Goal: Transaction & Acquisition: Subscribe to service/newsletter

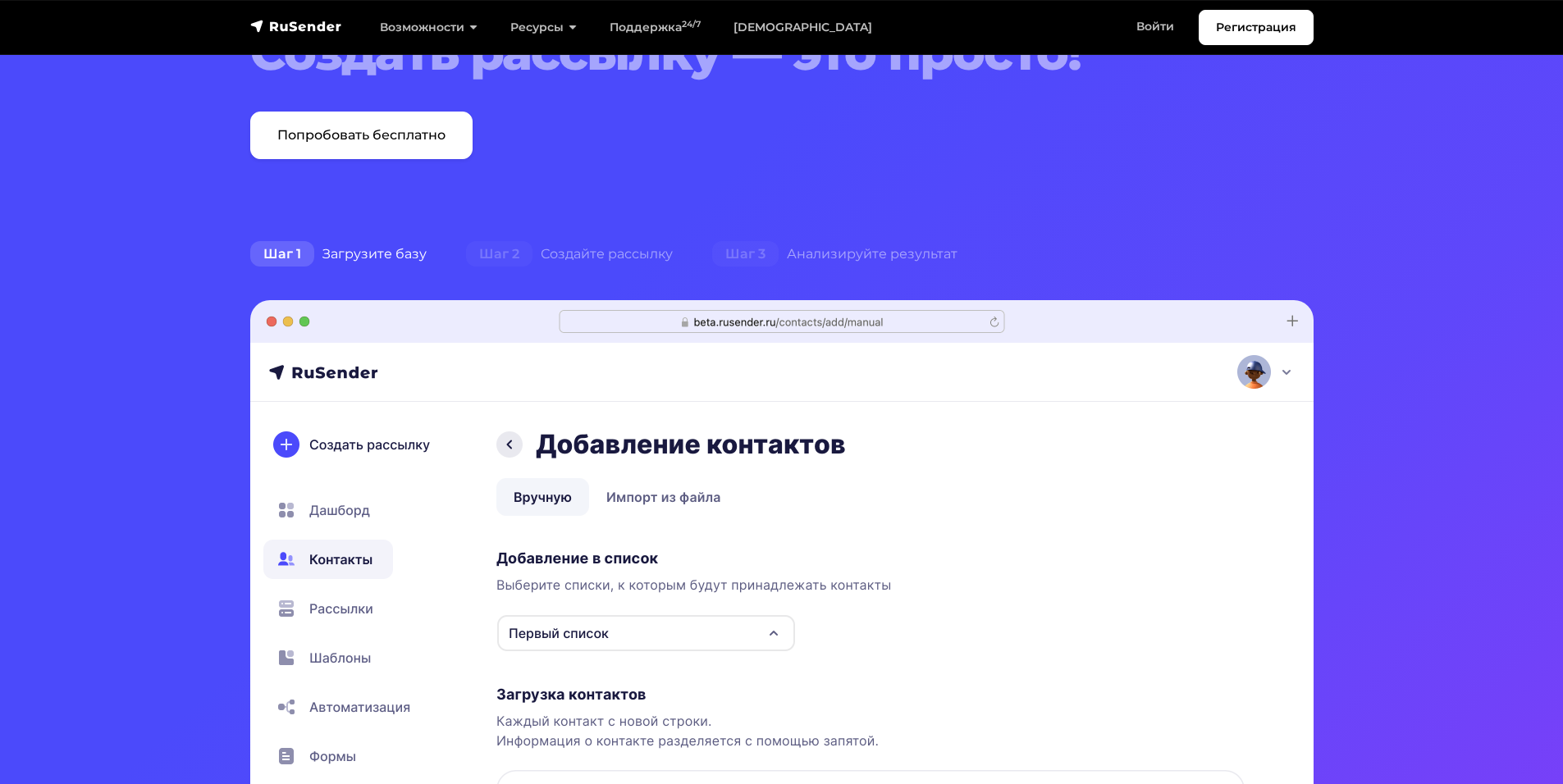
scroll to position [246, 0]
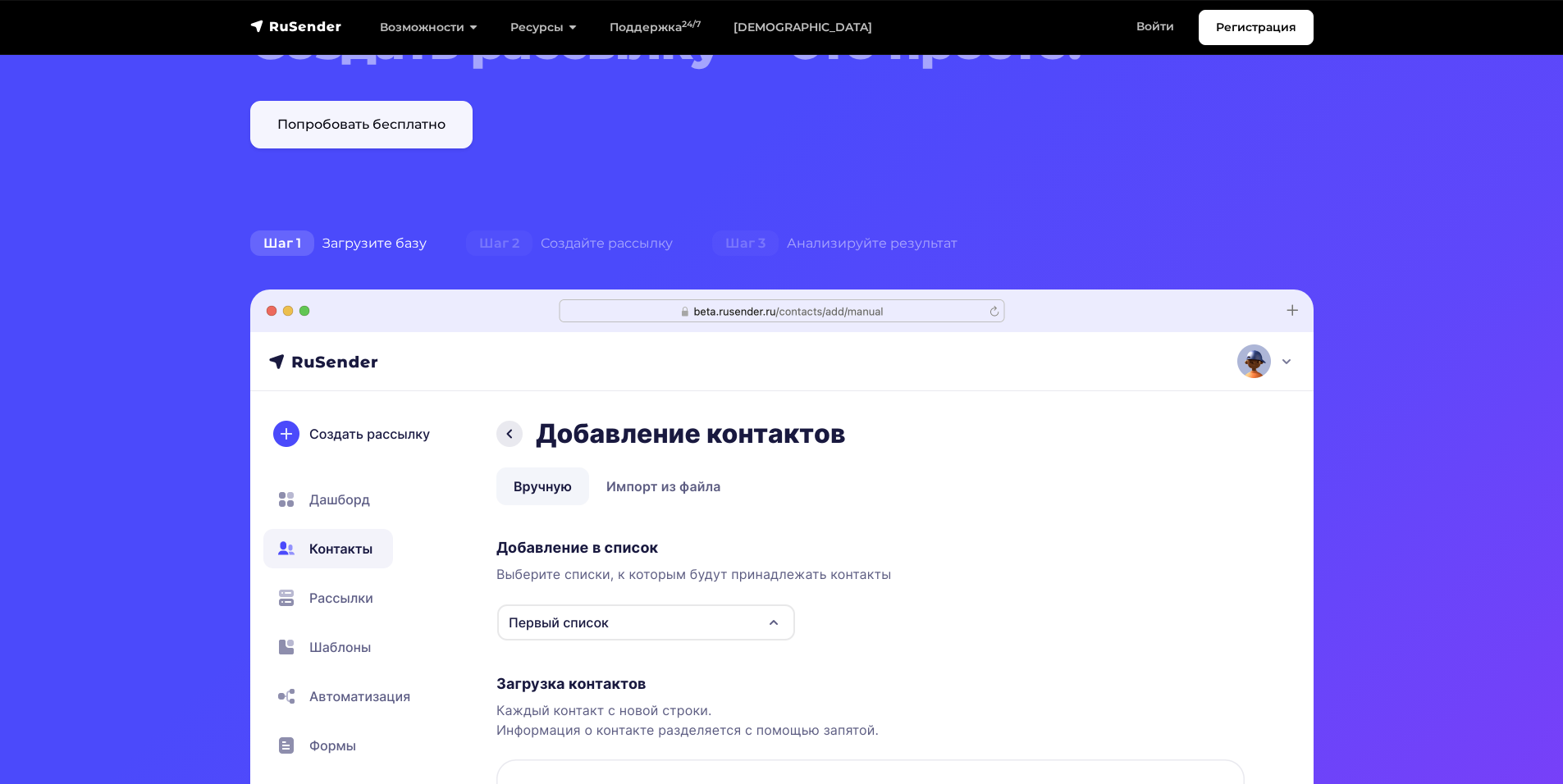
click at [415, 134] on link "Попробовать бесплатно" at bounding box center [362, 125] width 223 height 47
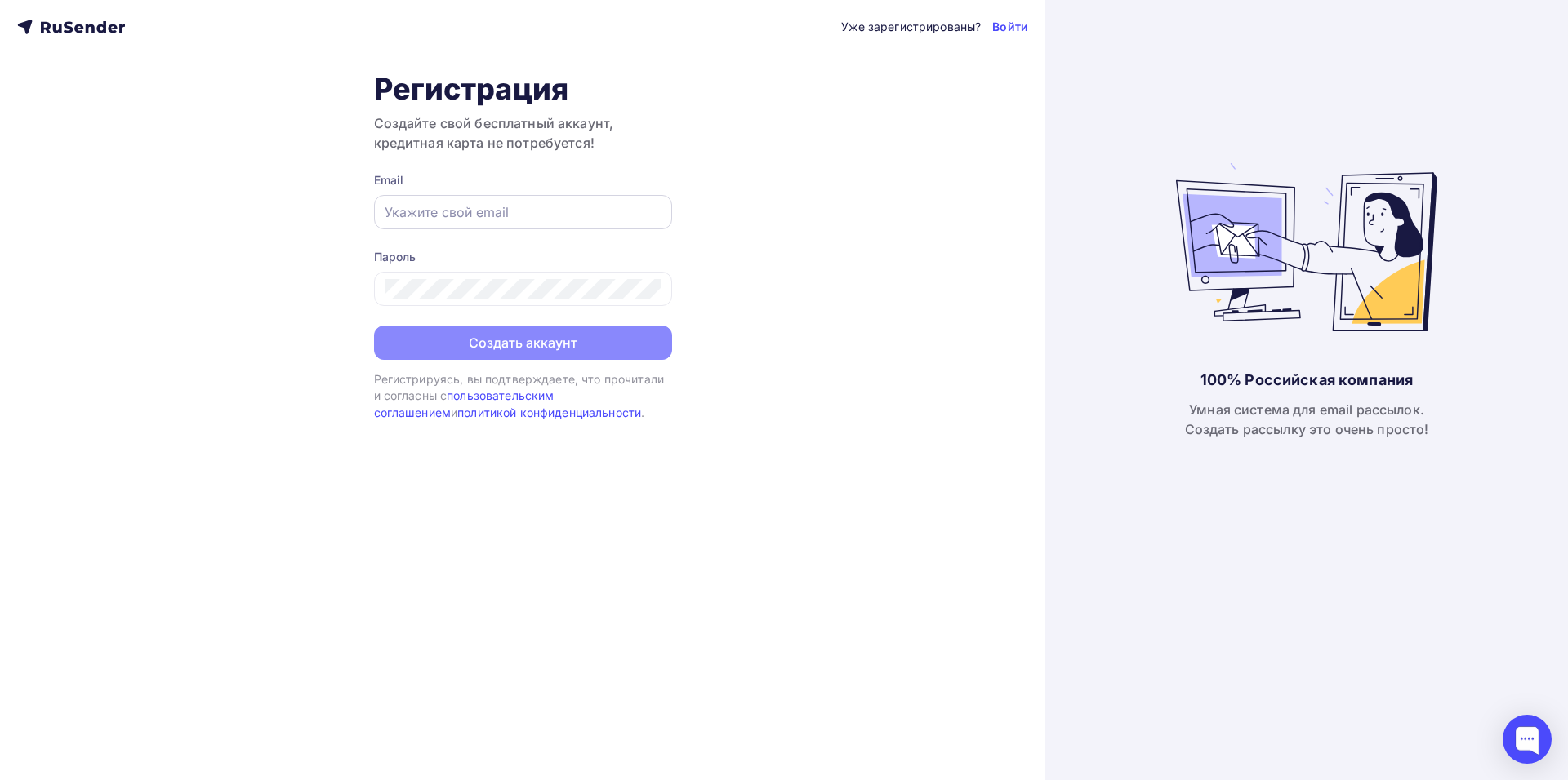
click at [461, 217] on input "text" at bounding box center [522, 212] width 277 height 20
type input "renta.ved@yandex.ru"
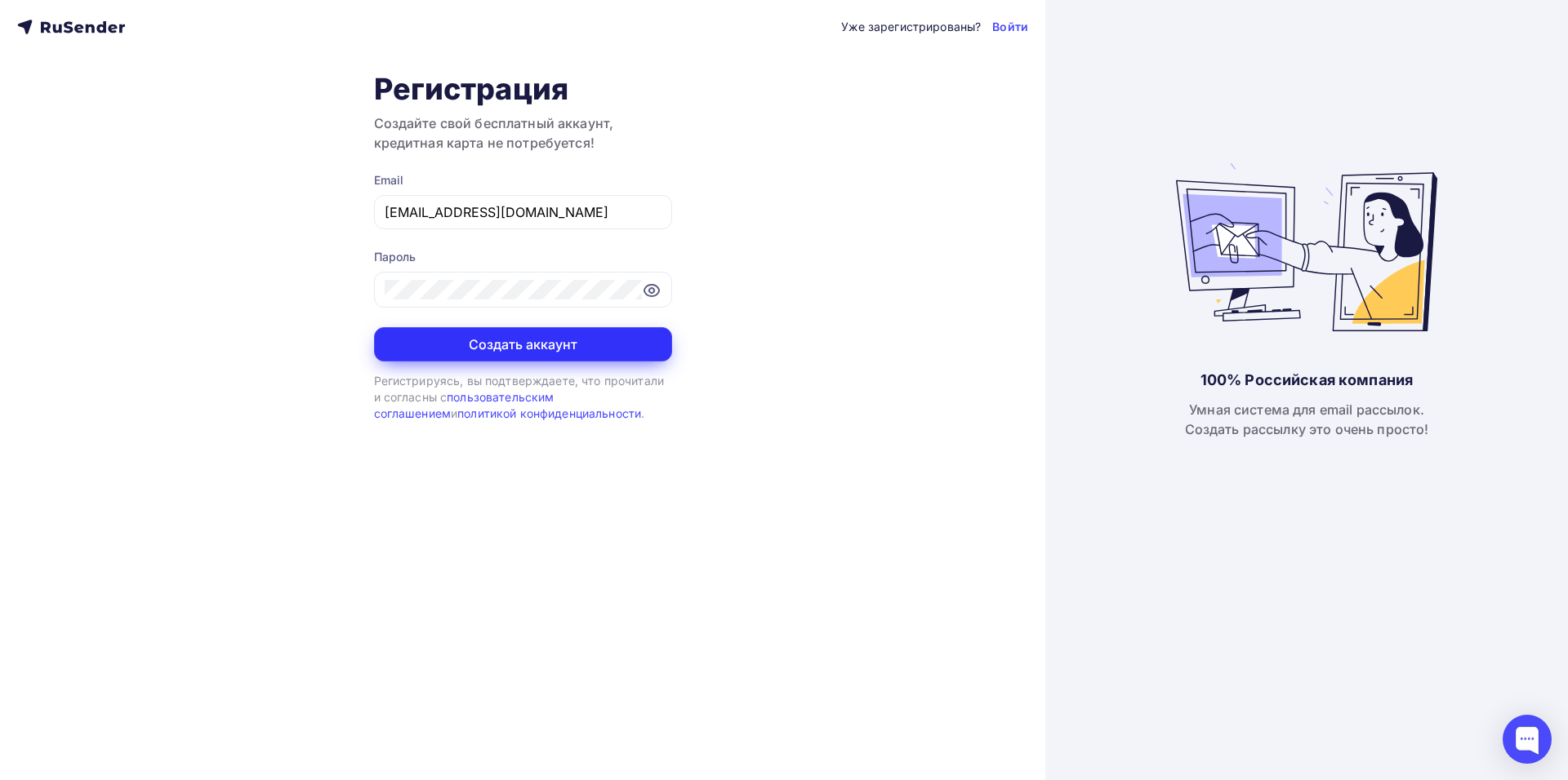
click at [569, 347] on button "Создать аккаунт" at bounding box center [523, 344] width 298 height 35
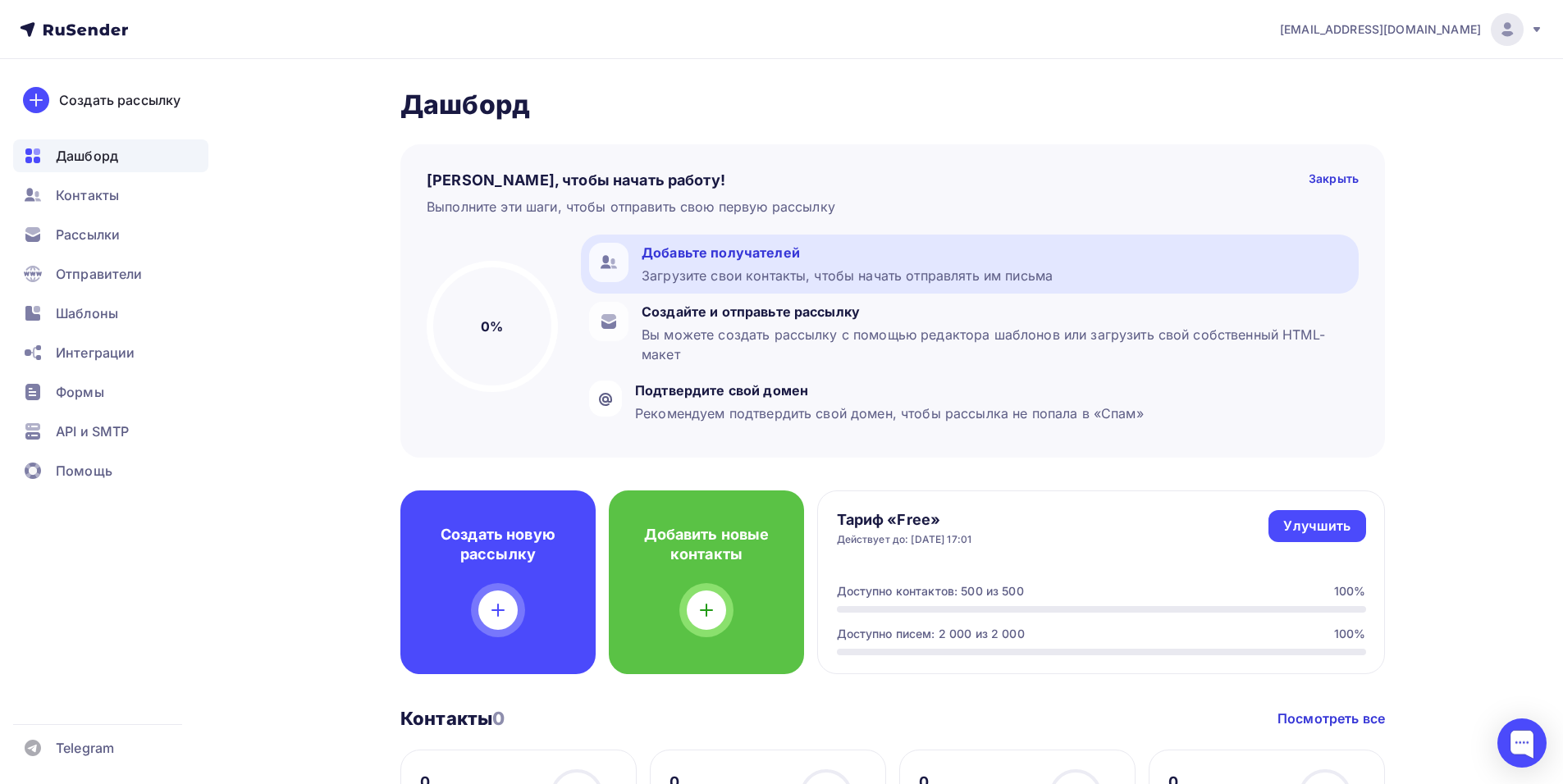
click at [622, 251] on div at bounding box center [608, 262] width 39 height 39
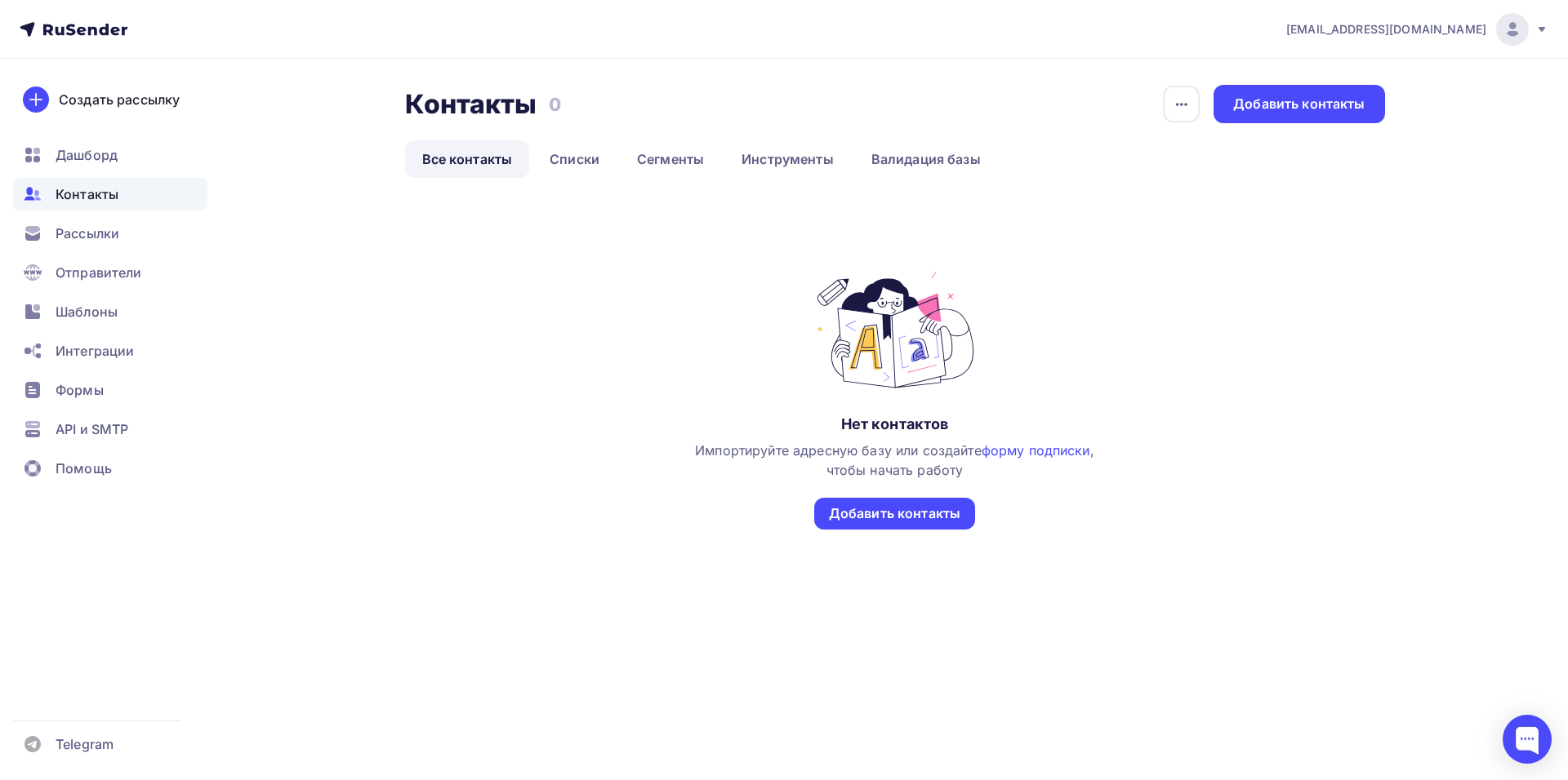
click at [1268, 76] on div "Контакты Контакты 0 0 История импорта Добавить контакты Все контакты Списки Сег…" at bounding box center [784, 363] width 1338 height 608
click at [1272, 99] on div "Добавить контакты" at bounding box center [1298, 104] width 132 height 19
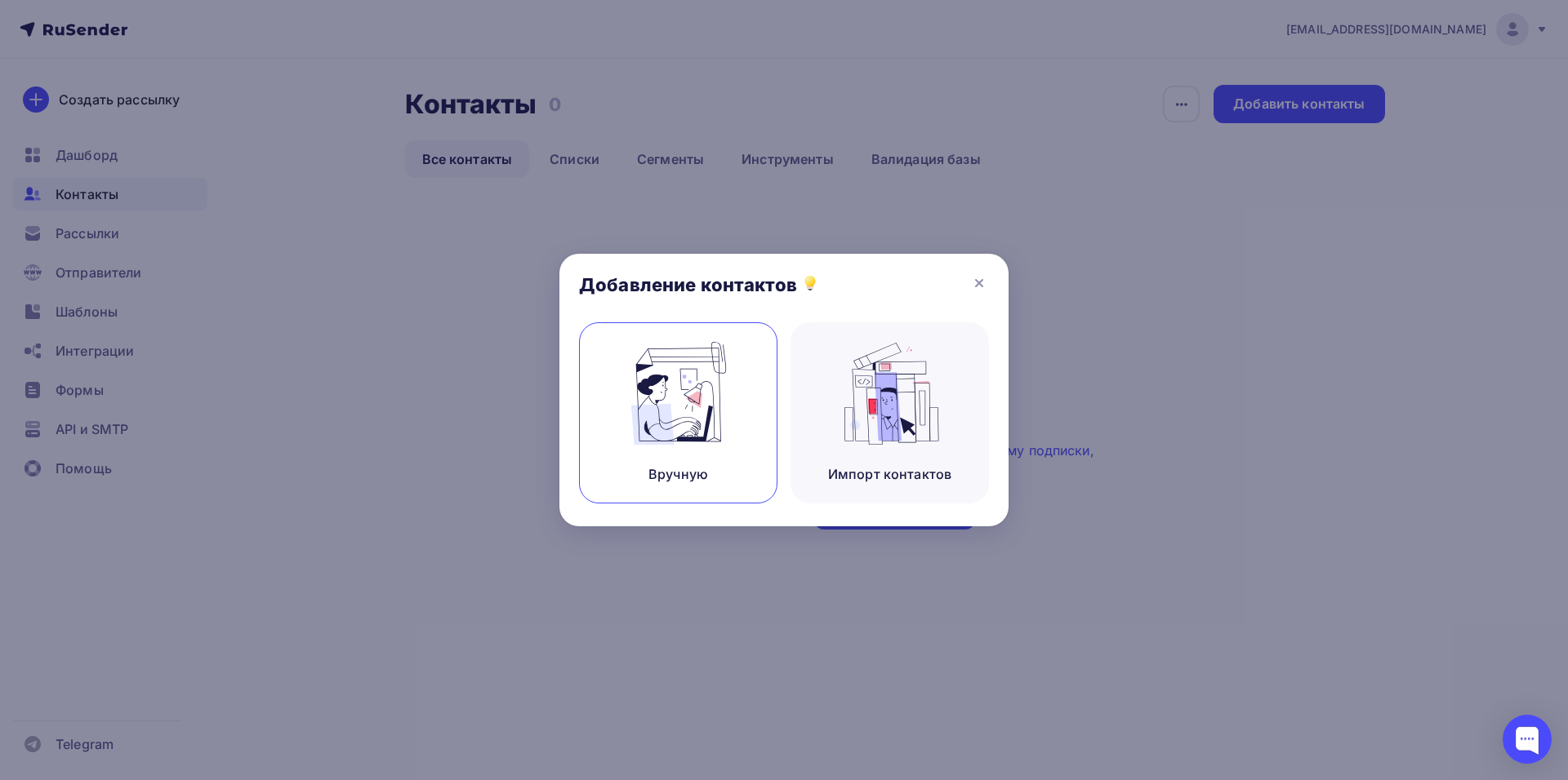
click at [639, 410] on img at bounding box center [679, 393] width 109 height 103
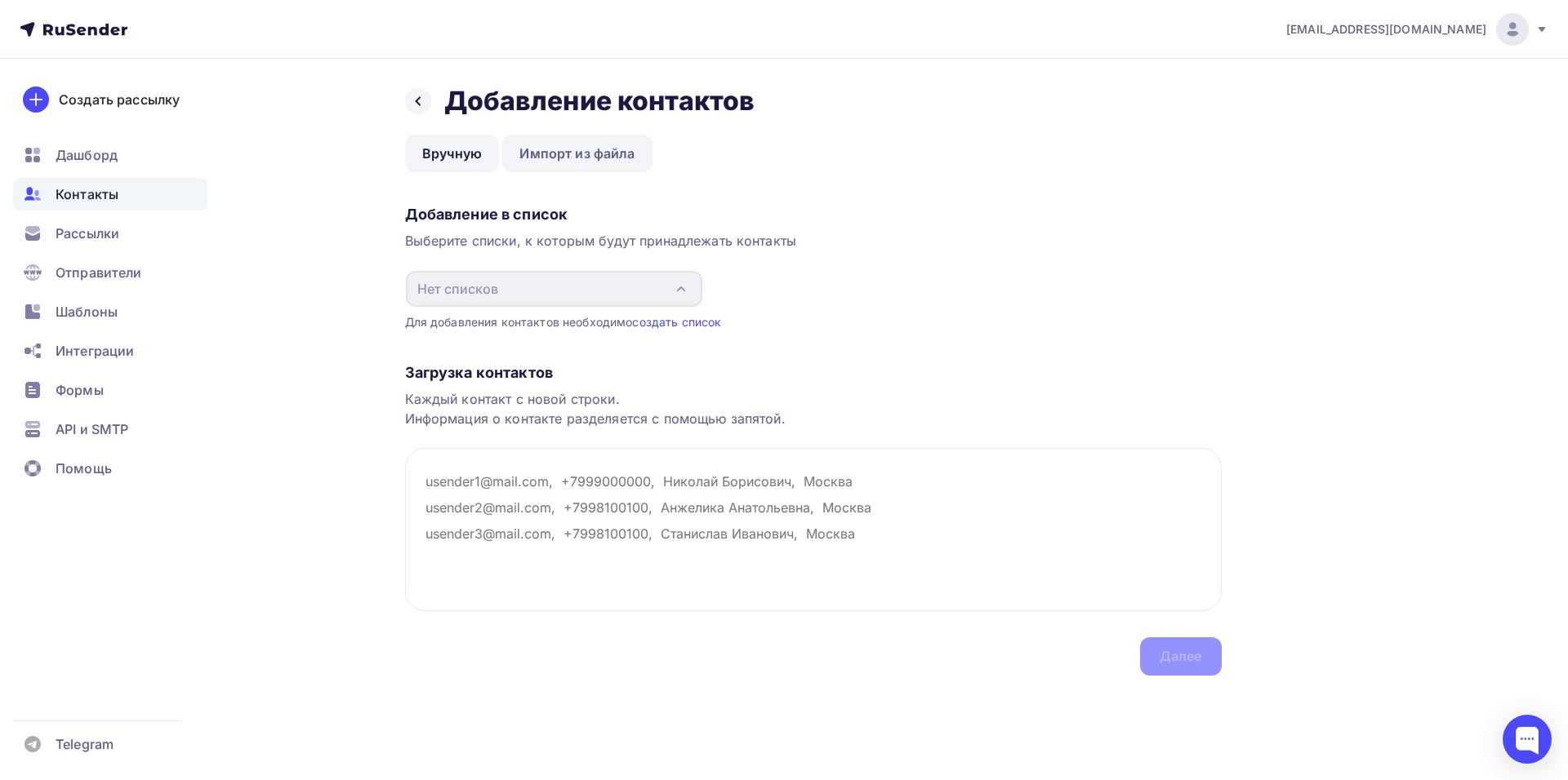
click at [566, 154] on link "Импорт из файла" at bounding box center [577, 153] width 149 height 37
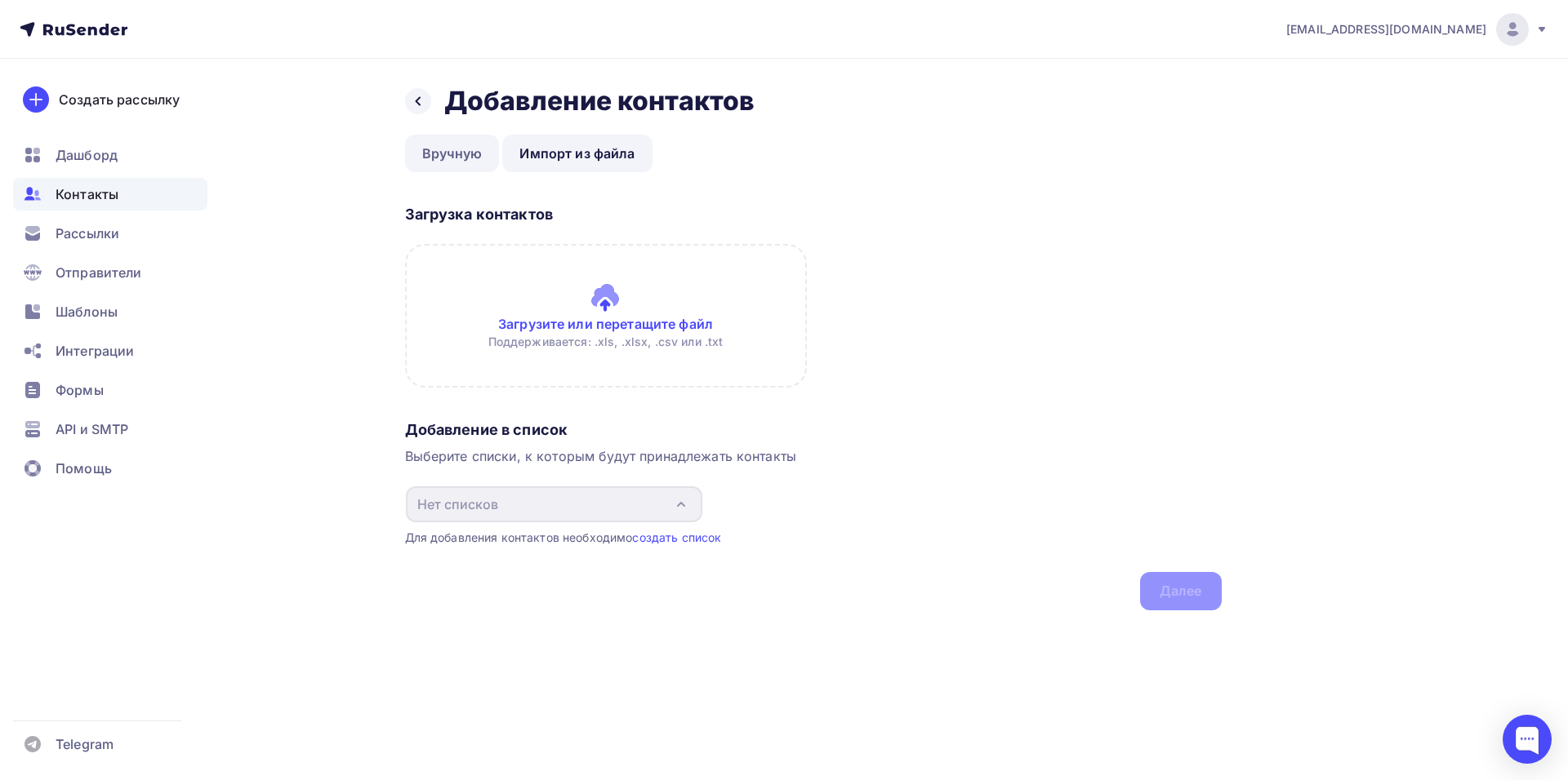
click at [443, 154] on link "Вручную" at bounding box center [452, 153] width 94 height 37
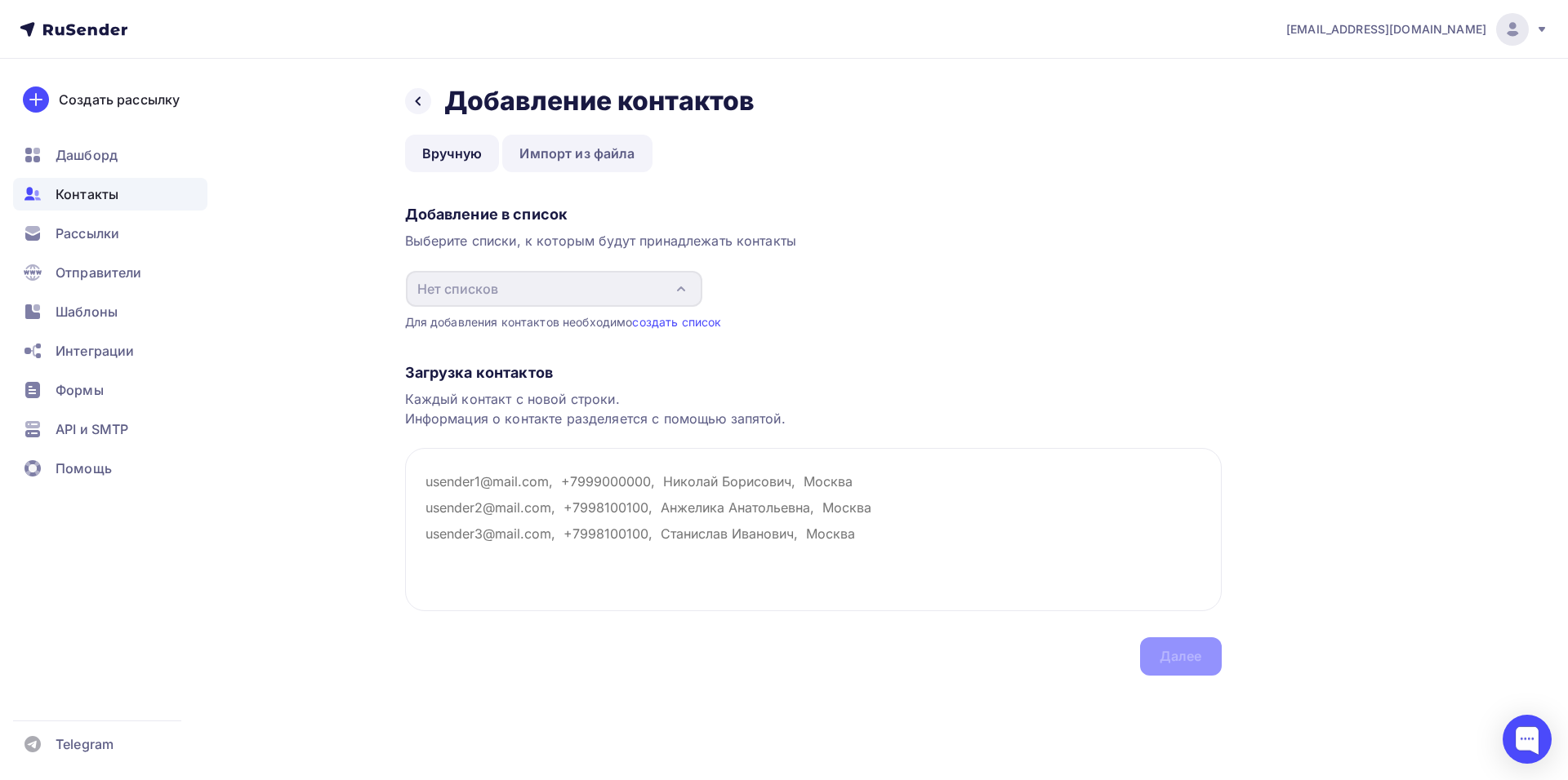
click at [558, 165] on link "Импорт из файла" at bounding box center [577, 153] width 149 height 37
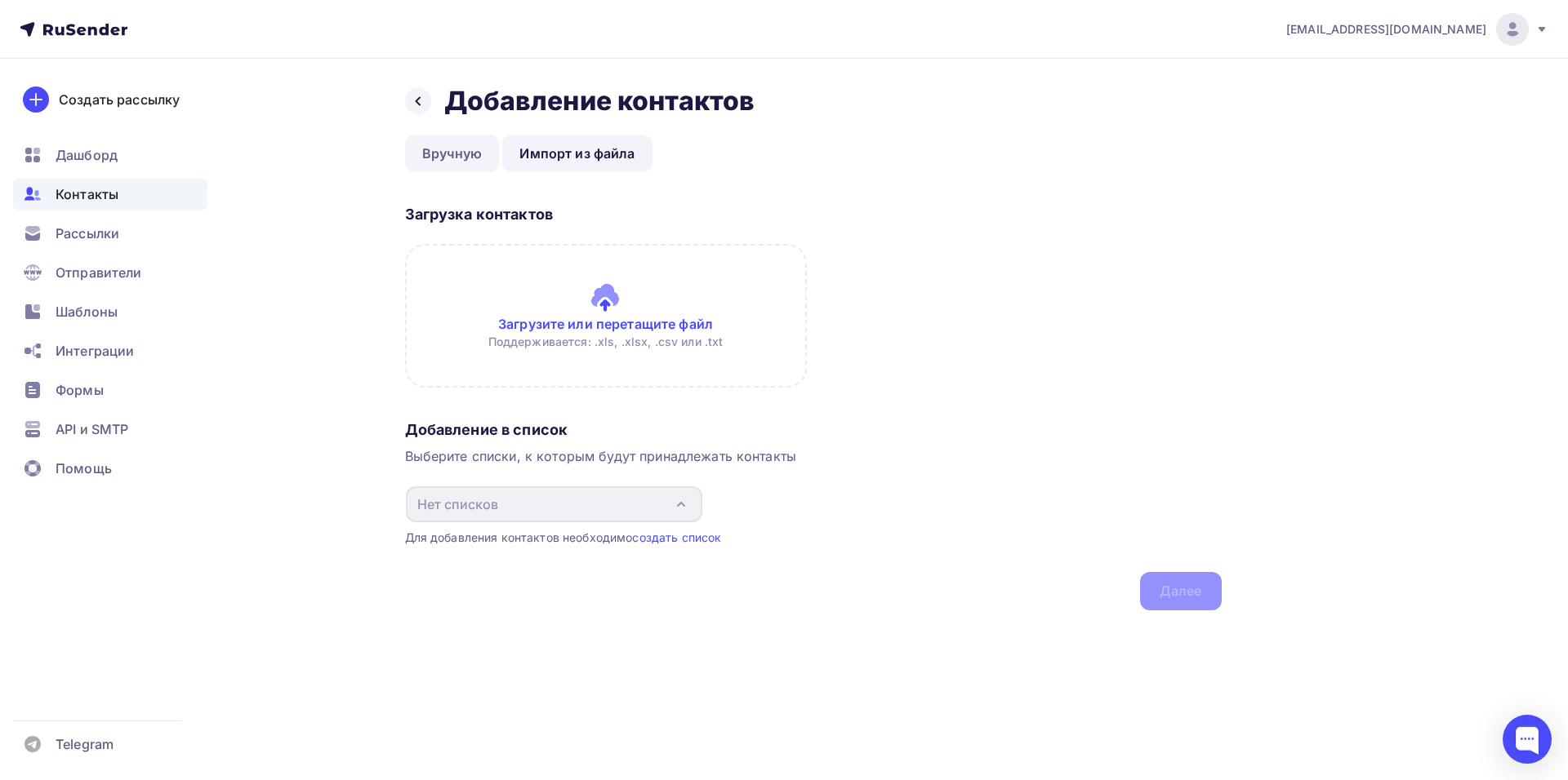
click at [456, 147] on link "Вручную" at bounding box center [452, 153] width 94 height 37
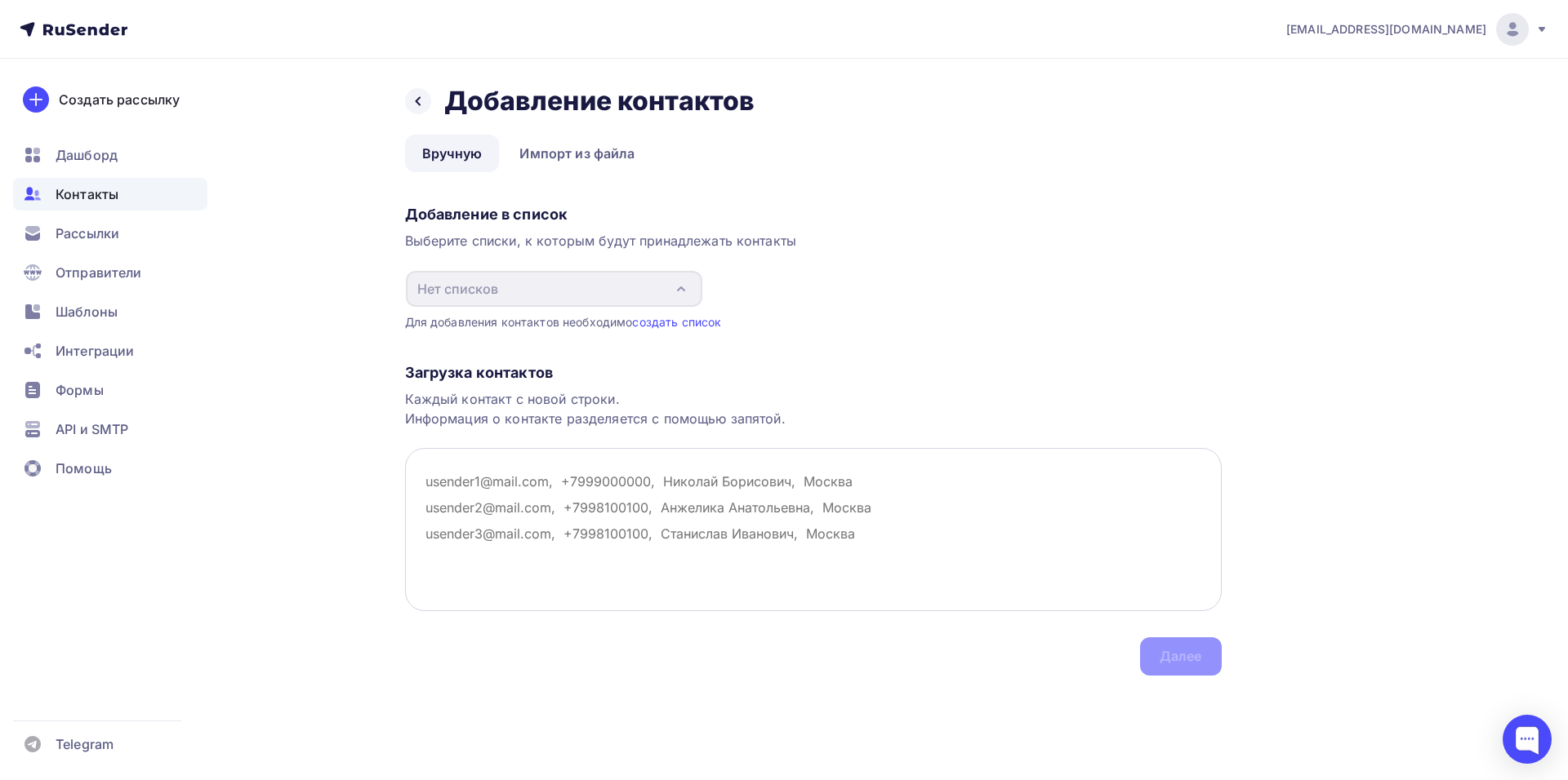
click at [578, 491] on textarea at bounding box center [813, 529] width 817 height 163
paste textarea "[EMAIL_ADDRESS][DOMAIN_NAME] [EMAIL_ADDRESS][DOMAIN_NAME] [EMAIL_ADDRESS][DOMAI…"
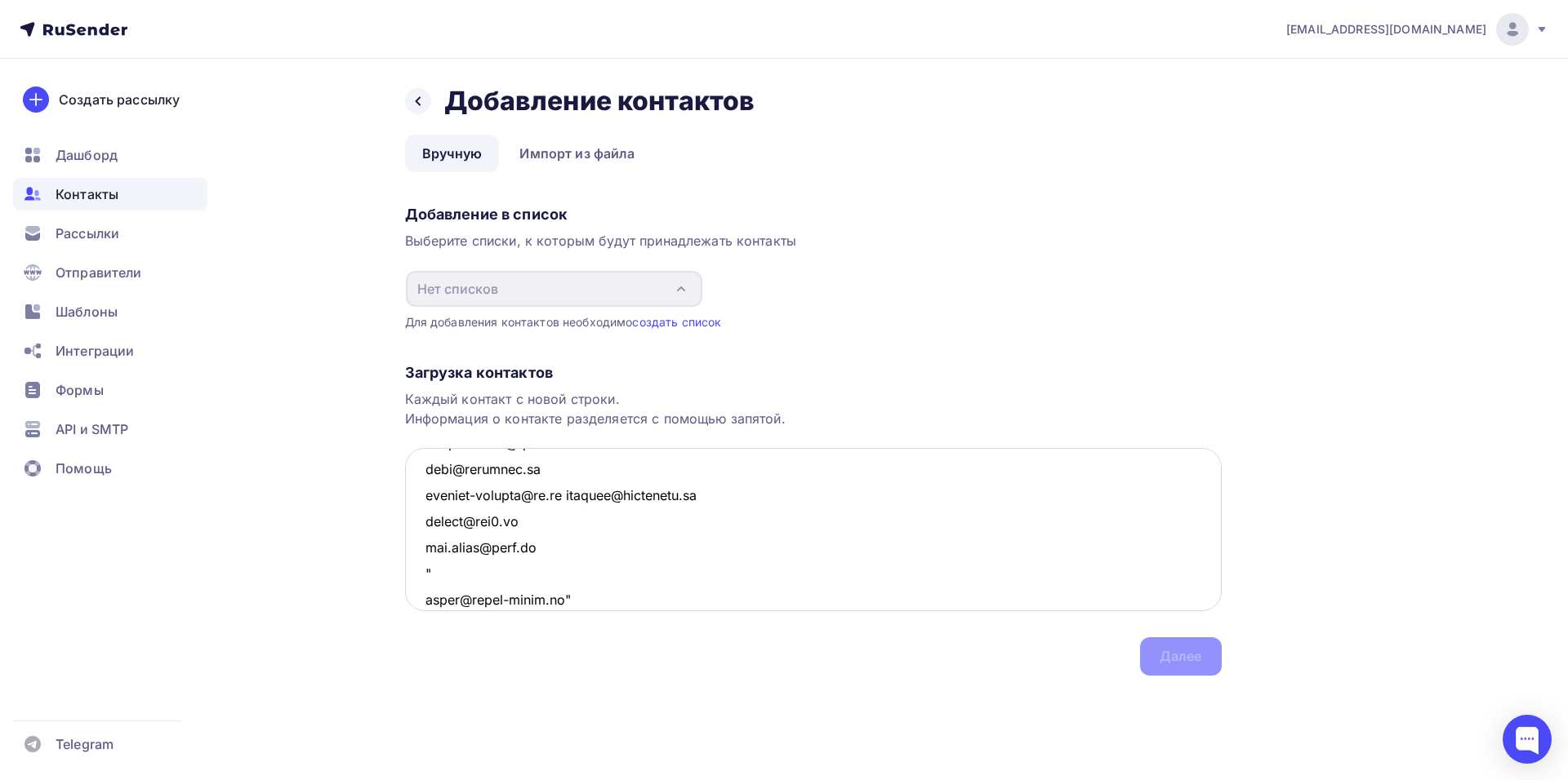
scroll to position [1900, 0]
click at [572, 461] on textarea at bounding box center [813, 529] width 817 height 163
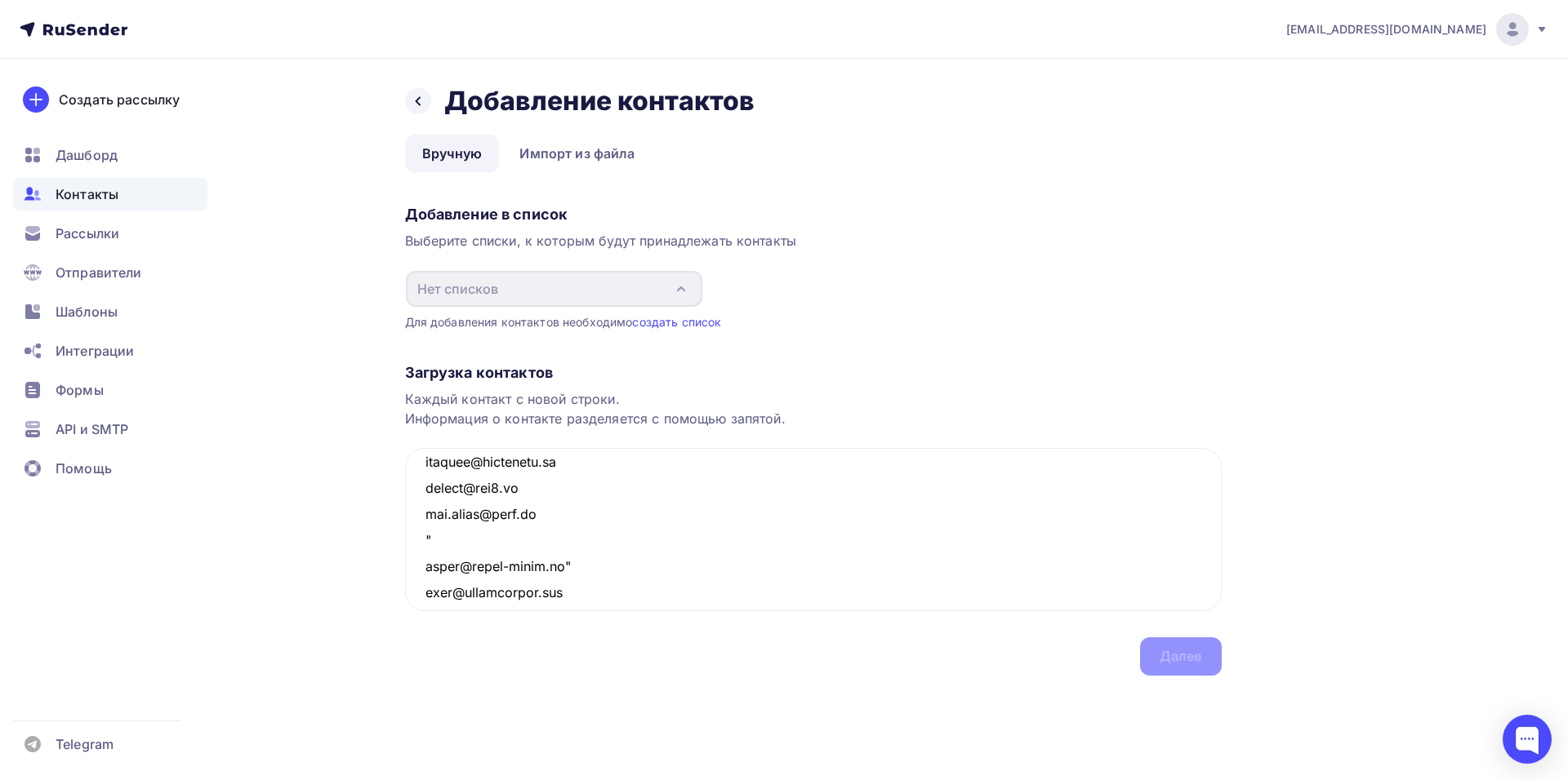
drag, startPoint x: 497, startPoint y: 561, endPoint x: 397, endPoint y: 569, distance: 100.3
click at [397, 569] on div "Назад Добавление контактов Добавление контактов Вручную Импорт из файла Вручную…" at bounding box center [784, 400] width 1338 height 682
click at [592, 558] on textarea at bounding box center [813, 529] width 817 height 163
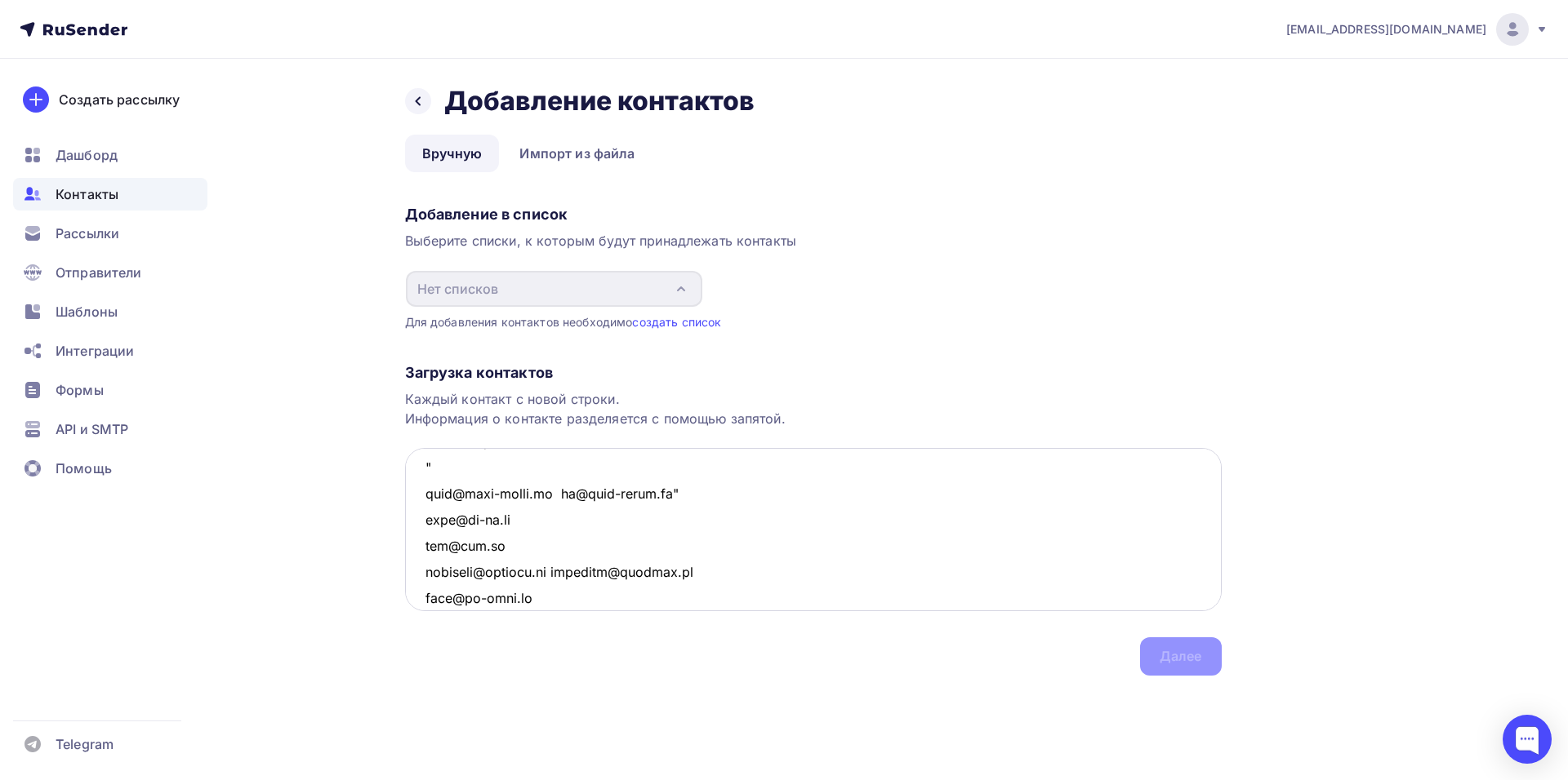
scroll to position [2226, 0]
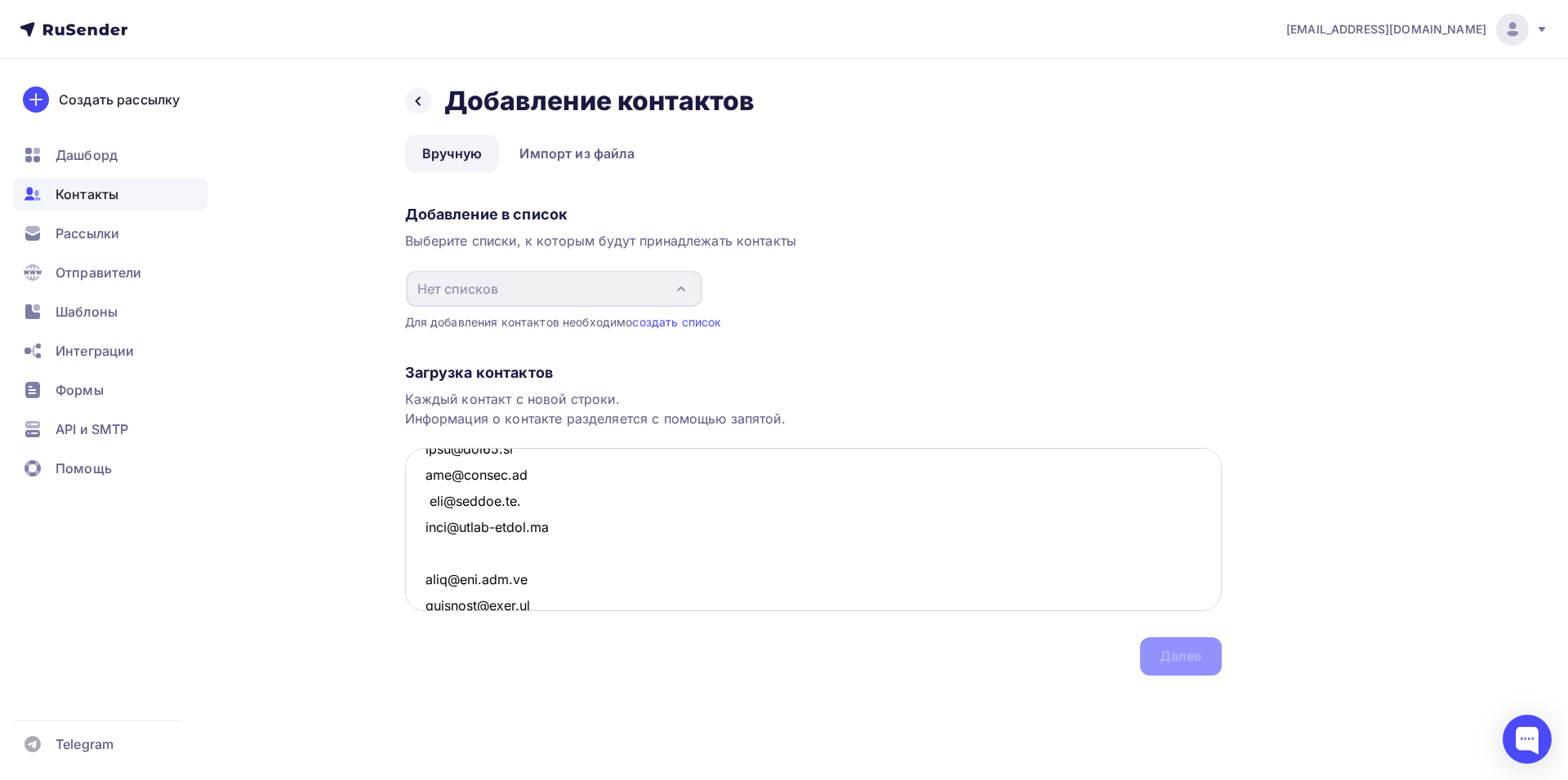
click at [492, 587] on textarea at bounding box center [813, 529] width 817 height 163
click at [554, 468] on textarea at bounding box center [813, 529] width 817 height 163
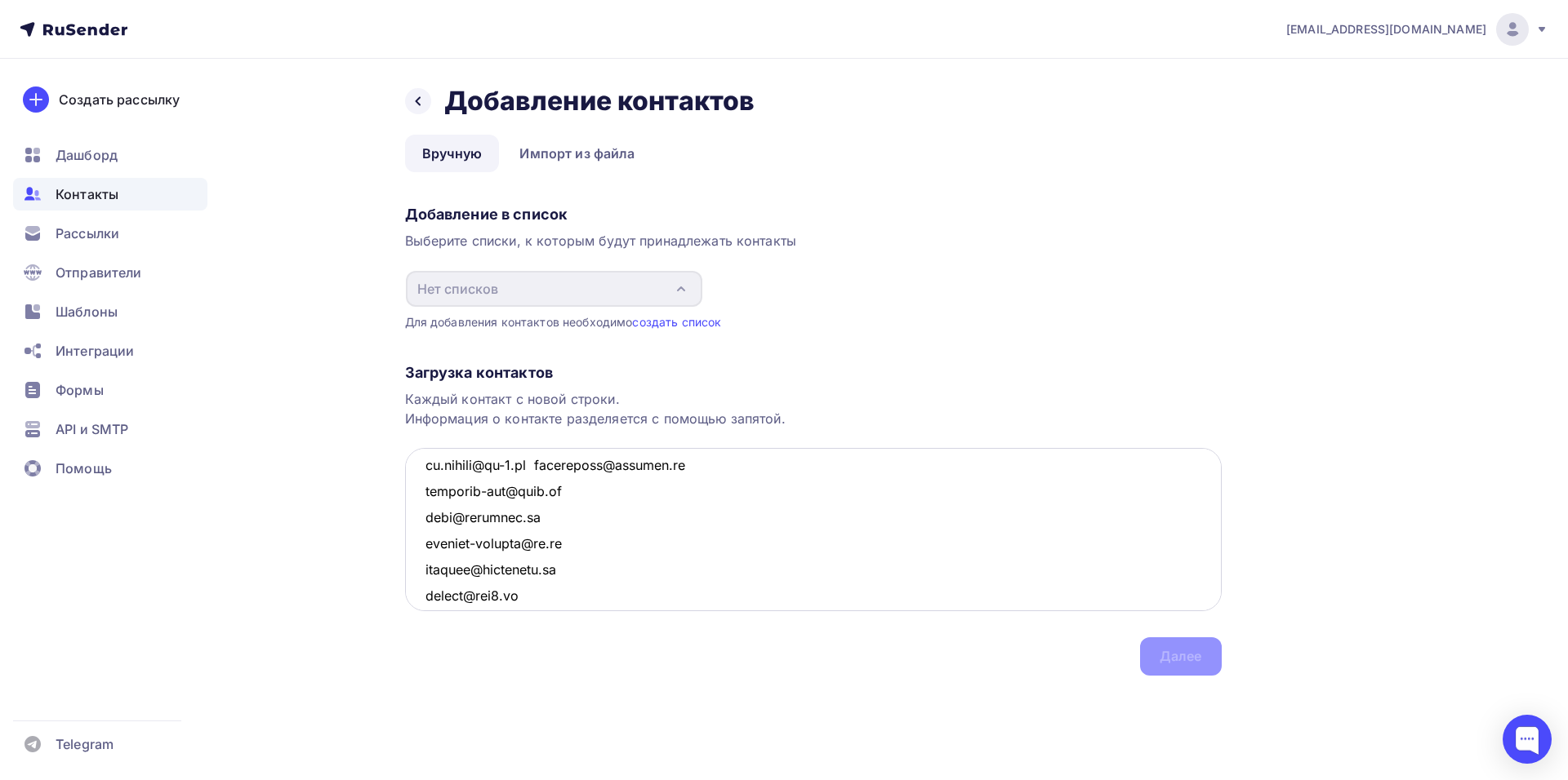
scroll to position [1844, 0]
click at [541, 463] on textarea at bounding box center [813, 529] width 817 height 163
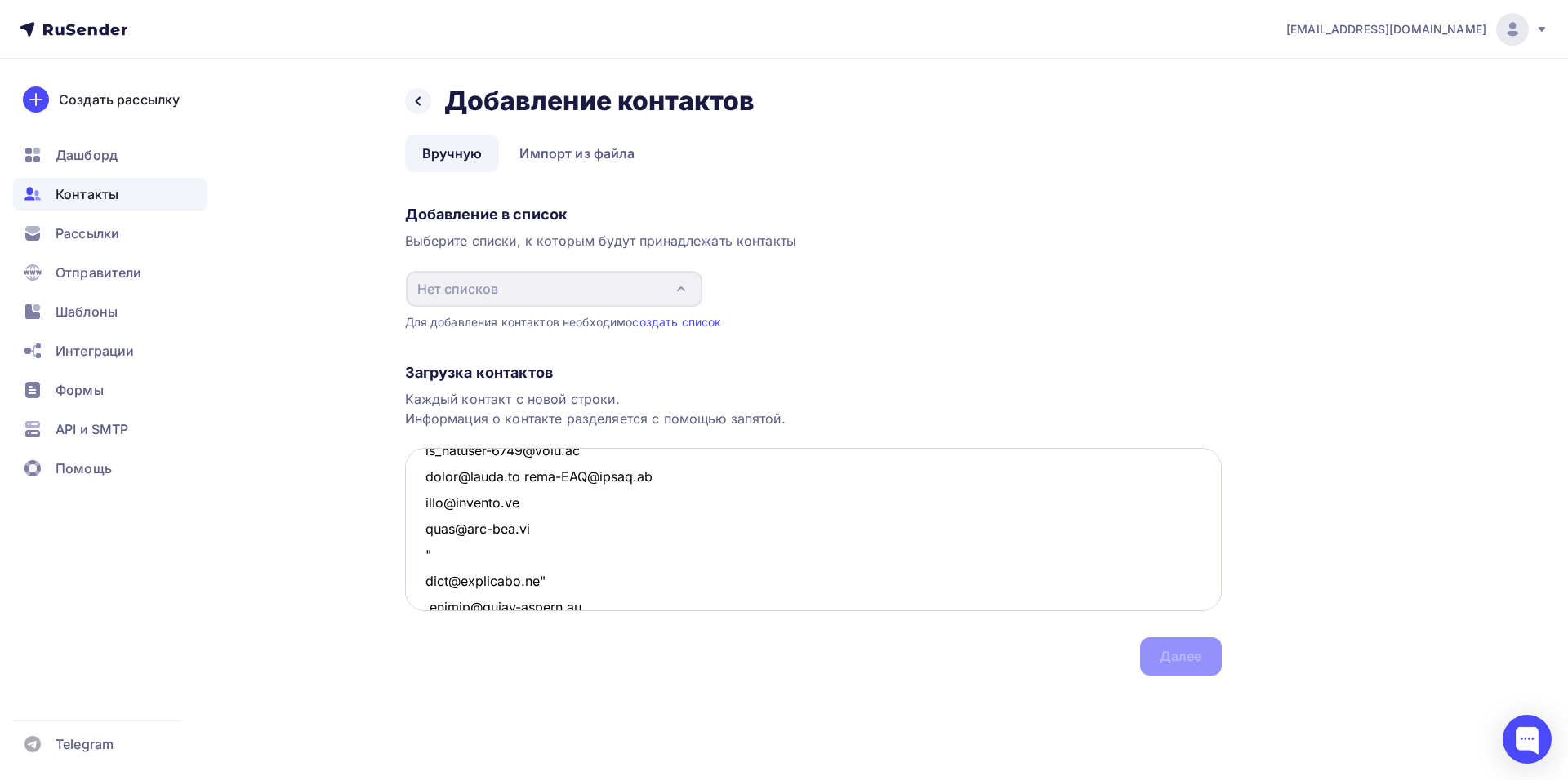
scroll to position [1463, 0]
click at [520, 507] on textarea at bounding box center [813, 529] width 817 height 163
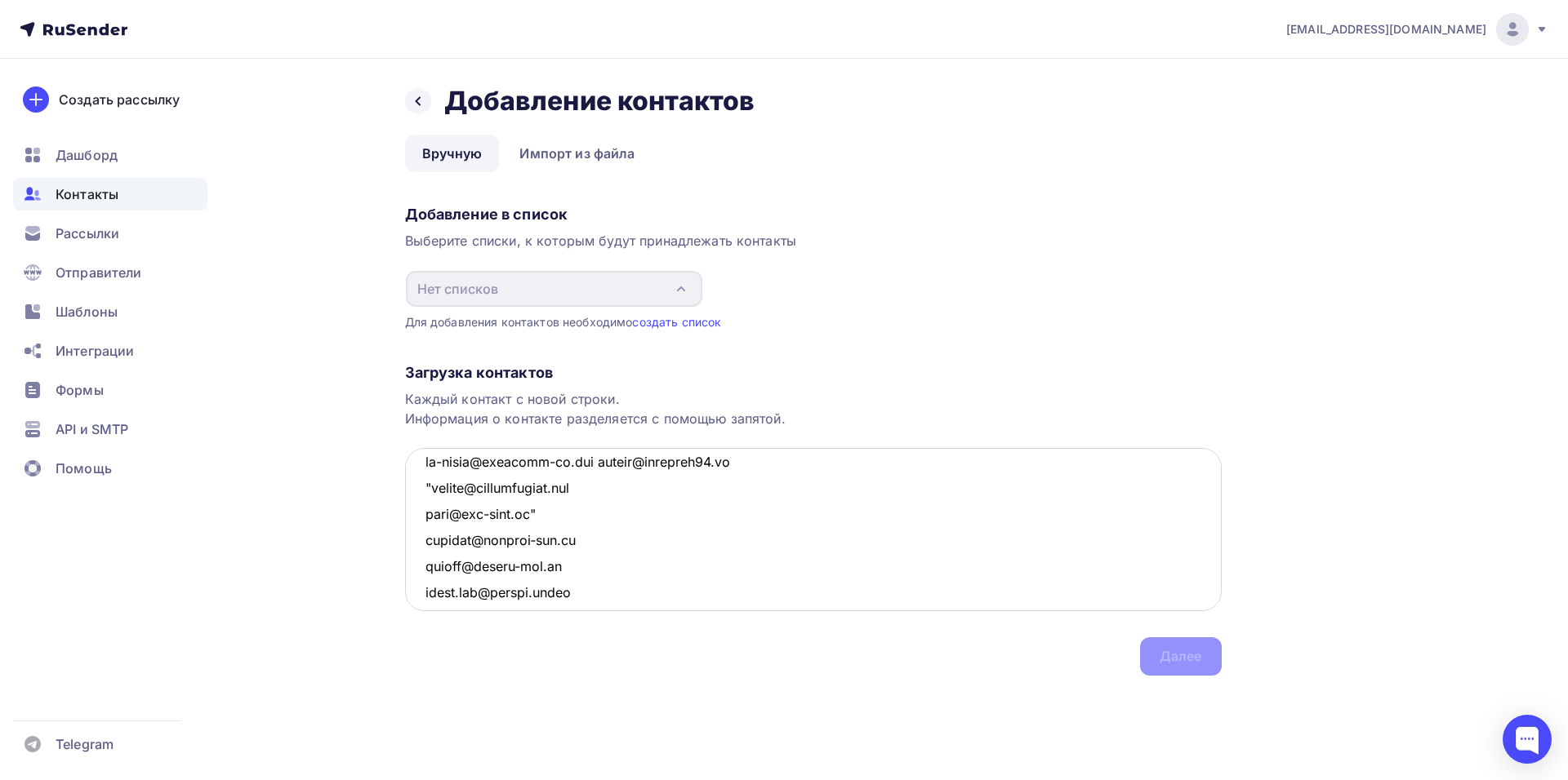
scroll to position [1218, 0]
click at [592, 573] on textarea at bounding box center [813, 529] width 817 height 163
click at [475, 545] on textarea at bounding box center [813, 529] width 817 height 163
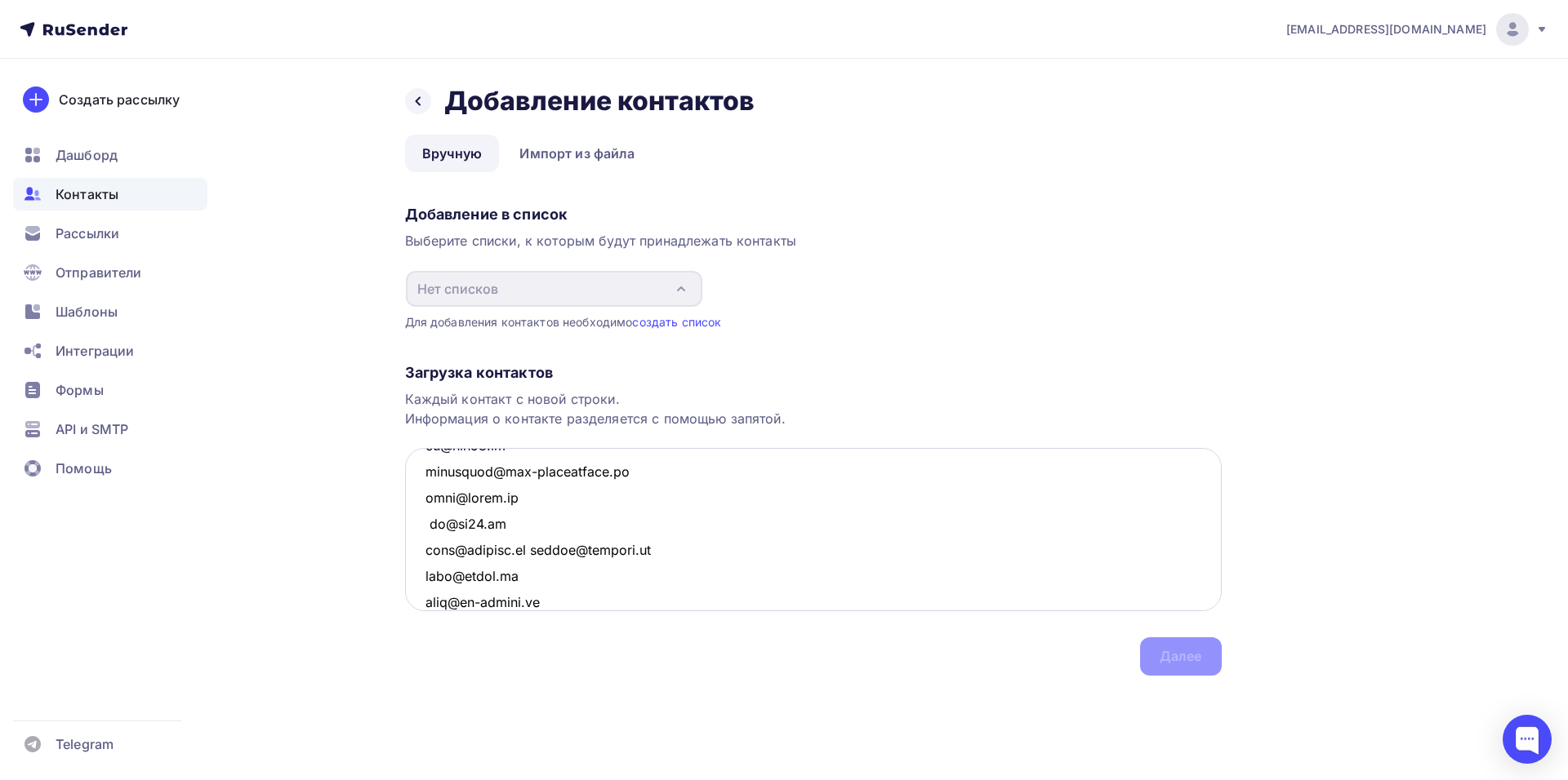
scroll to position [1054, 0]
click at [530, 598] on textarea at bounding box center [813, 529] width 817 height 163
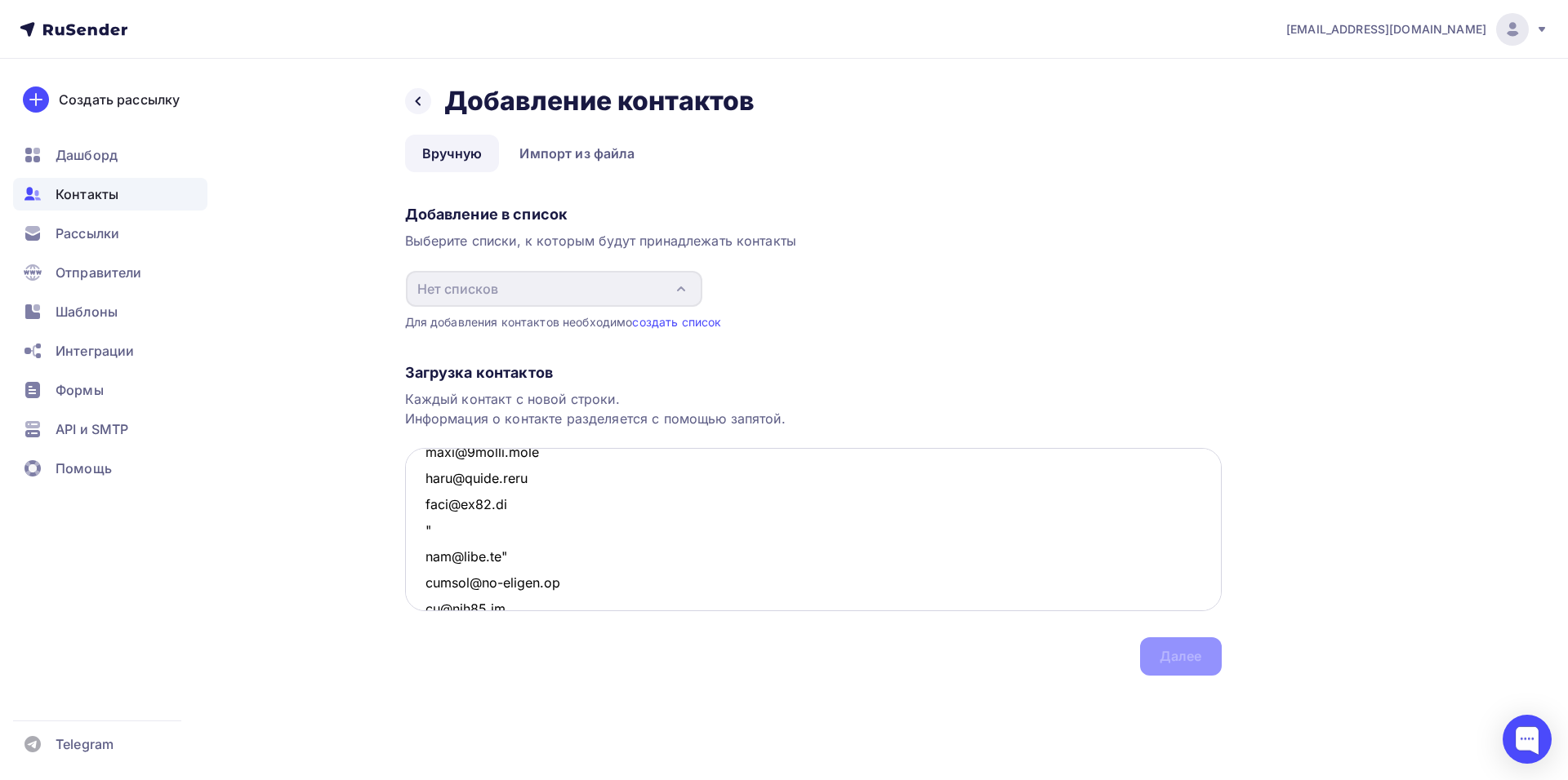
drag, startPoint x: 451, startPoint y: 568, endPoint x: 413, endPoint y: 566, distance: 38.1
click at [413, 566] on textarea at bounding box center [813, 529] width 817 height 163
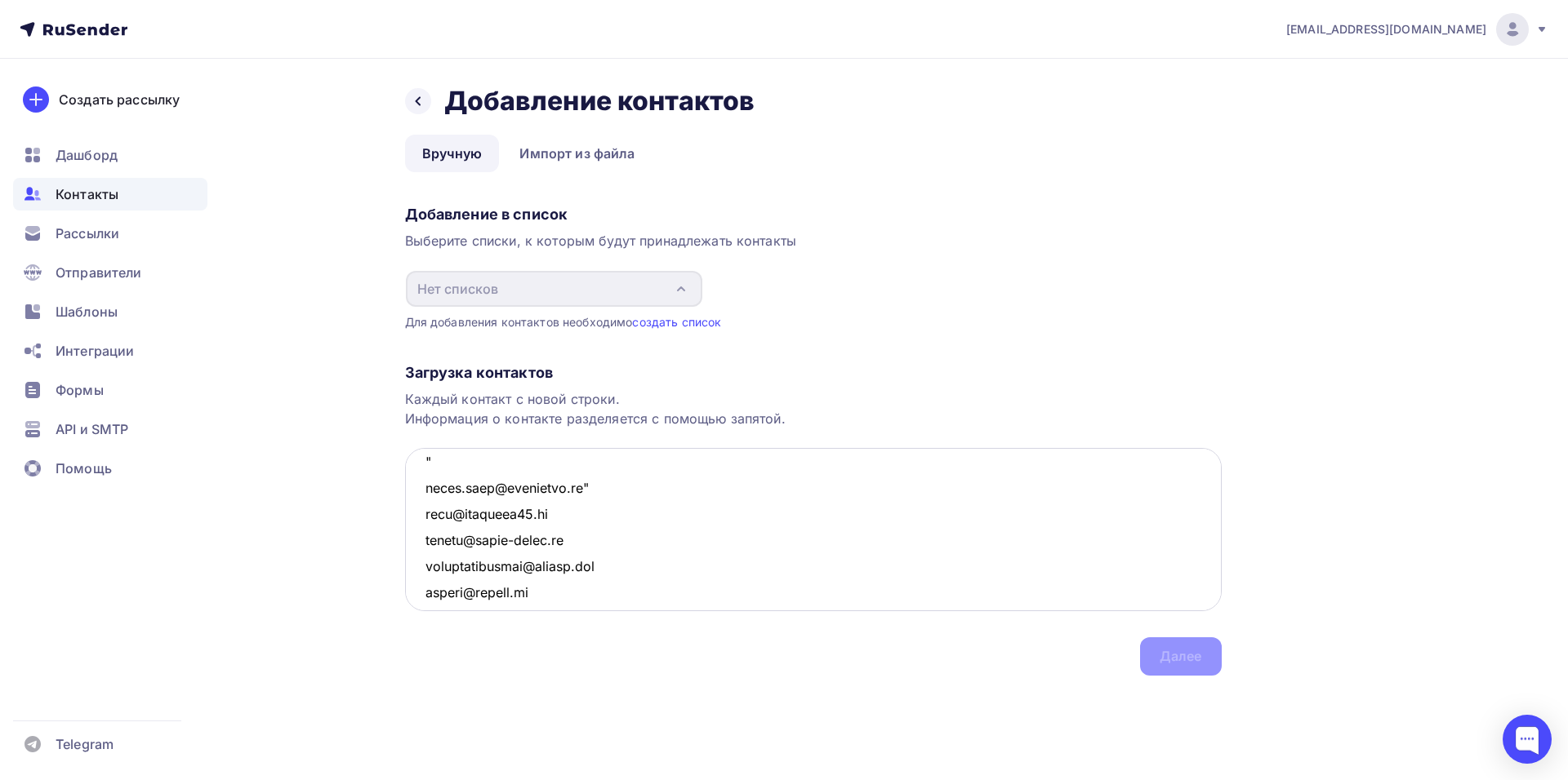
drag, startPoint x: 468, startPoint y: 498, endPoint x: 408, endPoint y: 493, distance: 60.2
click at [408, 493] on textarea at bounding box center [813, 529] width 817 height 163
click at [564, 515] on textarea at bounding box center [813, 529] width 817 height 163
click at [561, 546] on textarea at bounding box center [813, 529] width 817 height 163
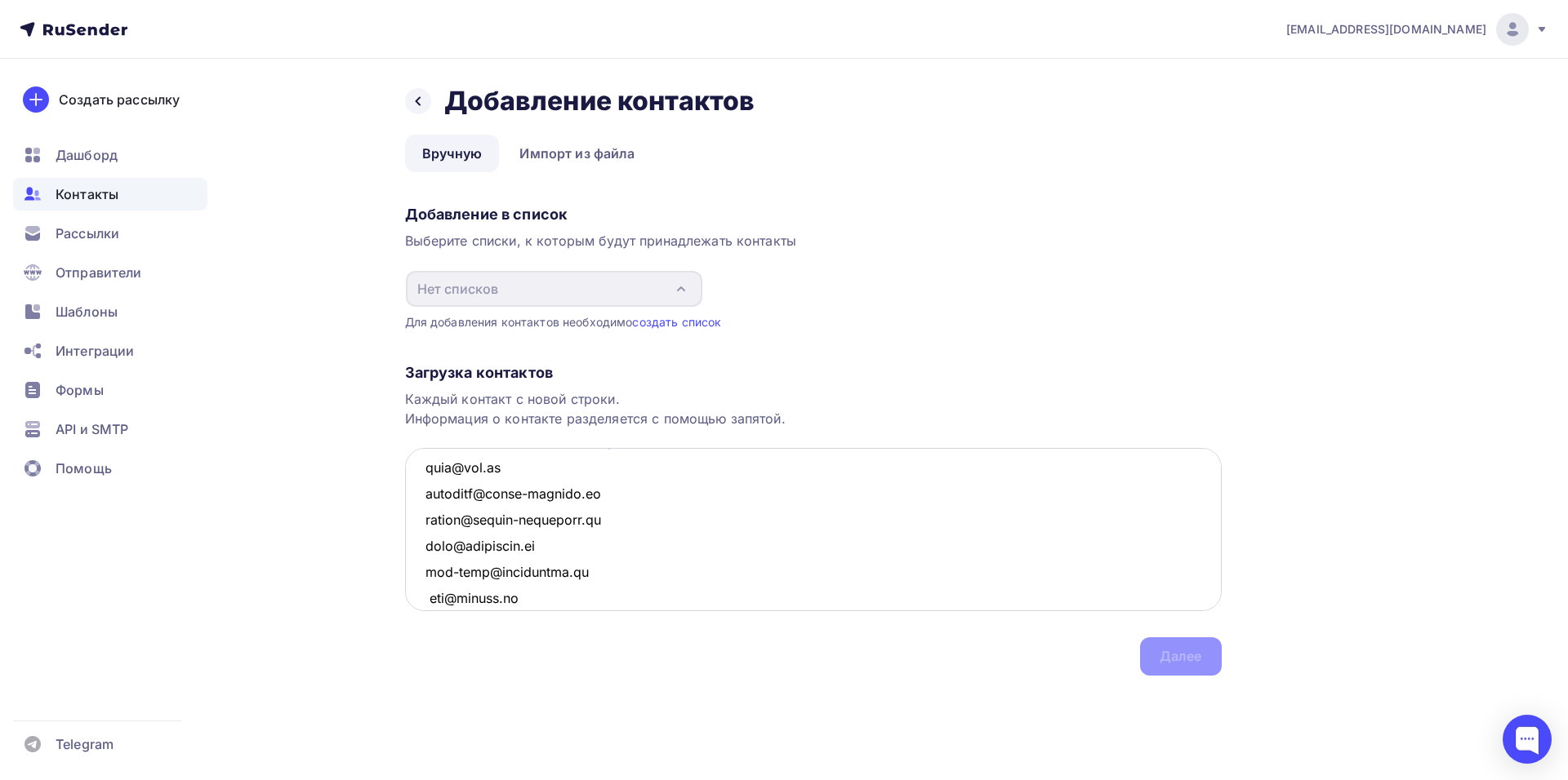
scroll to position [428, 0]
click at [526, 501] on textarea at bounding box center [813, 529] width 817 height 163
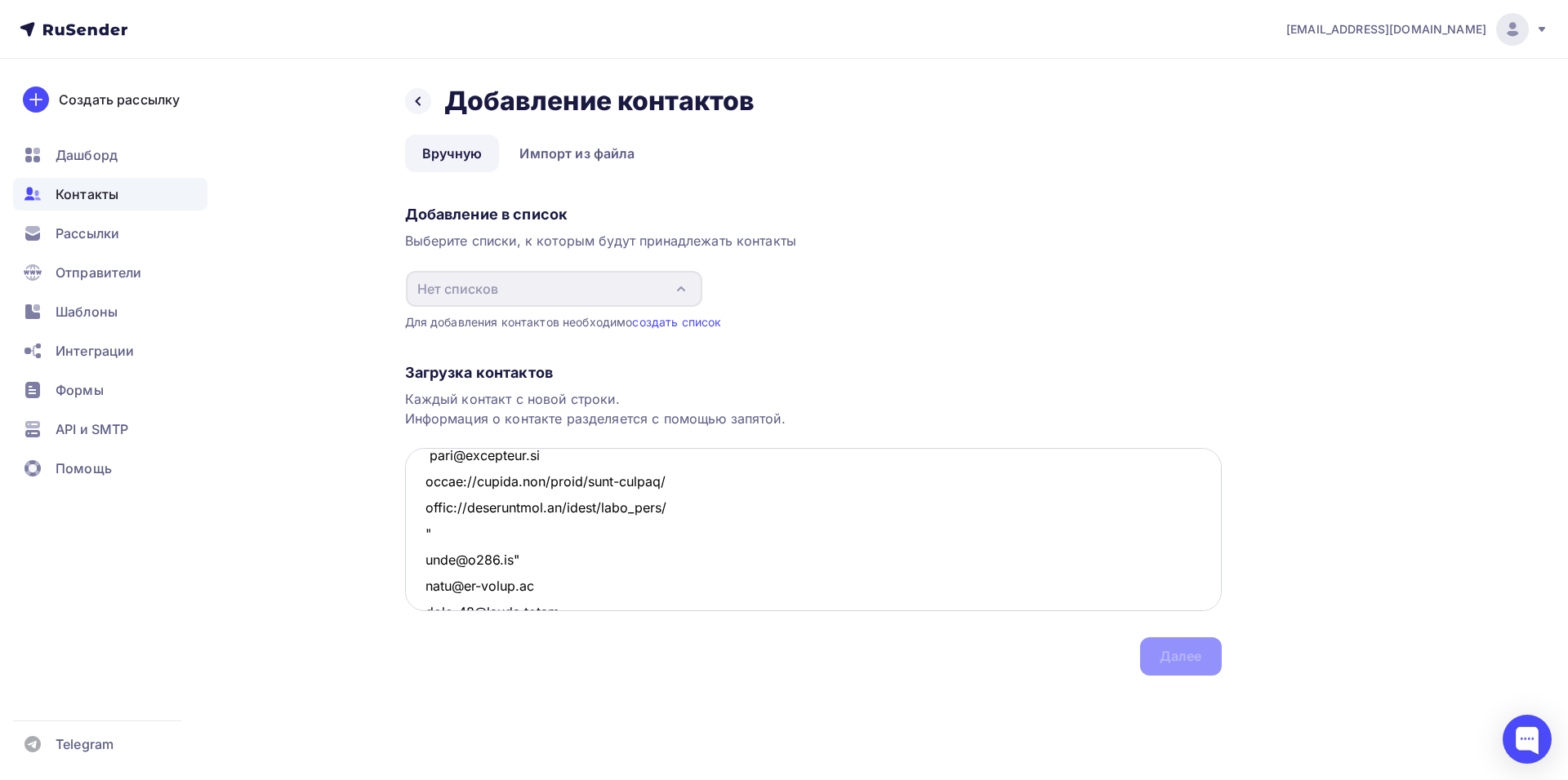
drag, startPoint x: 704, startPoint y: 544, endPoint x: 424, endPoint y: 516, distance: 281.4
click at [424, 516] on textarea at bounding box center [813, 529] width 817 height 163
drag, startPoint x: 468, startPoint y: 518, endPoint x: 399, endPoint y: 524, distance: 69.3
click at [399, 524] on div "Назад Добавление контактов Добавление контактов Вручную Импорт из файла Вручную…" at bounding box center [784, 400] width 1338 height 682
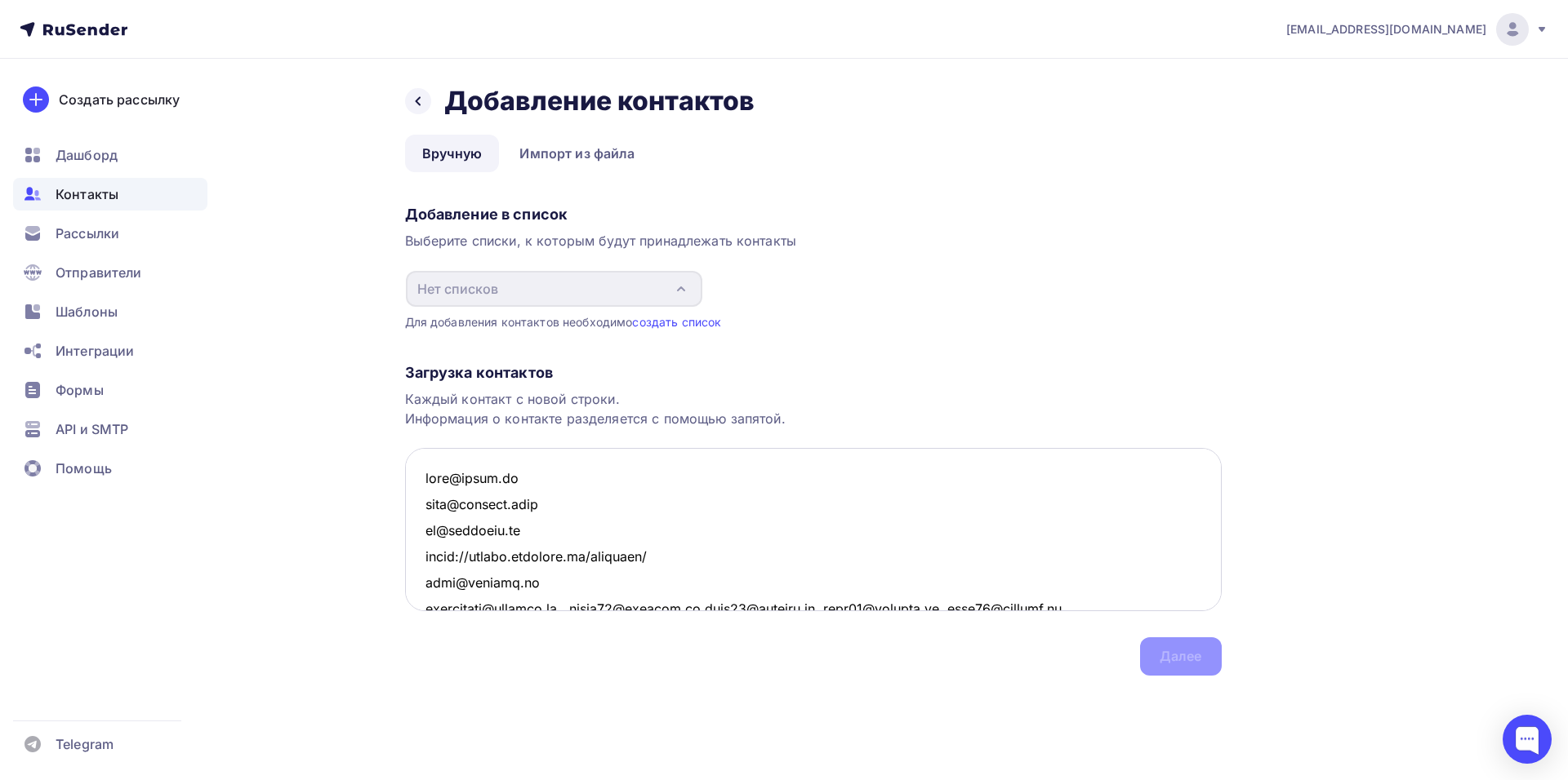
scroll to position [0, 0]
drag, startPoint x: 662, startPoint y: 583, endPoint x: 418, endPoint y: 590, distance: 244.1
click at [418, 590] on textarea at bounding box center [813, 529] width 817 height 163
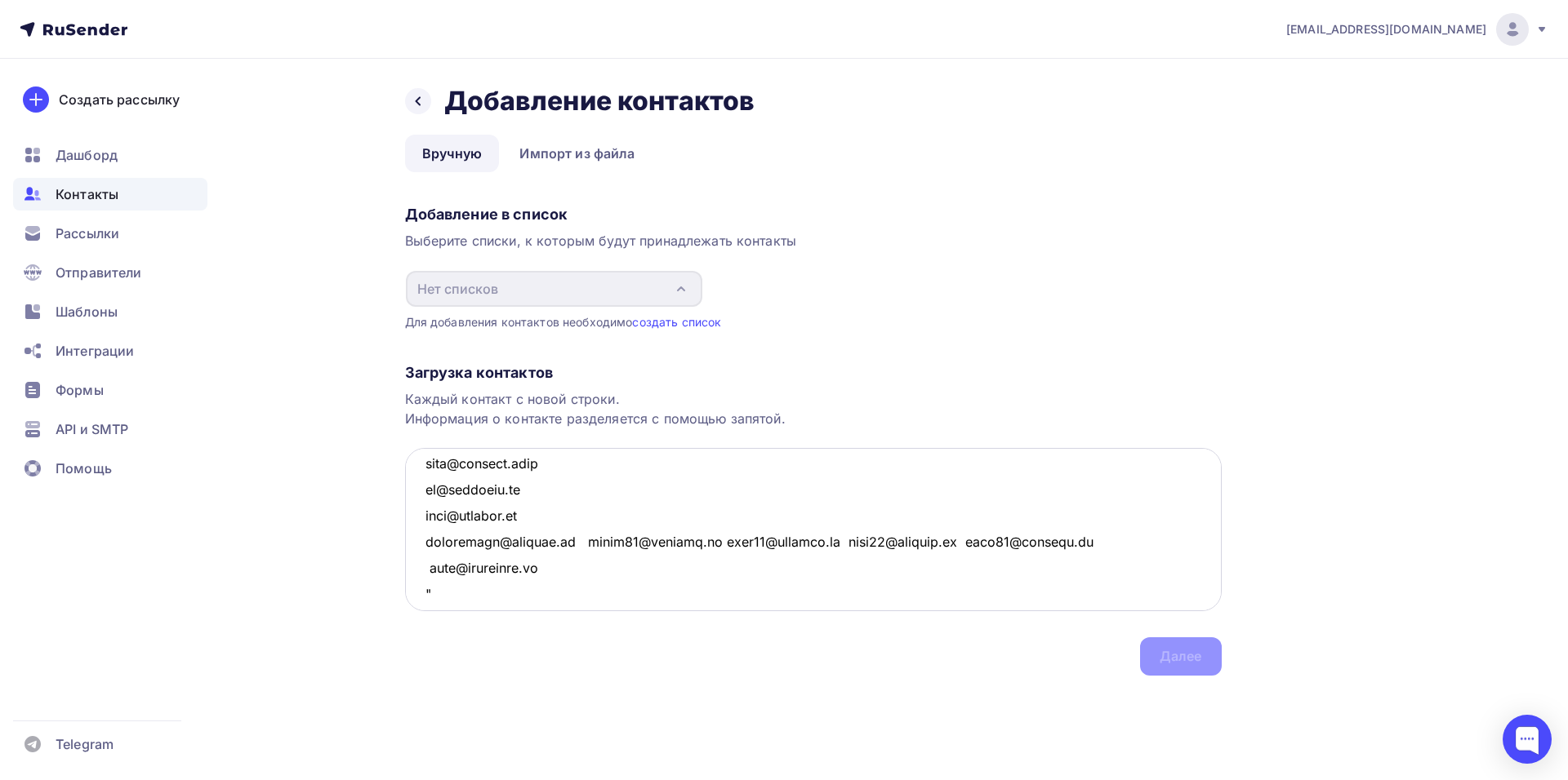
scroll to position [82, 0]
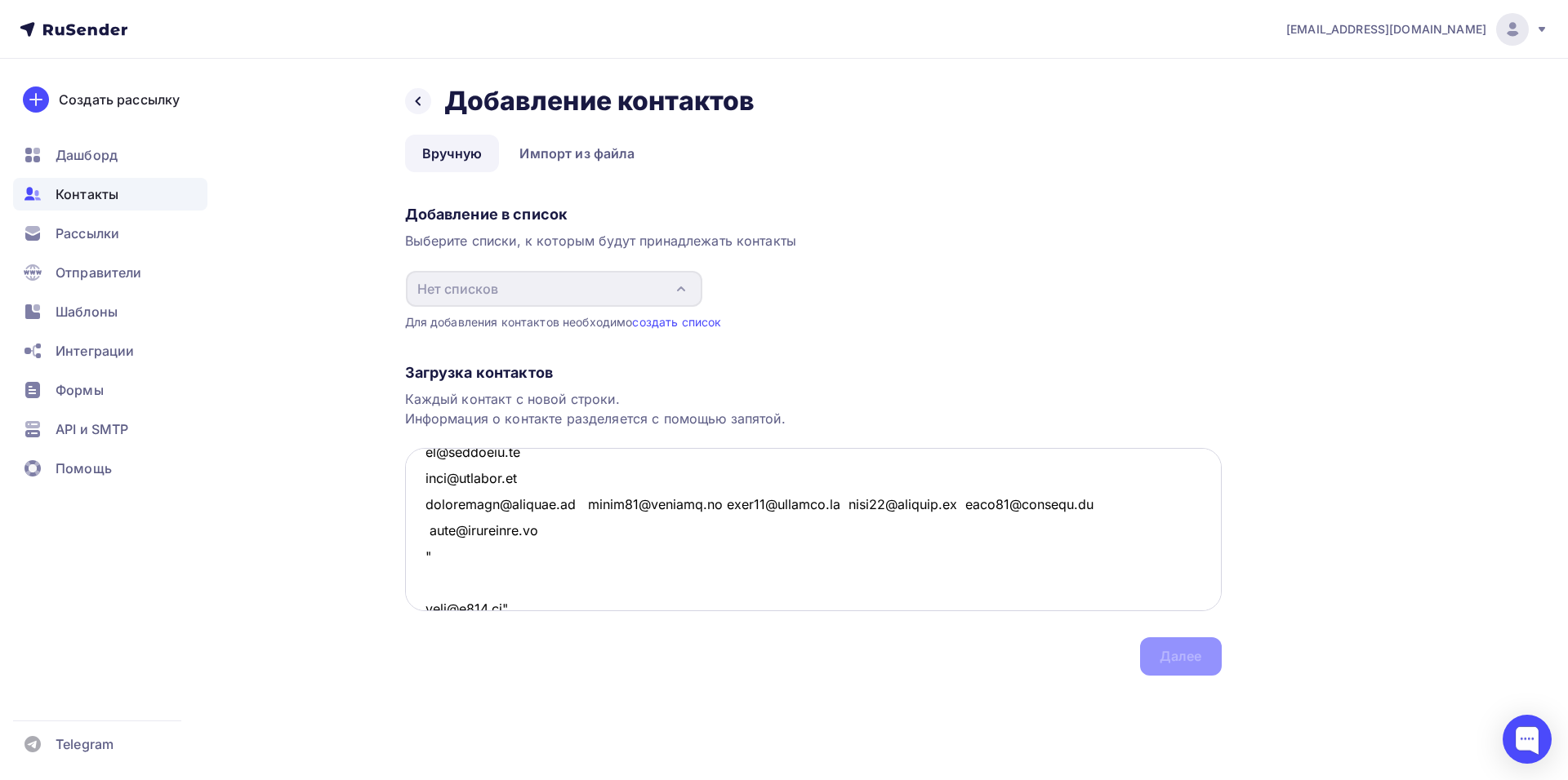
click at [569, 534] on textarea at bounding box center [813, 529] width 817 height 163
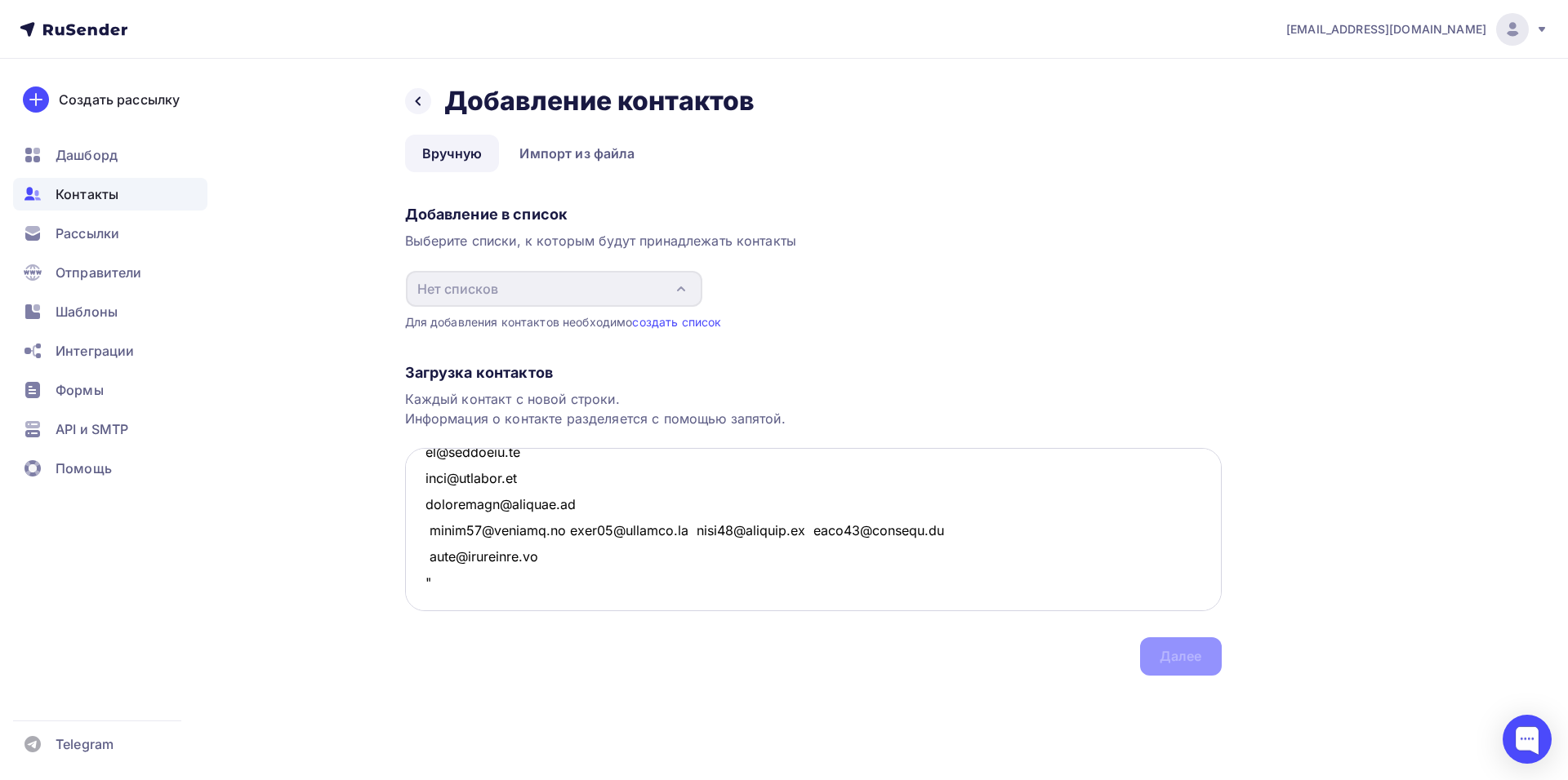
scroll to position [108, 0]
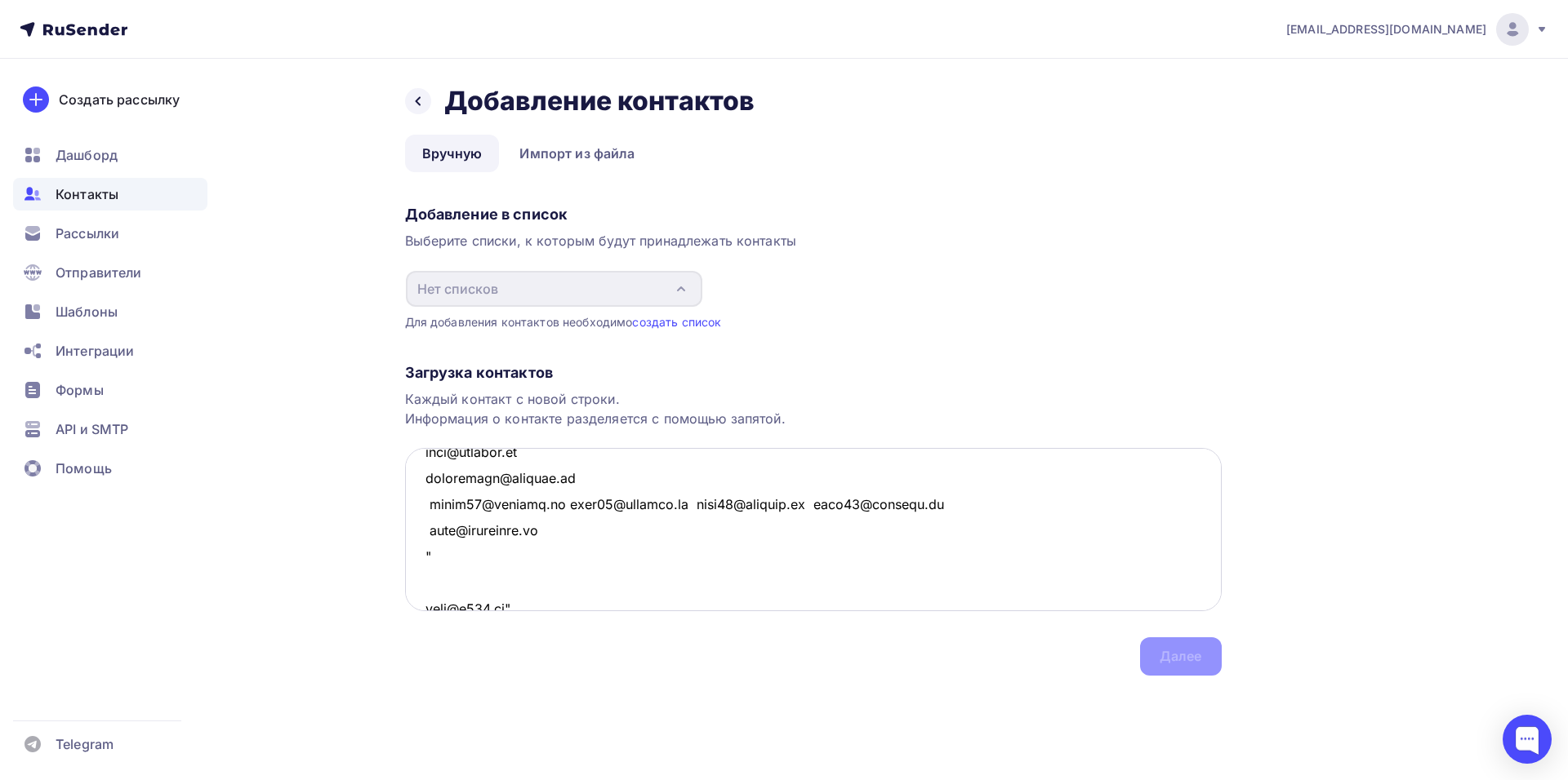
click at [545, 532] on textarea at bounding box center [813, 529] width 817 height 163
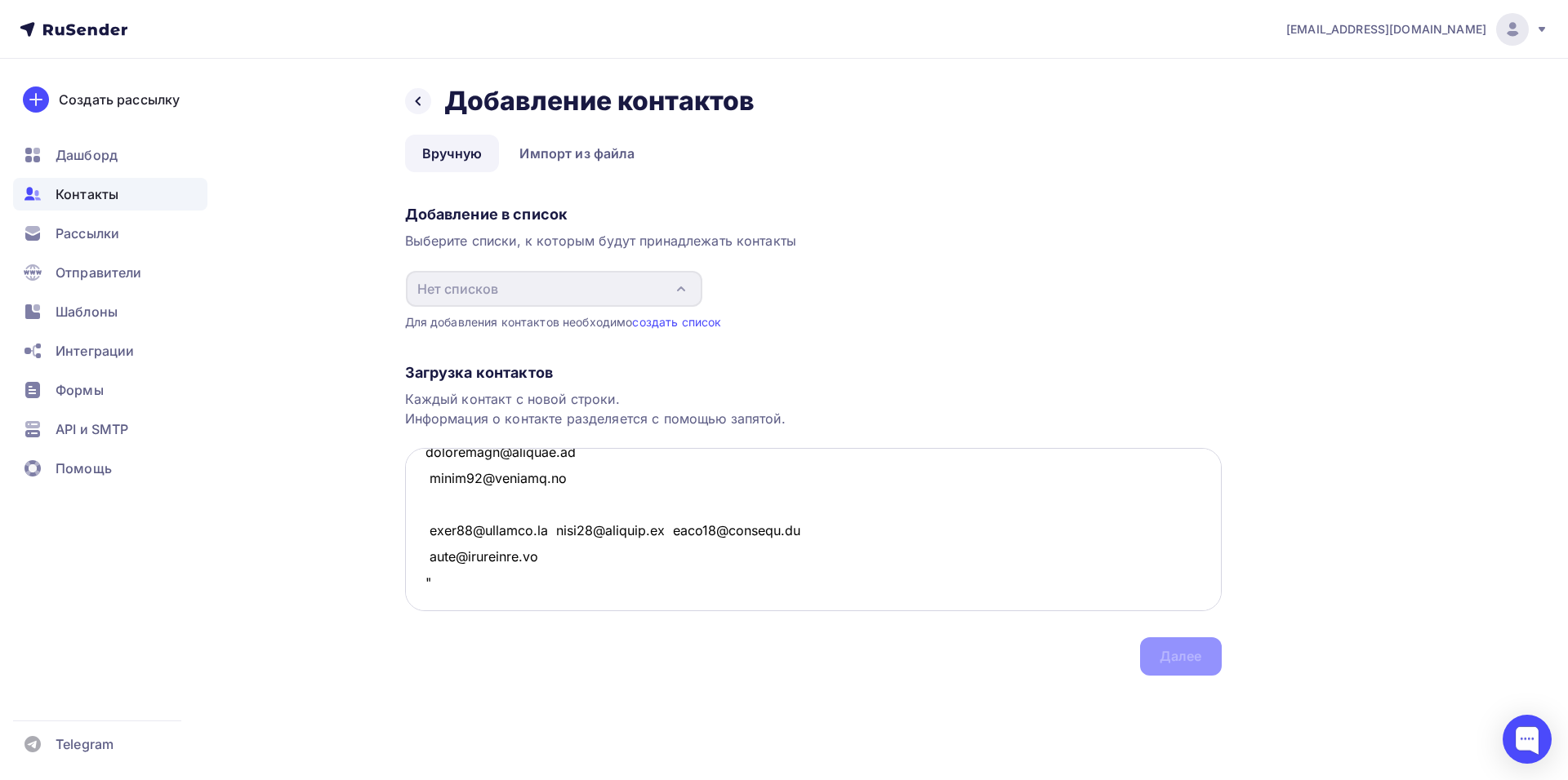
scroll to position [160, 0]
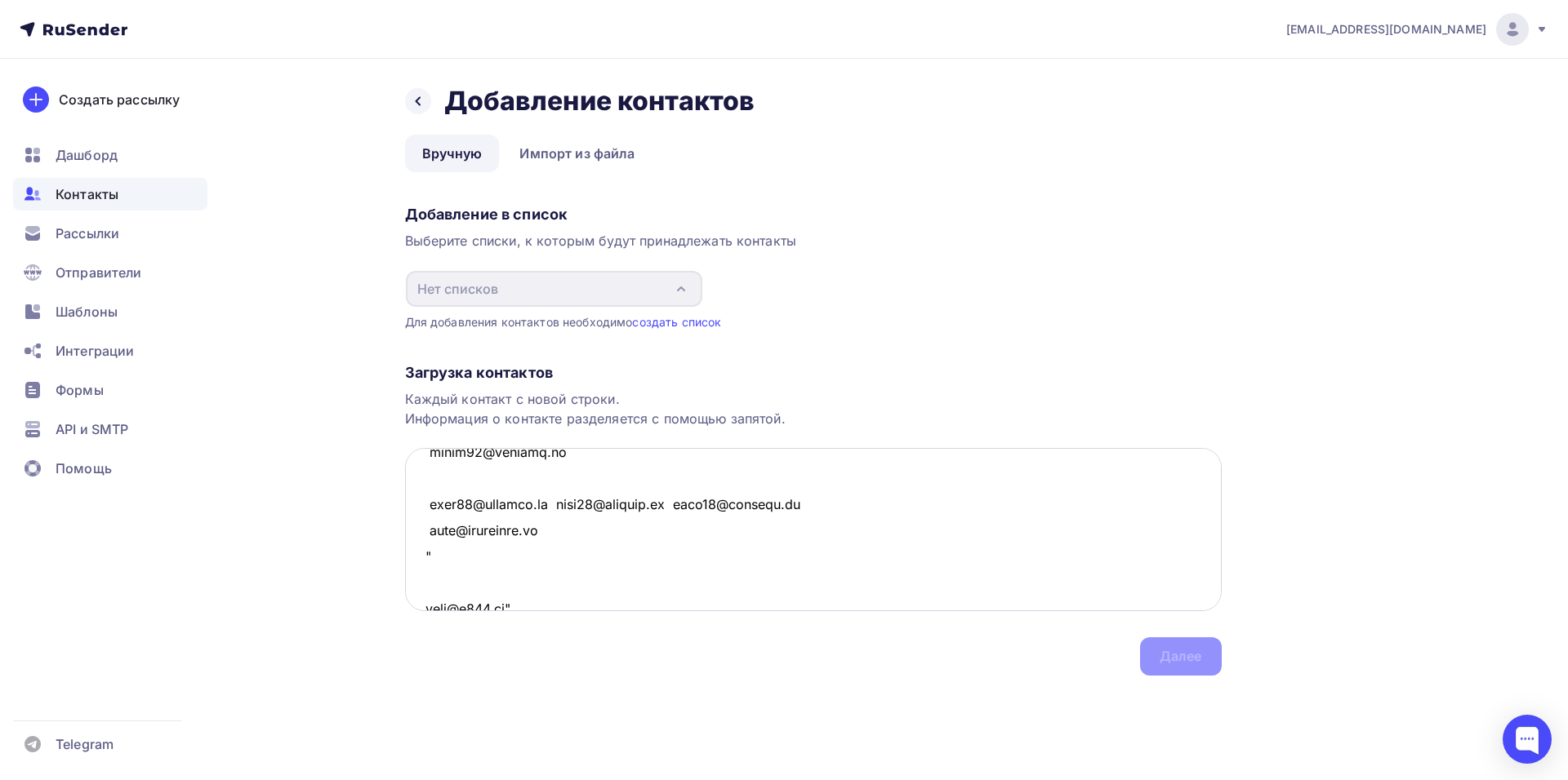
click at [545, 532] on textarea at bounding box center [813, 529] width 817 height 163
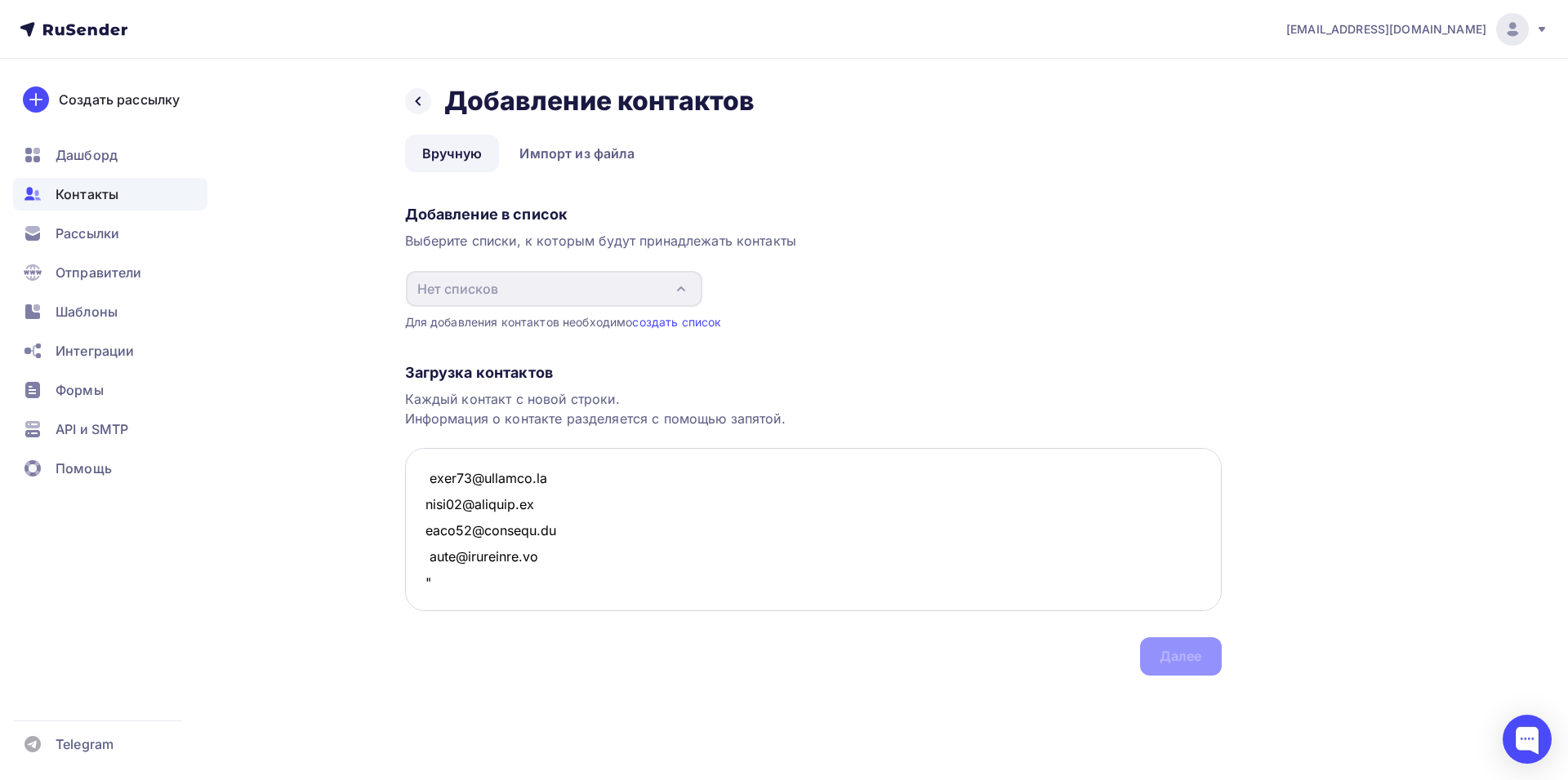
scroll to position [212, 0]
drag, startPoint x: 442, startPoint y: 576, endPoint x: 394, endPoint y: 577, distance: 48.0
click at [394, 577] on div "Назад Добавление контактов Добавление контактов Вручную Импорт из файла Вручную…" at bounding box center [784, 400] width 1338 height 682
drag, startPoint x: 423, startPoint y: 481, endPoint x: 573, endPoint y: 483, distance: 150.0
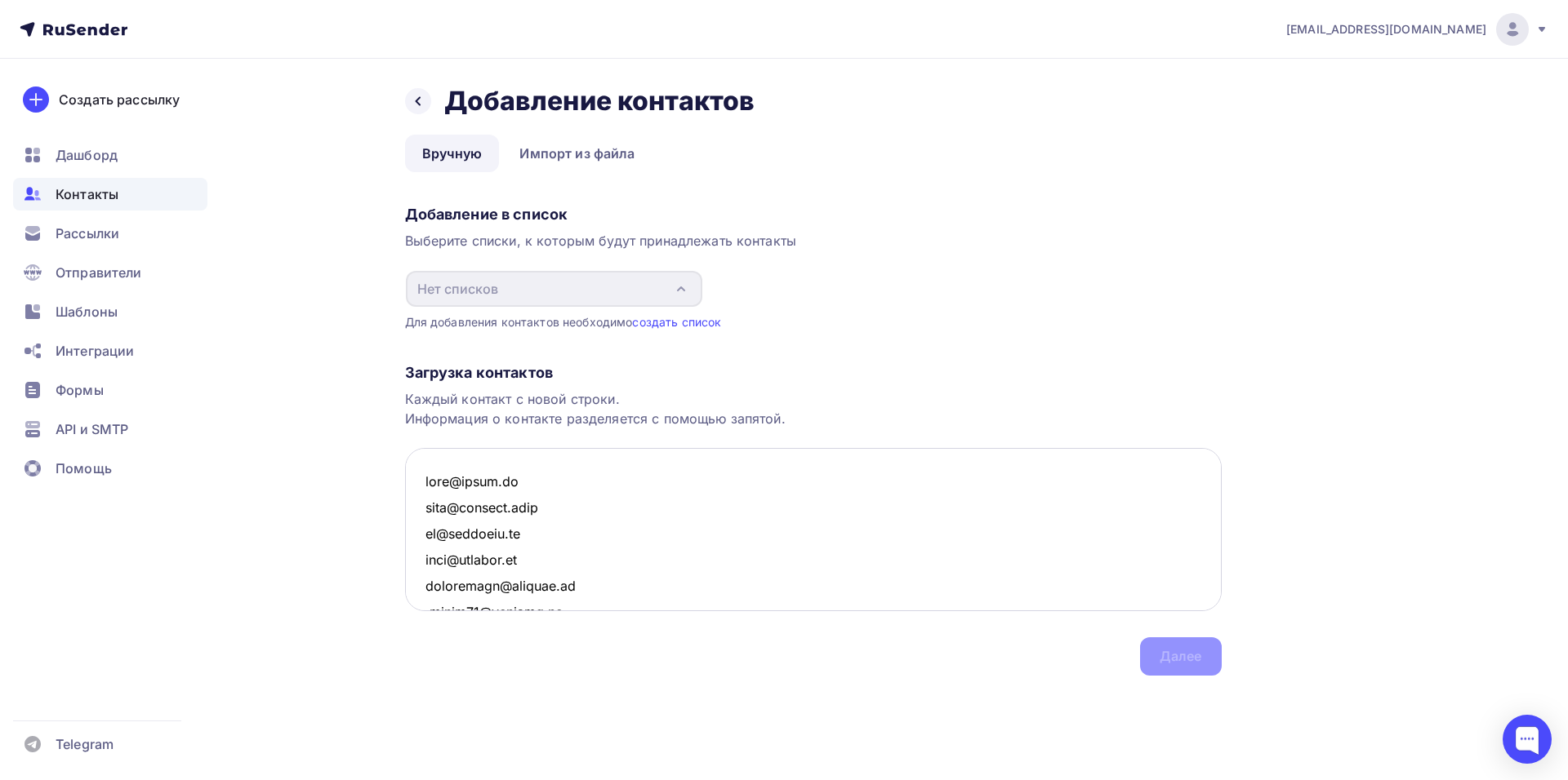
click at [573, 483] on textarea at bounding box center [813, 529] width 817 height 163
drag, startPoint x: 471, startPoint y: 475, endPoint x: 428, endPoint y: 475, distance: 43.0
click at [428, 475] on textarea at bounding box center [813, 529] width 817 height 163
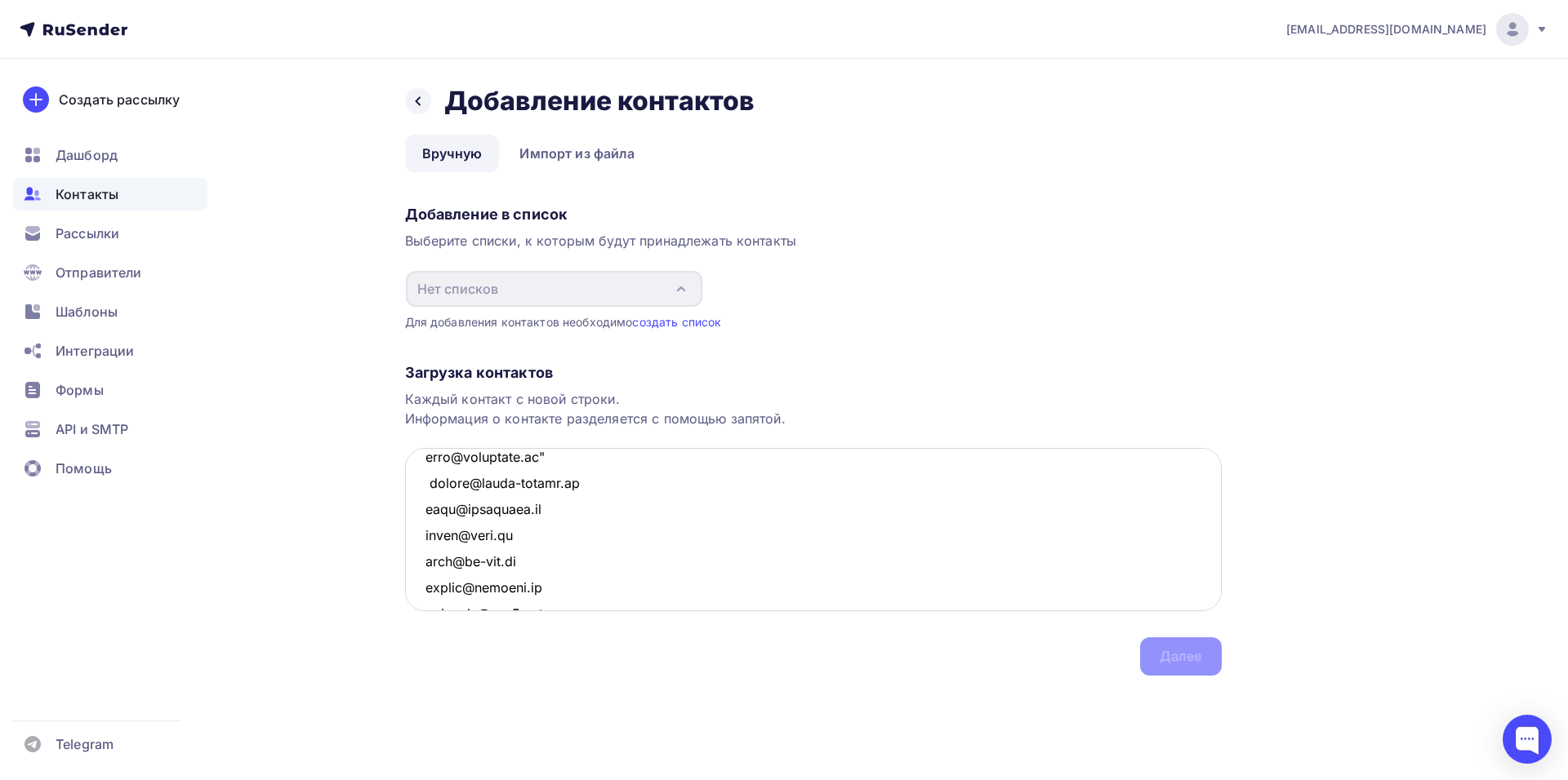
click at [574, 494] on textarea at bounding box center [813, 529] width 817 height 163
click at [426, 508] on textarea at bounding box center [813, 529] width 817 height 163
drag, startPoint x: 454, startPoint y: 568, endPoint x: 359, endPoint y: 568, distance: 95.0
click at [359, 568] on div "Назад Добавление контактов Добавление контактов Вручную Импорт из файла Вручную…" at bounding box center [784, 400] width 1338 height 682
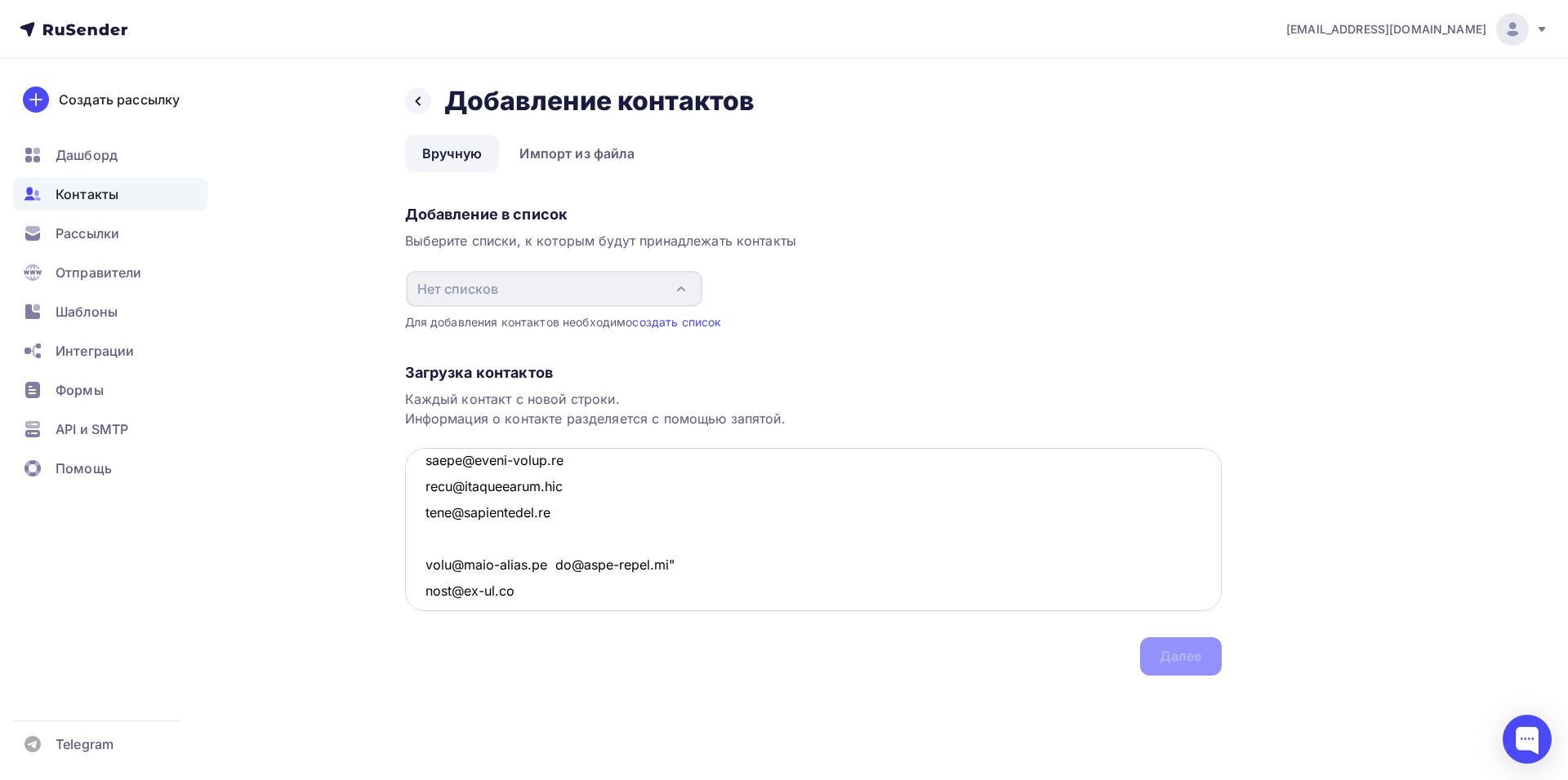
click at [547, 584] on textarea at bounding box center [813, 529] width 817 height 163
click at [557, 544] on textarea at bounding box center [813, 529] width 817 height 163
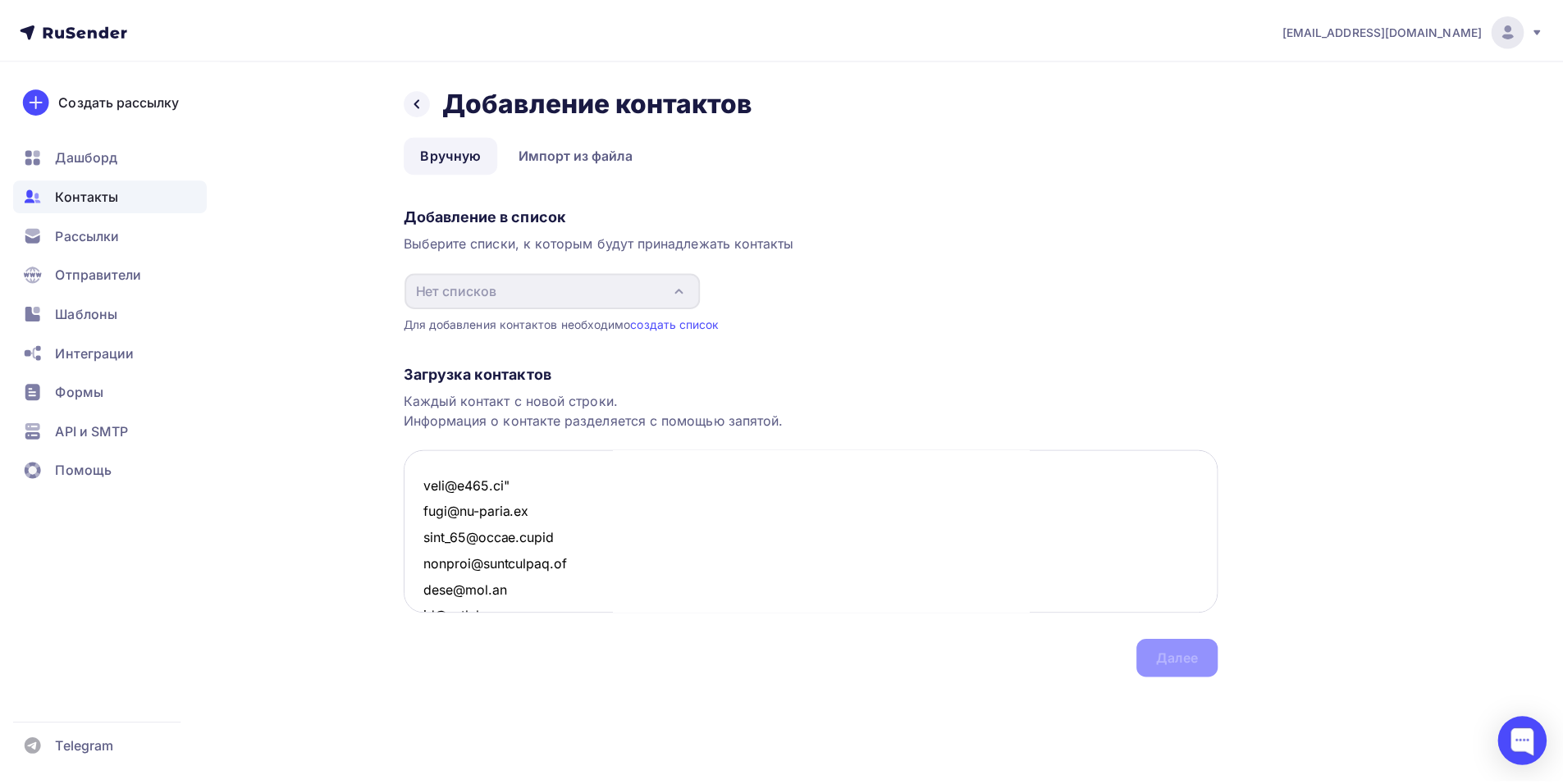
scroll to position [0, 0]
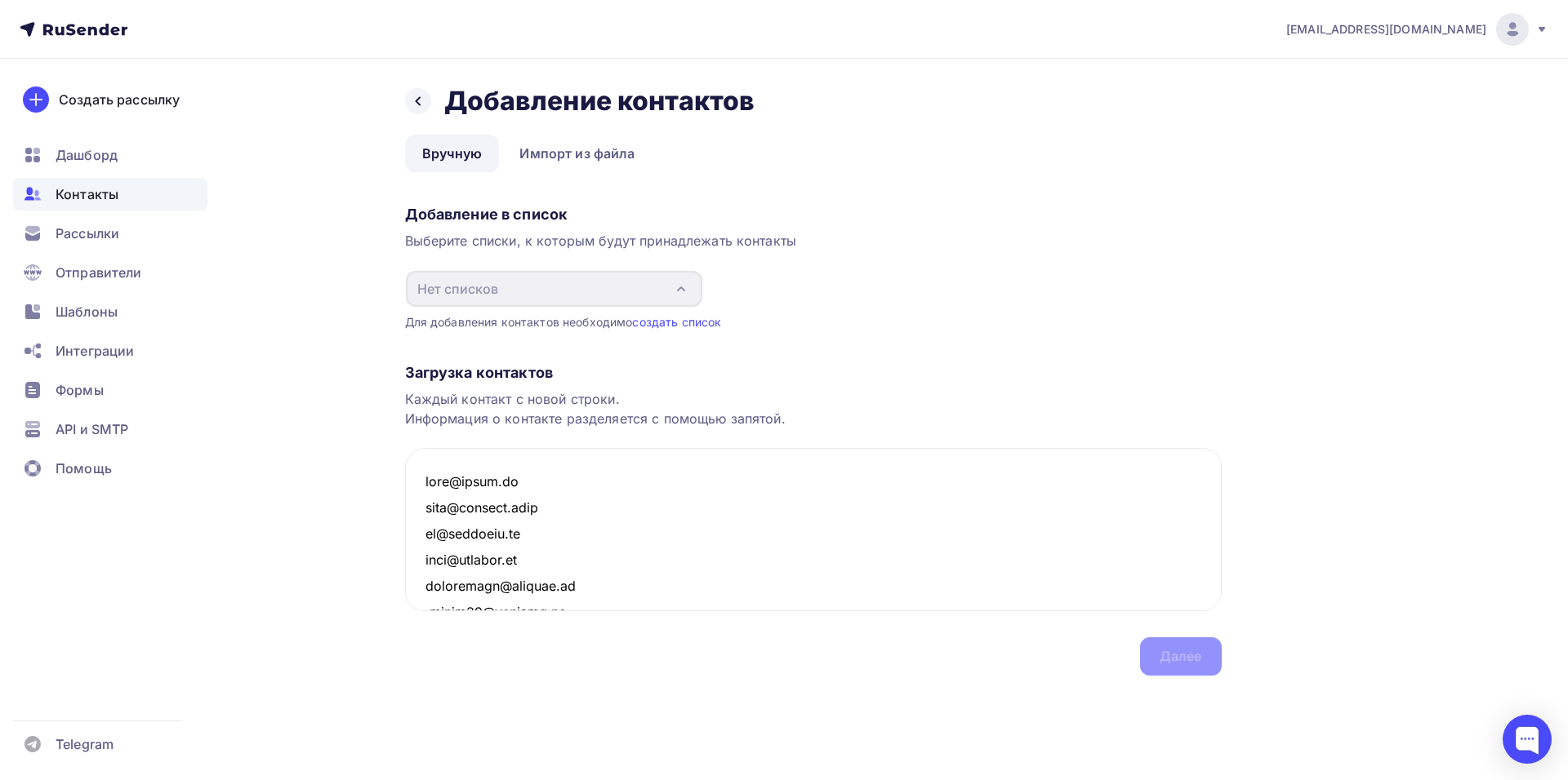
type textarea "[EMAIL_ADDRESS][DOMAIN_NAME] [EMAIL_ADDRESS][DOMAIN_NAME] [EMAIL_ADDRESS][DOMAI…"
click at [1154, 655] on div "Загрузка контактов Каждый контакт с новой строки. Информация о контакте разделя…" at bounding box center [813, 503] width 817 height 345
click at [74, 235] on span "Рассылки" at bounding box center [87, 233] width 64 height 20
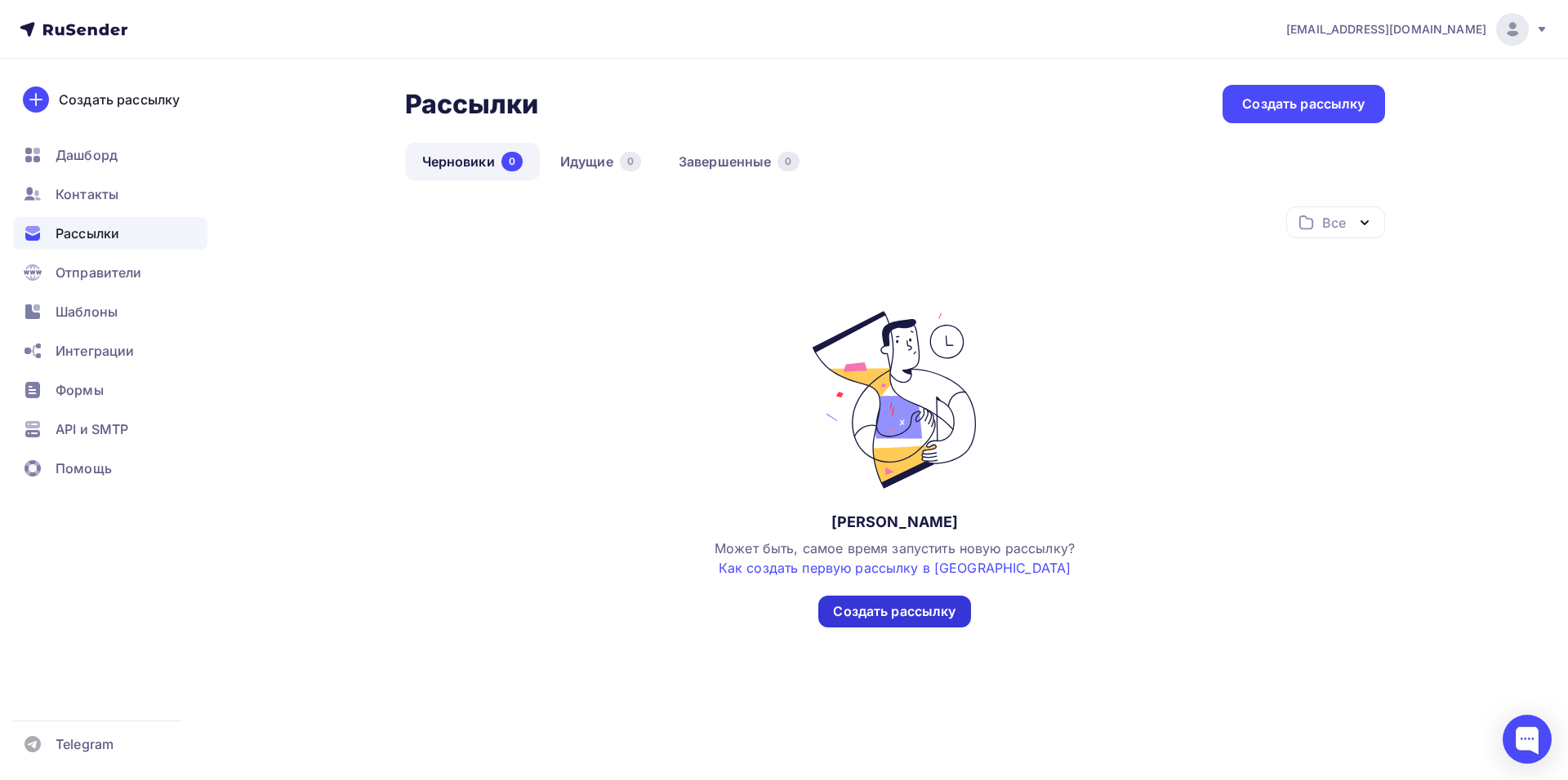
click at [917, 621] on div "Создать рассылку" at bounding box center [894, 611] width 152 height 32
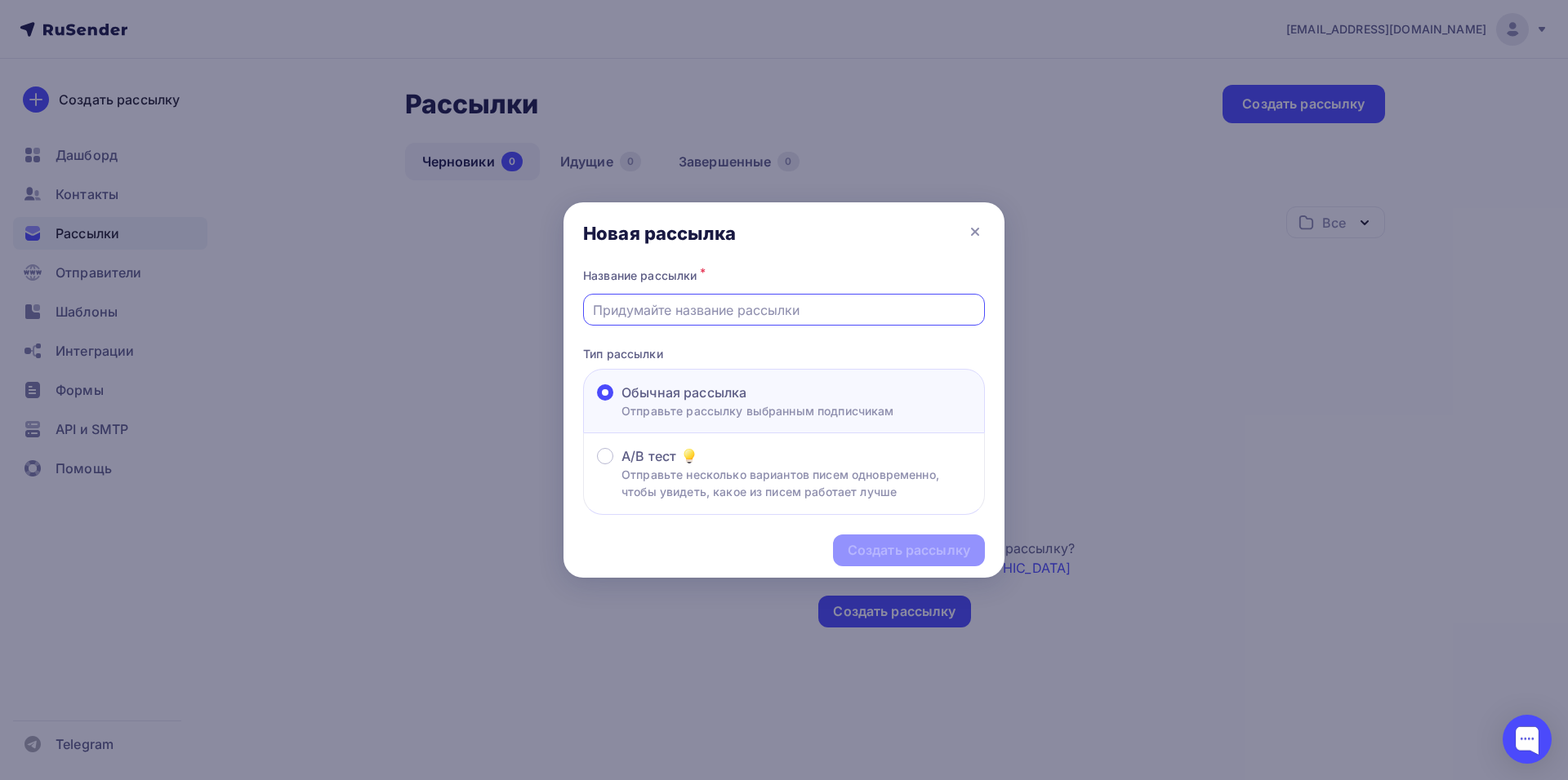
click at [779, 317] on input "text" at bounding box center [784, 311] width 383 height 20
click at [1054, 472] on div at bounding box center [784, 390] width 1568 height 780
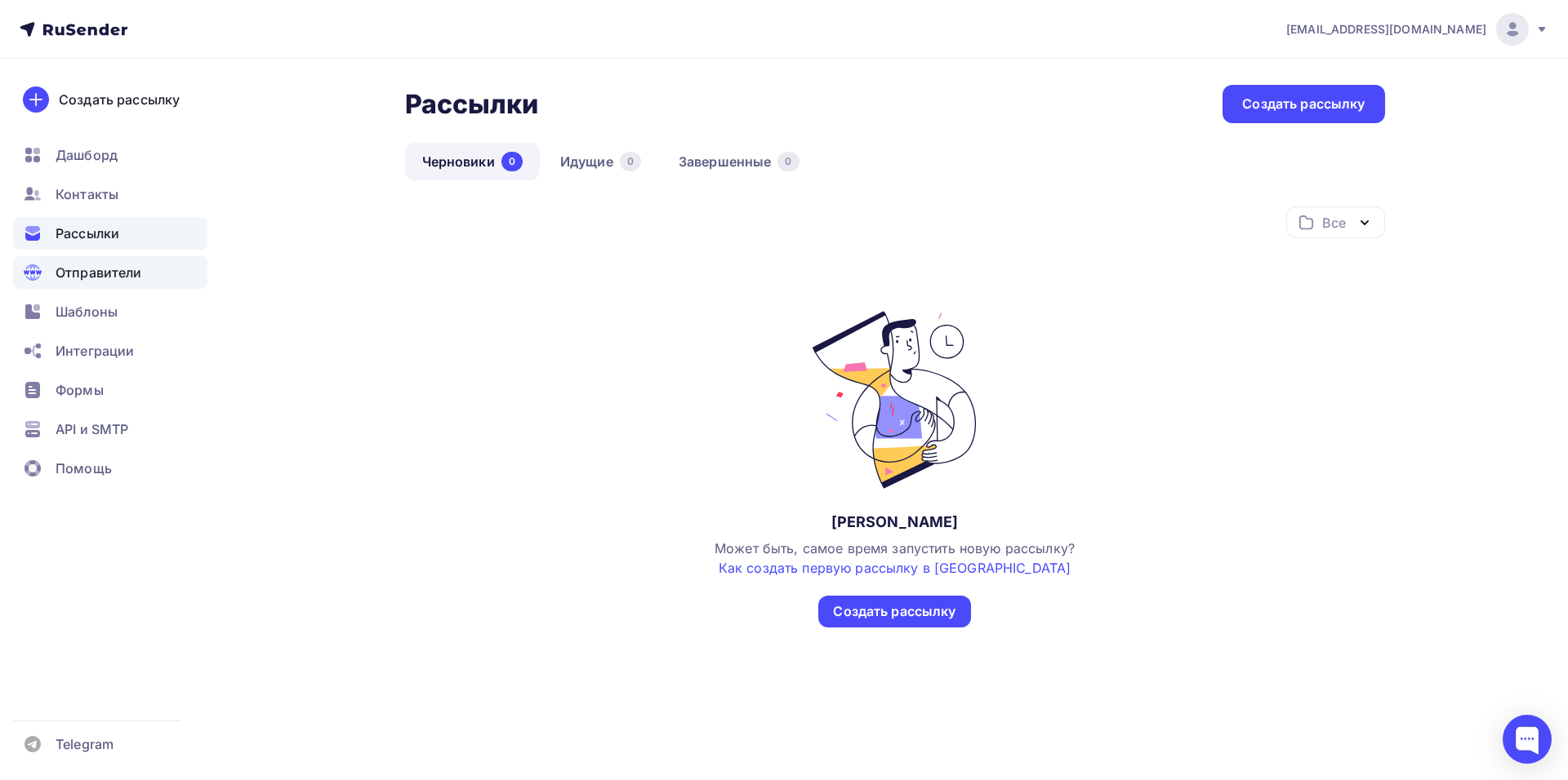
click at [148, 284] on div "Отправители" at bounding box center [110, 272] width 194 height 33
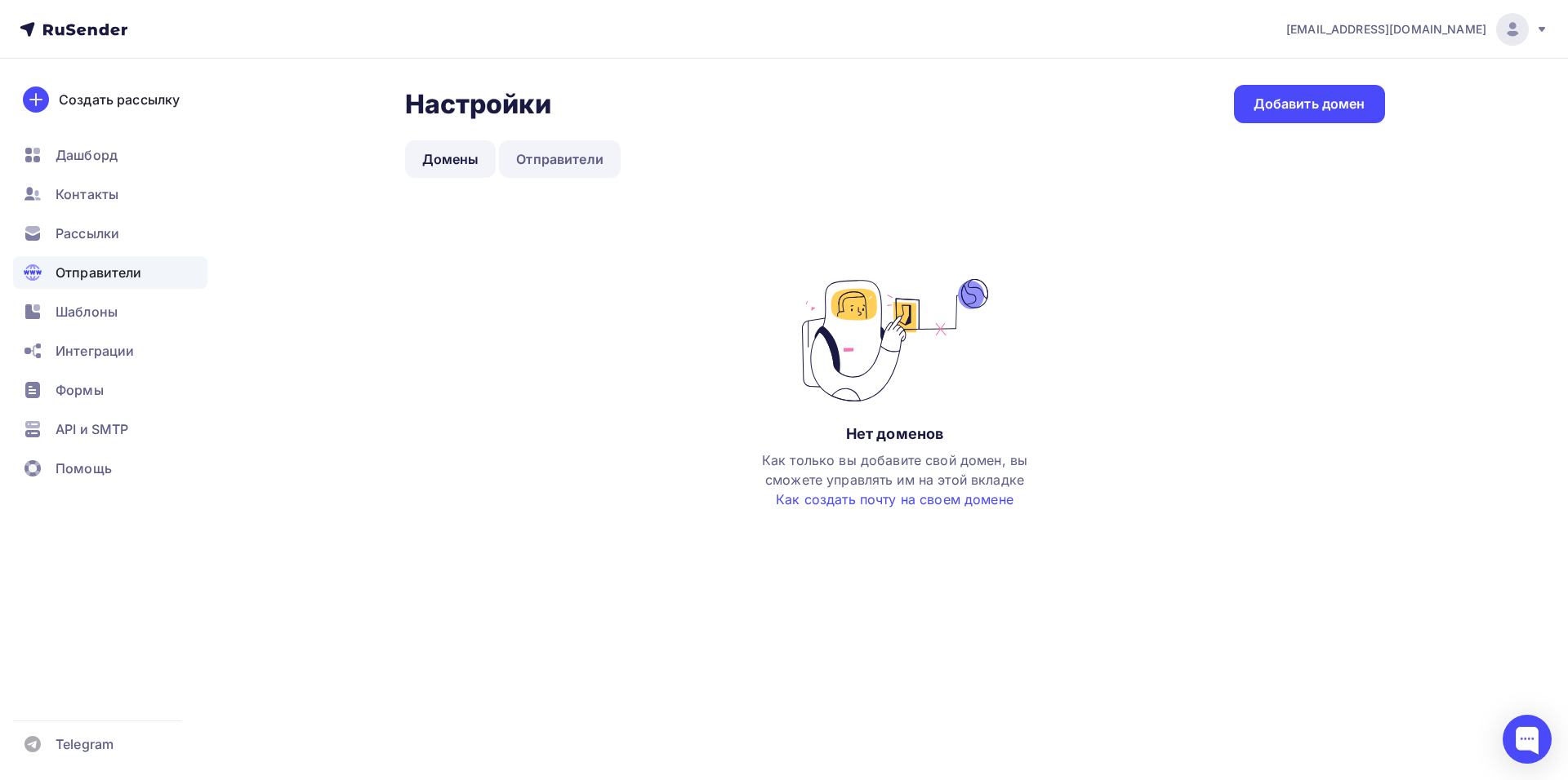
click at [553, 165] on link "Отправители" at bounding box center [560, 159] width 122 height 37
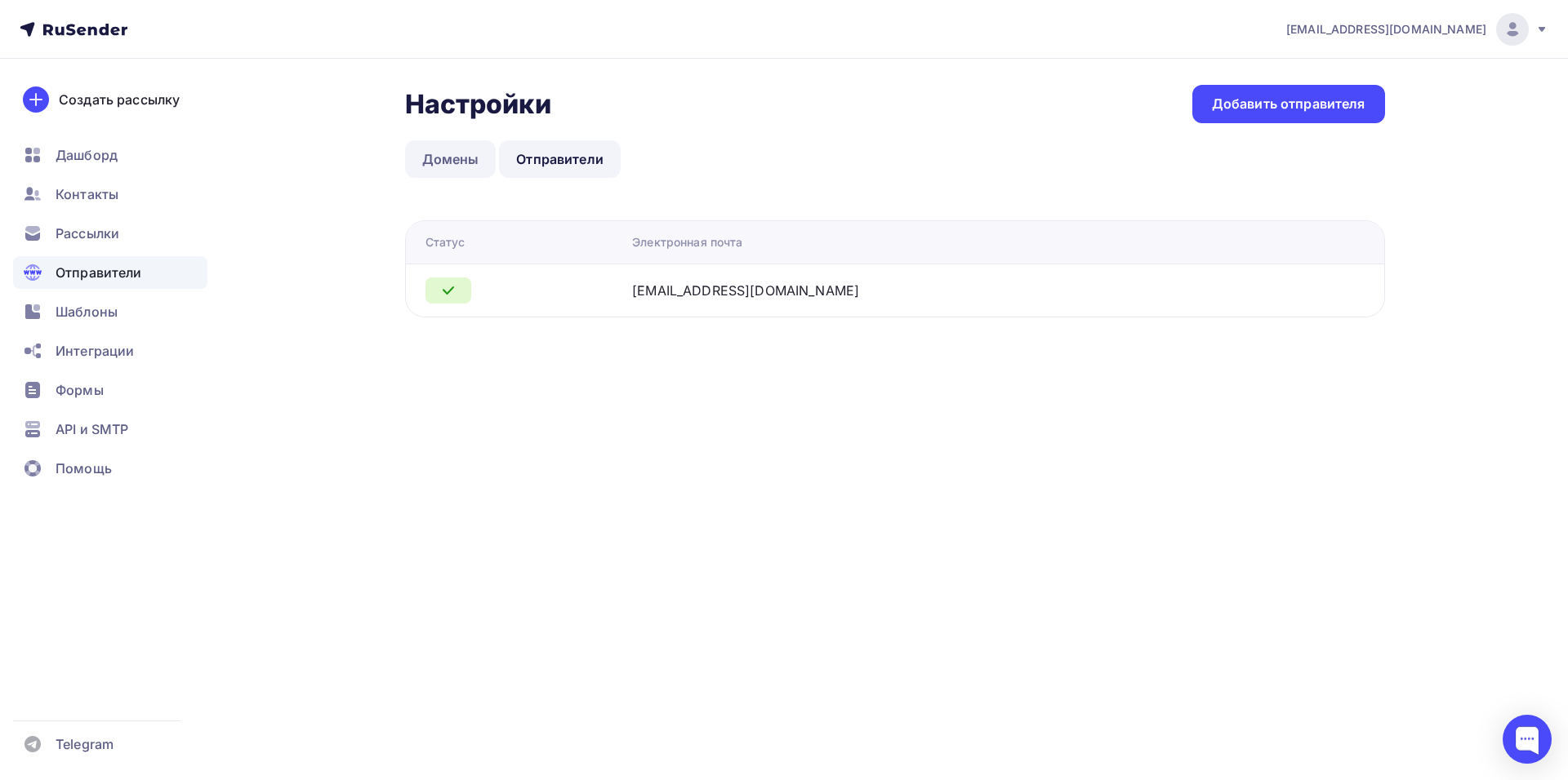
click at [437, 155] on link "Домены" at bounding box center [451, 159] width 92 height 37
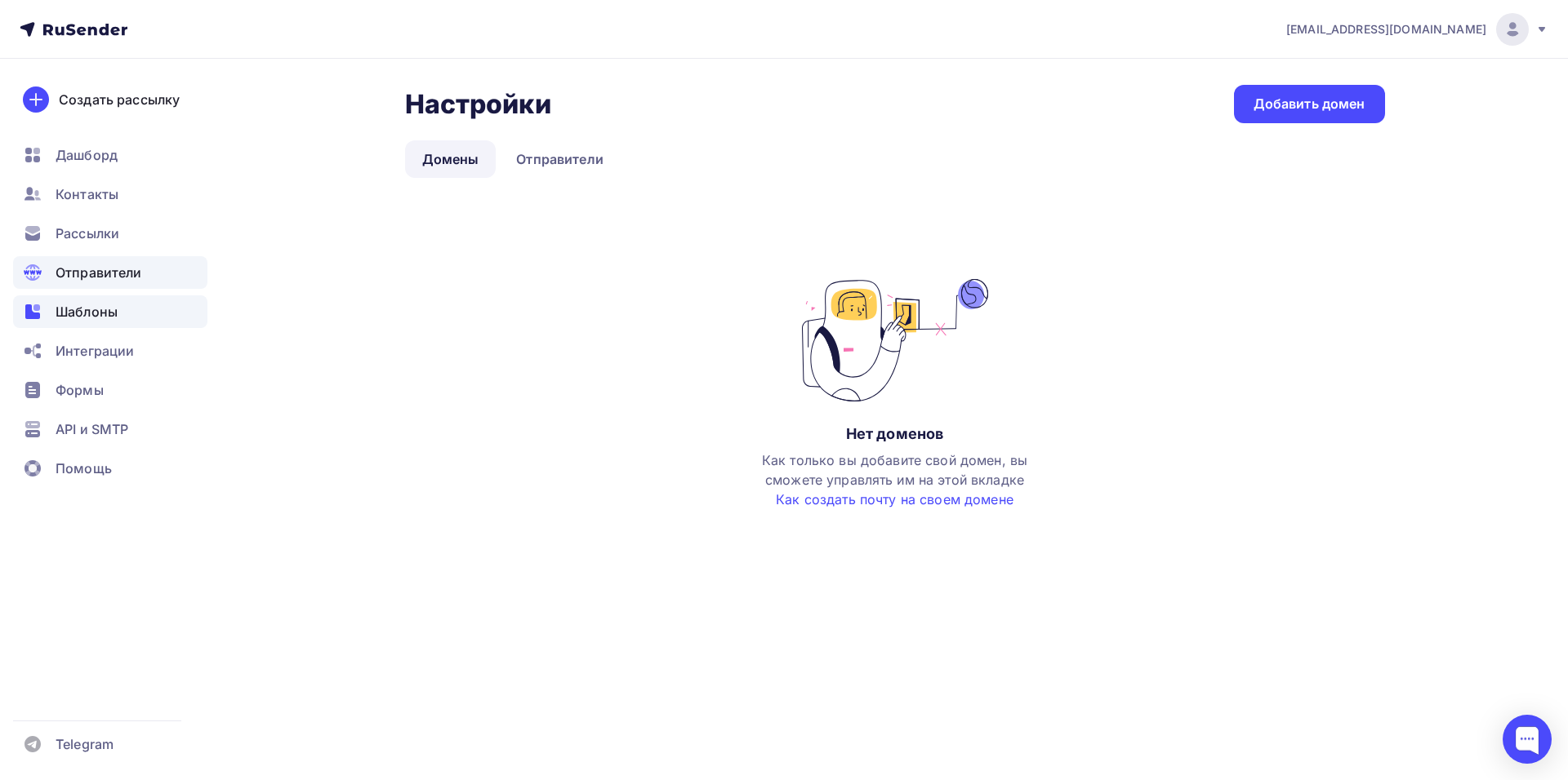
click at [113, 302] on span "Шаблоны" at bounding box center [86, 312] width 62 height 20
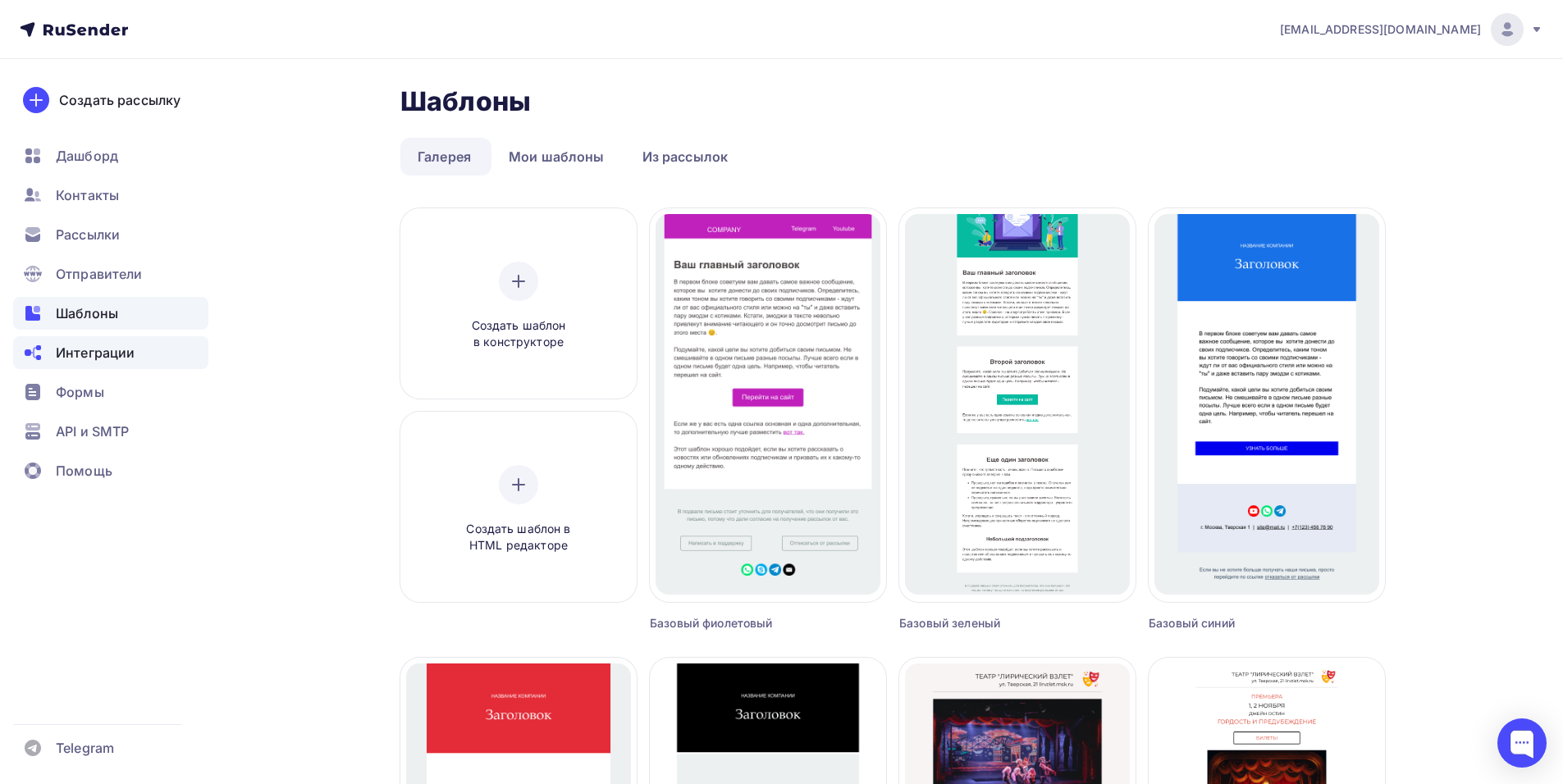
click at [147, 360] on div "Интеграции" at bounding box center [110, 352] width 195 height 33
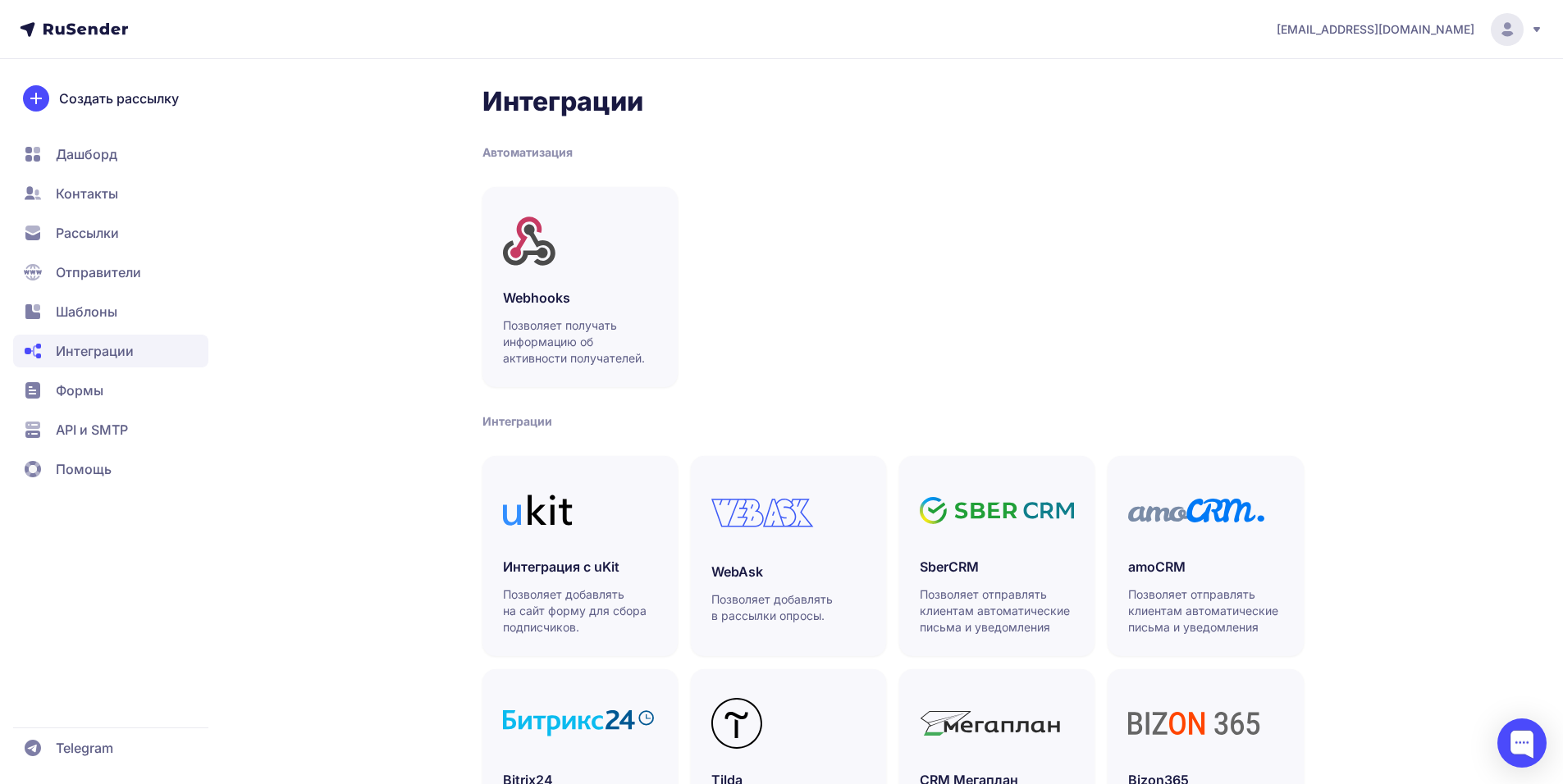
click at [98, 395] on span "Формы" at bounding box center [79, 391] width 47 height 20
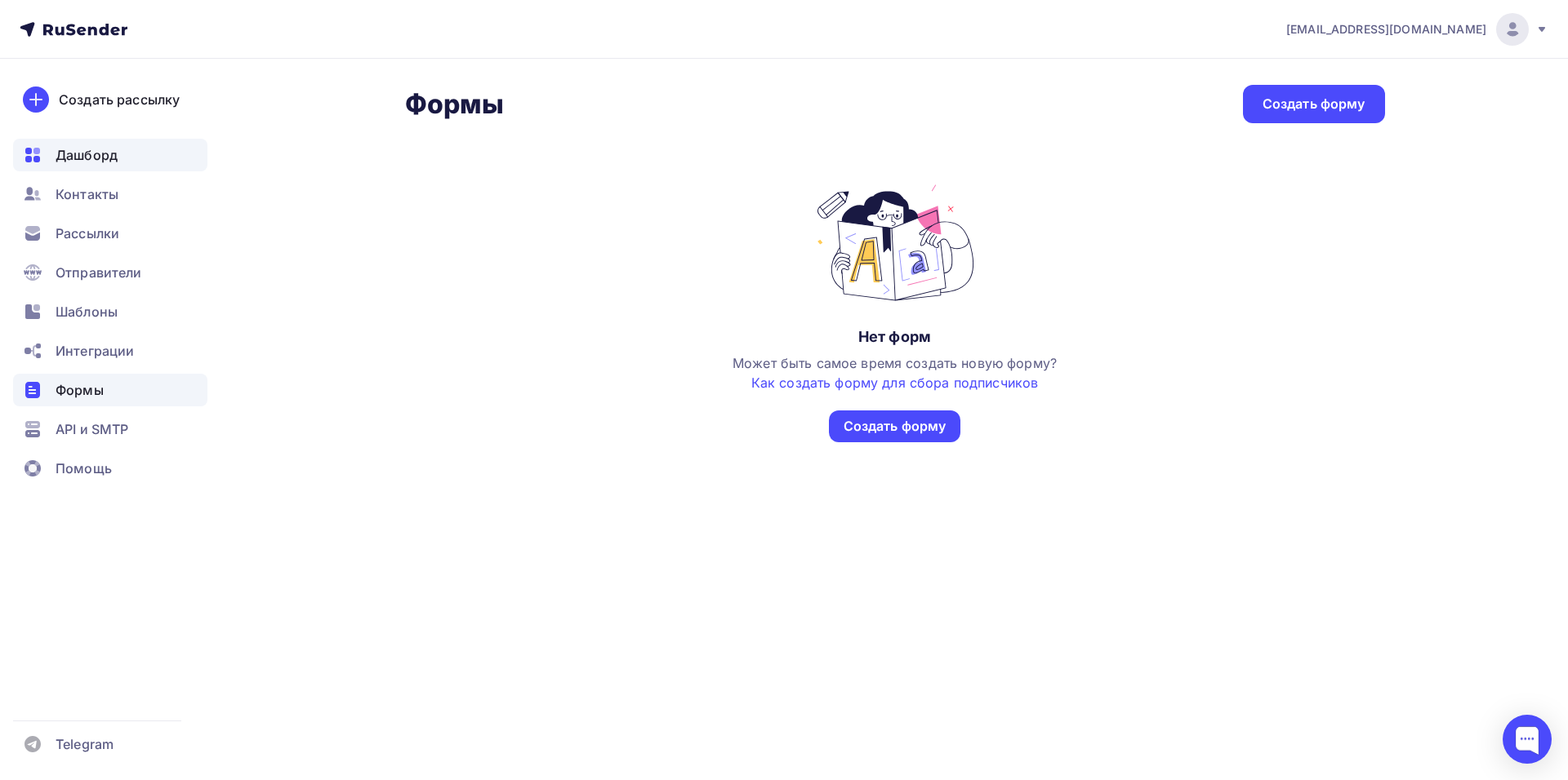
click at [80, 154] on span "Дашборд" at bounding box center [86, 155] width 62 height 20
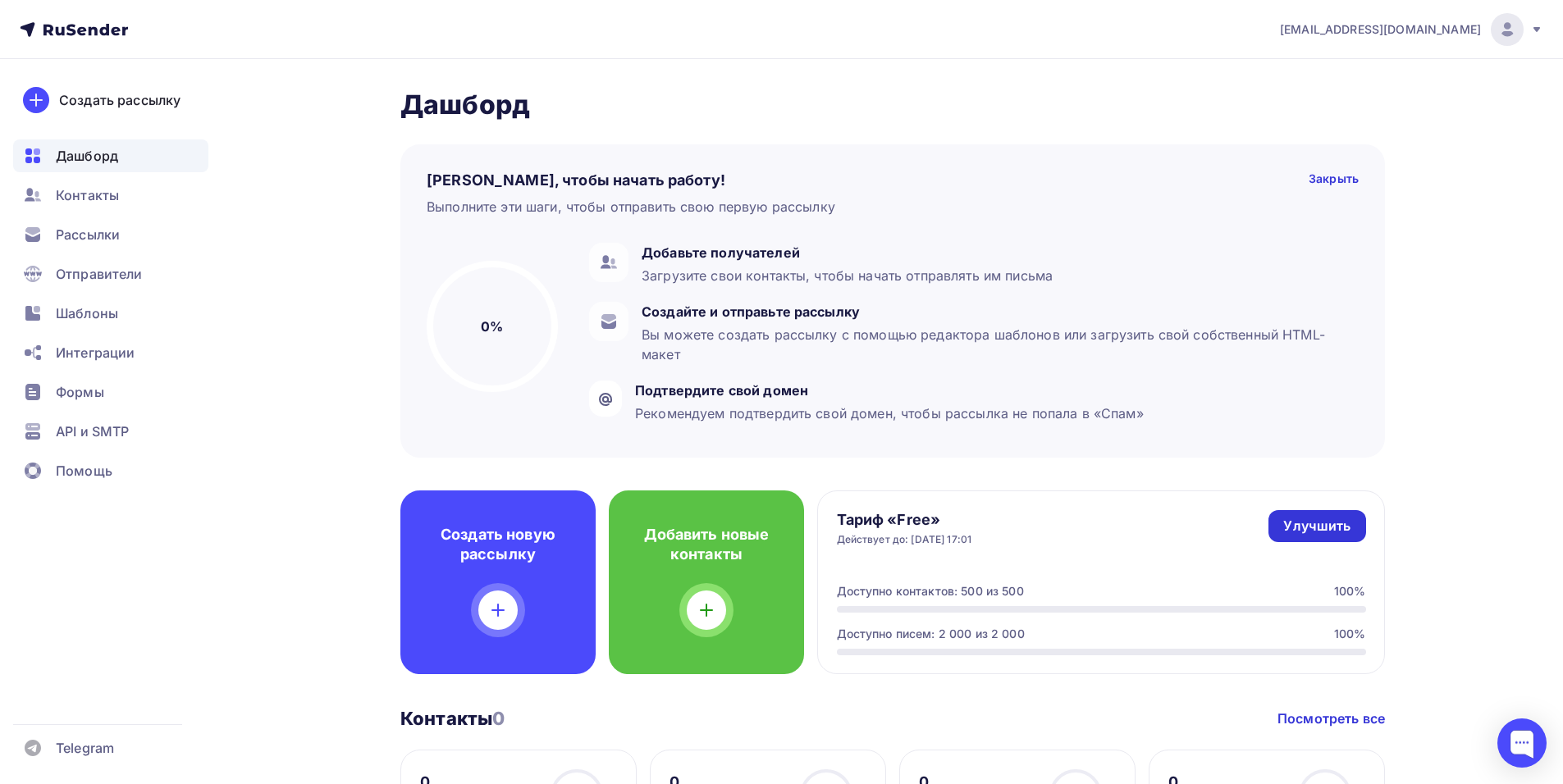
click at [1353, 529] on link "Улучшить" at bounding box center [1316, 526] width 97 height 32
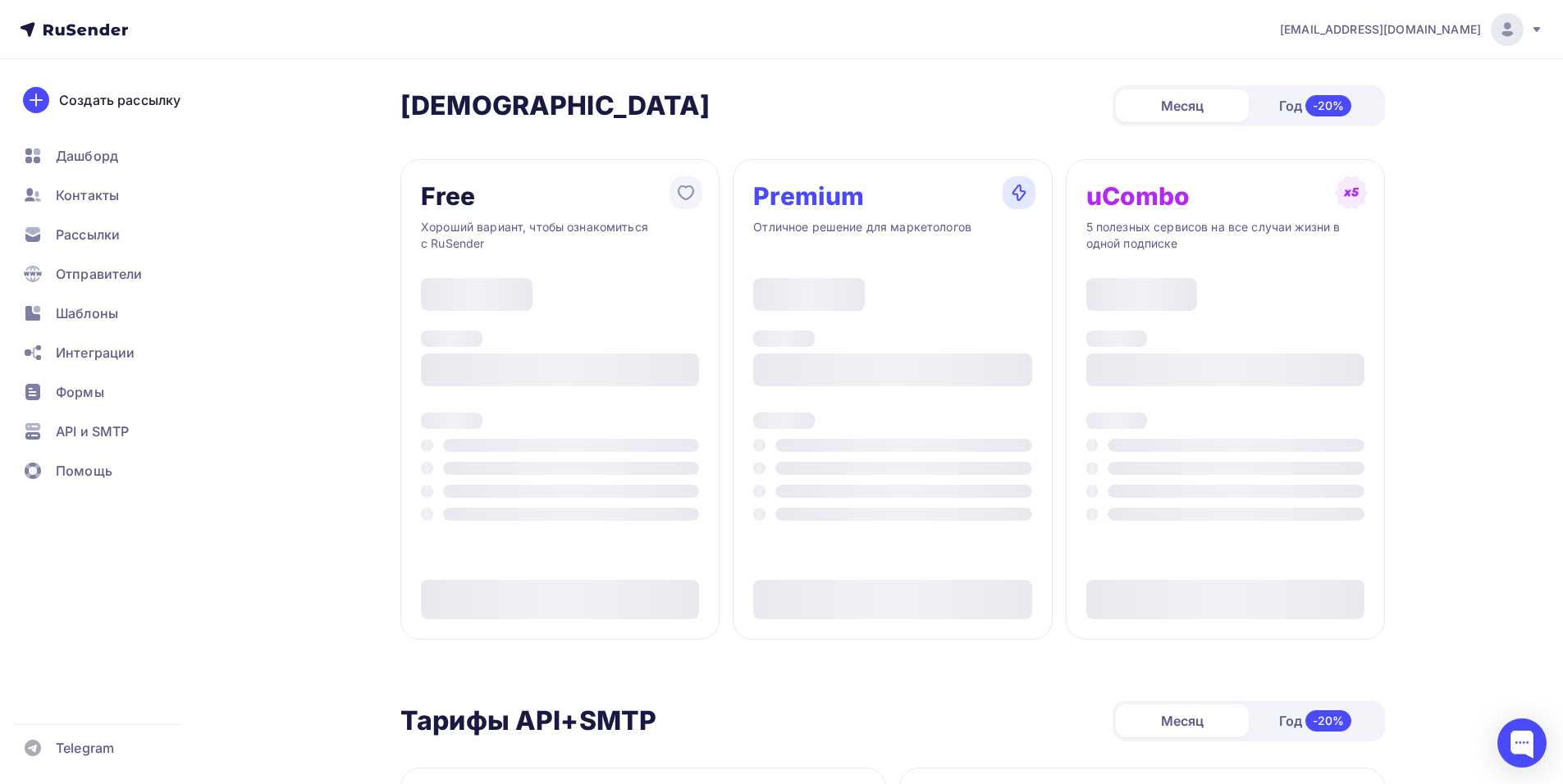
type input "500"
type input "100"
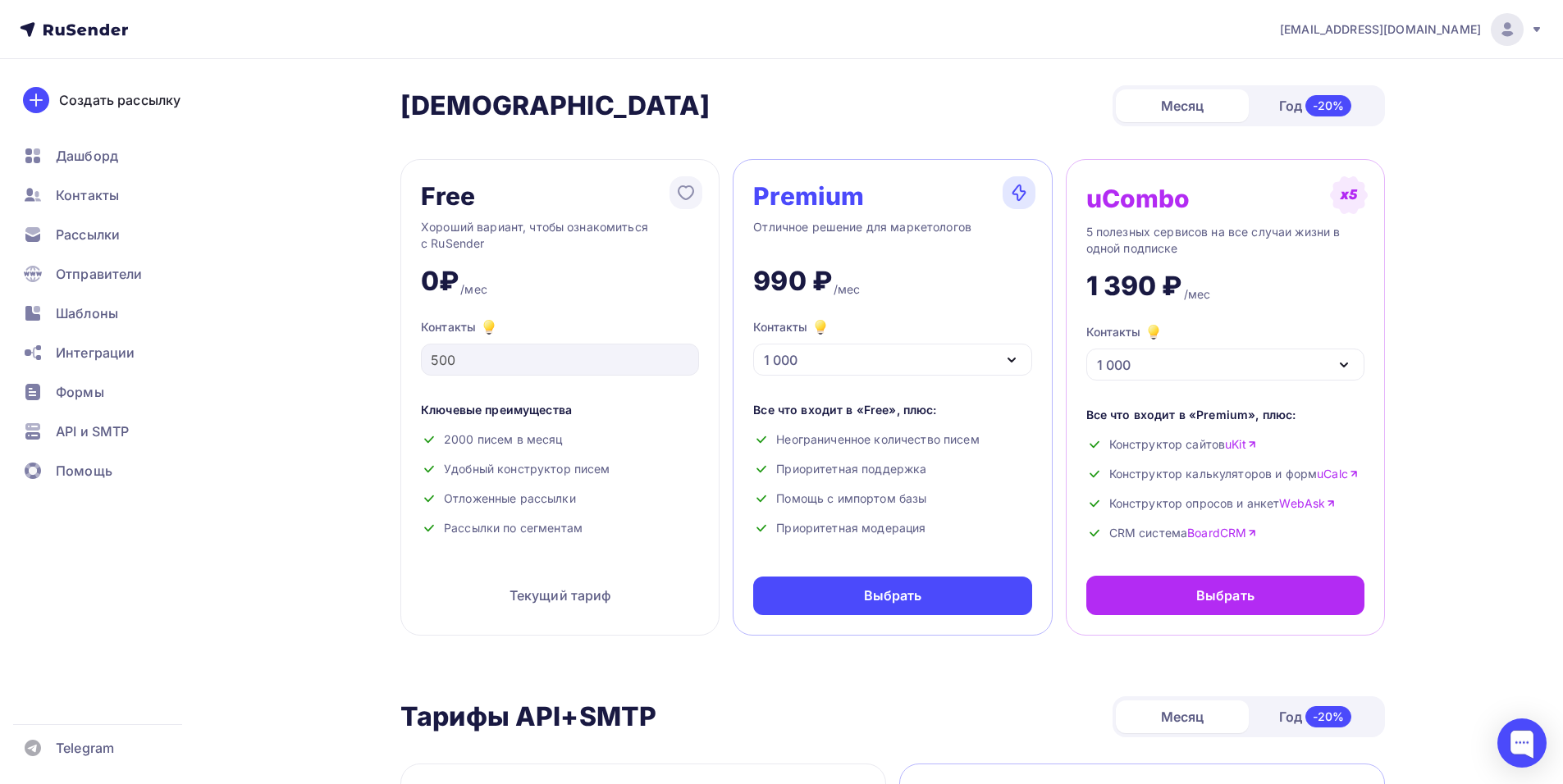
click at [1022, 354] on div "1 000" at bounding box center [892, 360] width 278 height 32
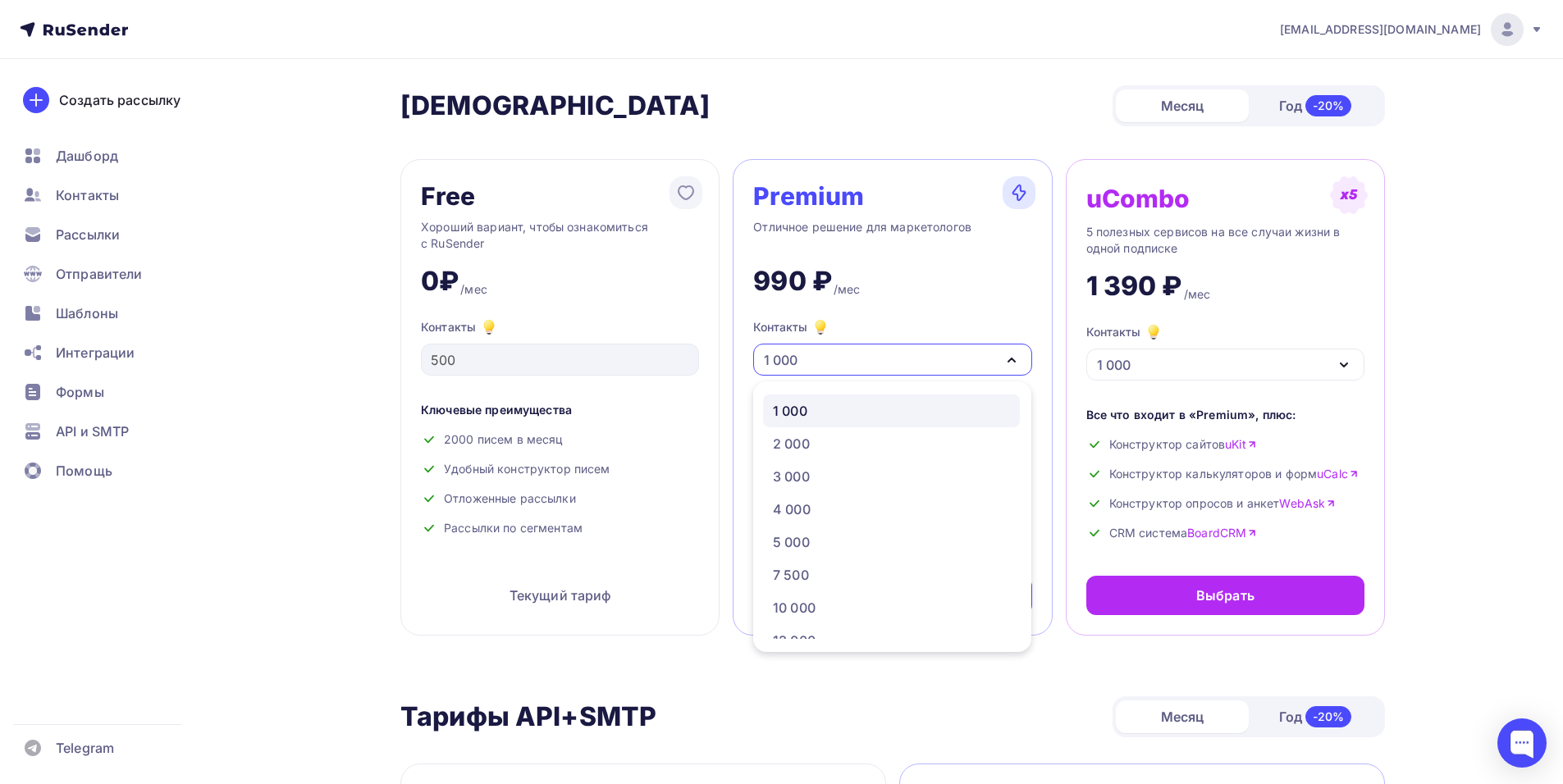
click at [1022, 354] on div "1 000" at bounding box center [892, 360] width 278 height 32
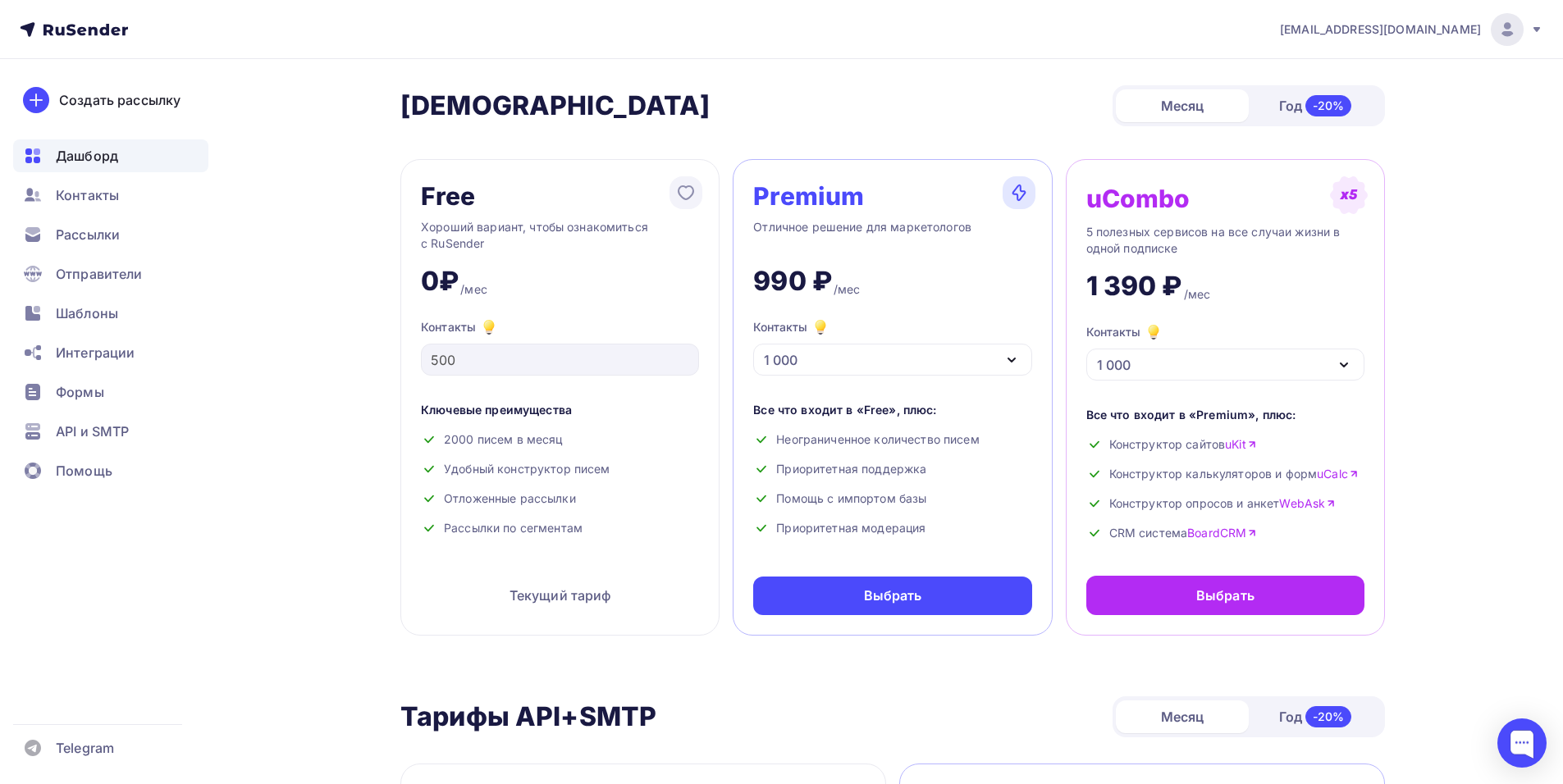
click at [77, 161] on span "Дашборд" at bounding box center [87, 156] width 62 height 20
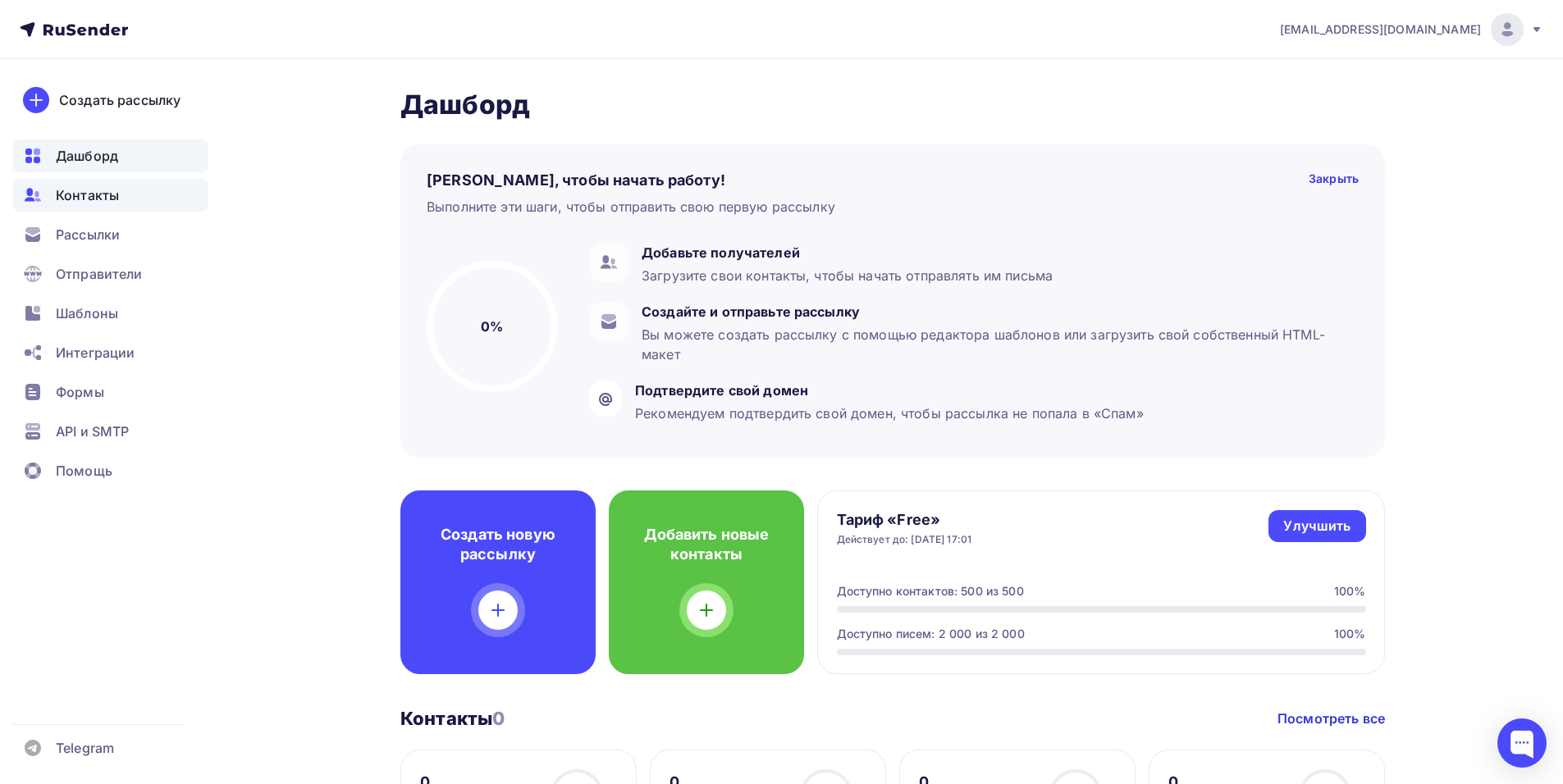
click at [82, 186] on span "Контакты" at bounding box center [87, 195] width 63 height 20
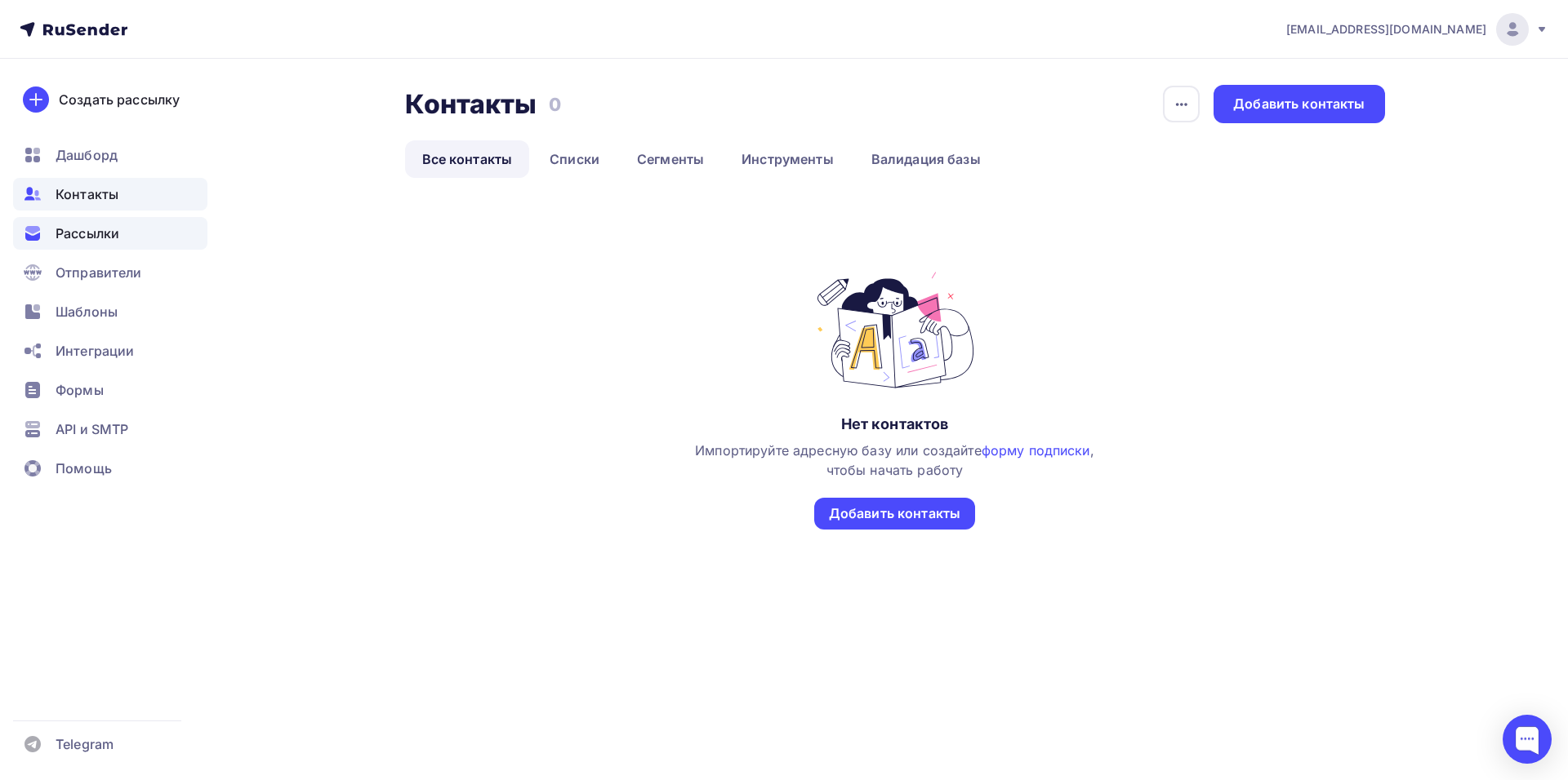
click at [93, 222] on div "Рассылки" at bounding box center [110, 233] width 194 height 33
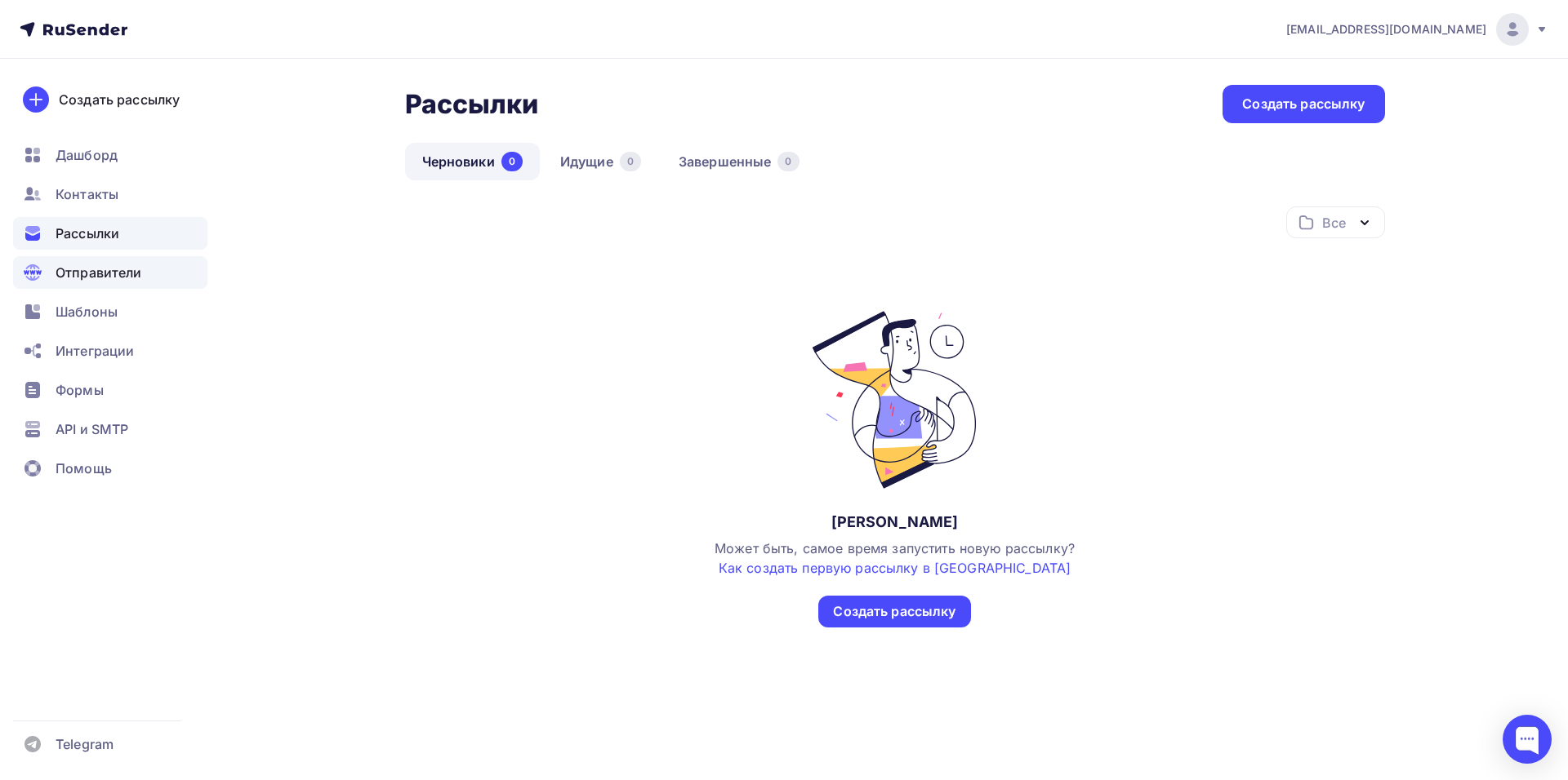
click at [98, 263] on span "Отправители" at bounding box center [98, 272] width 86 height 20
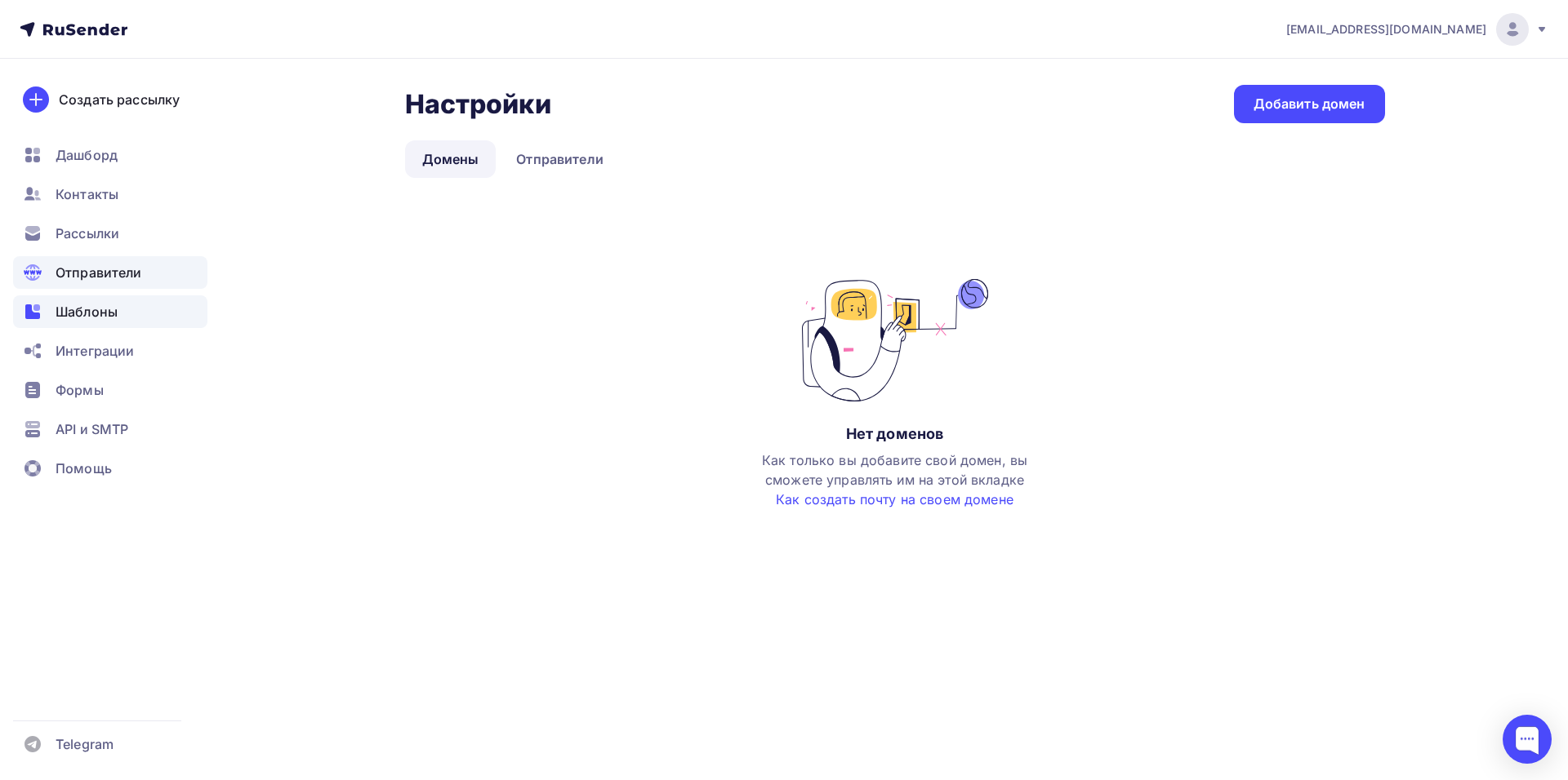
click at [98, 309] on span "Шаблоны" at bounding box center [86, 312] width 62 height 20
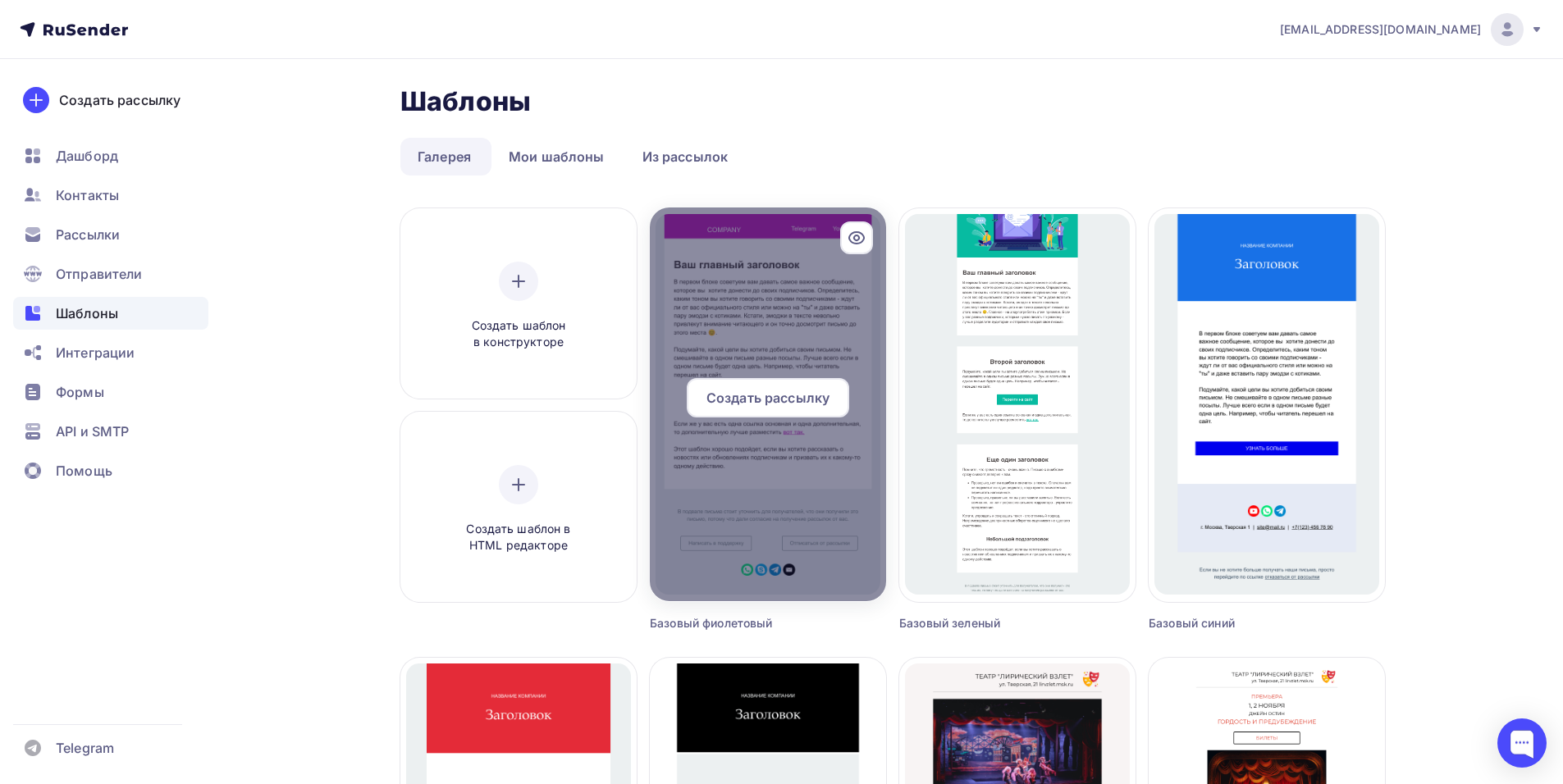
click at [756, 385] on div "Создать рассылку" at bounding box center [768, 397] width 163 height 39
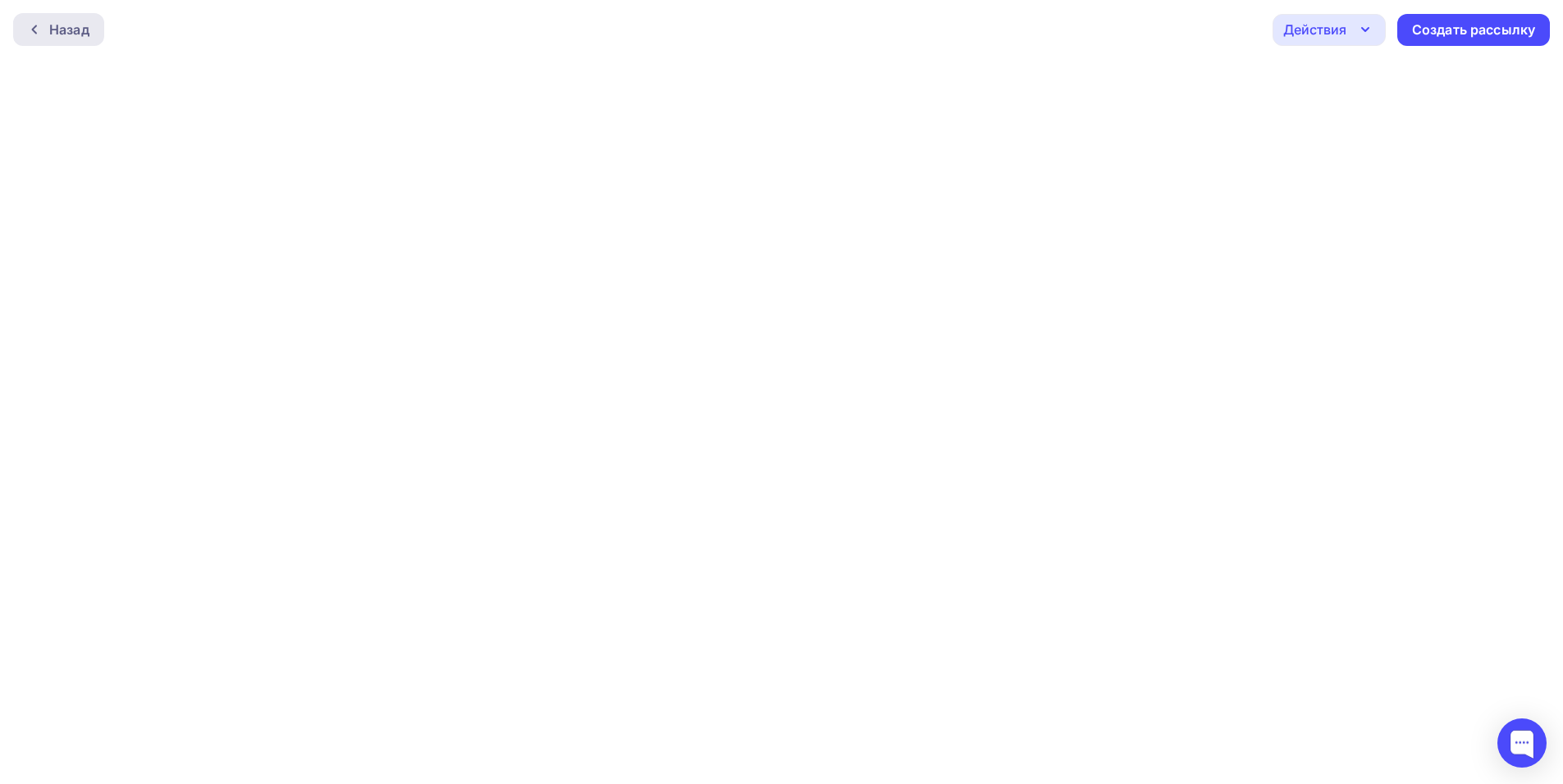
click at [70, 38] on div "Назад" at bounding box center [69, 30] width 40 height 20
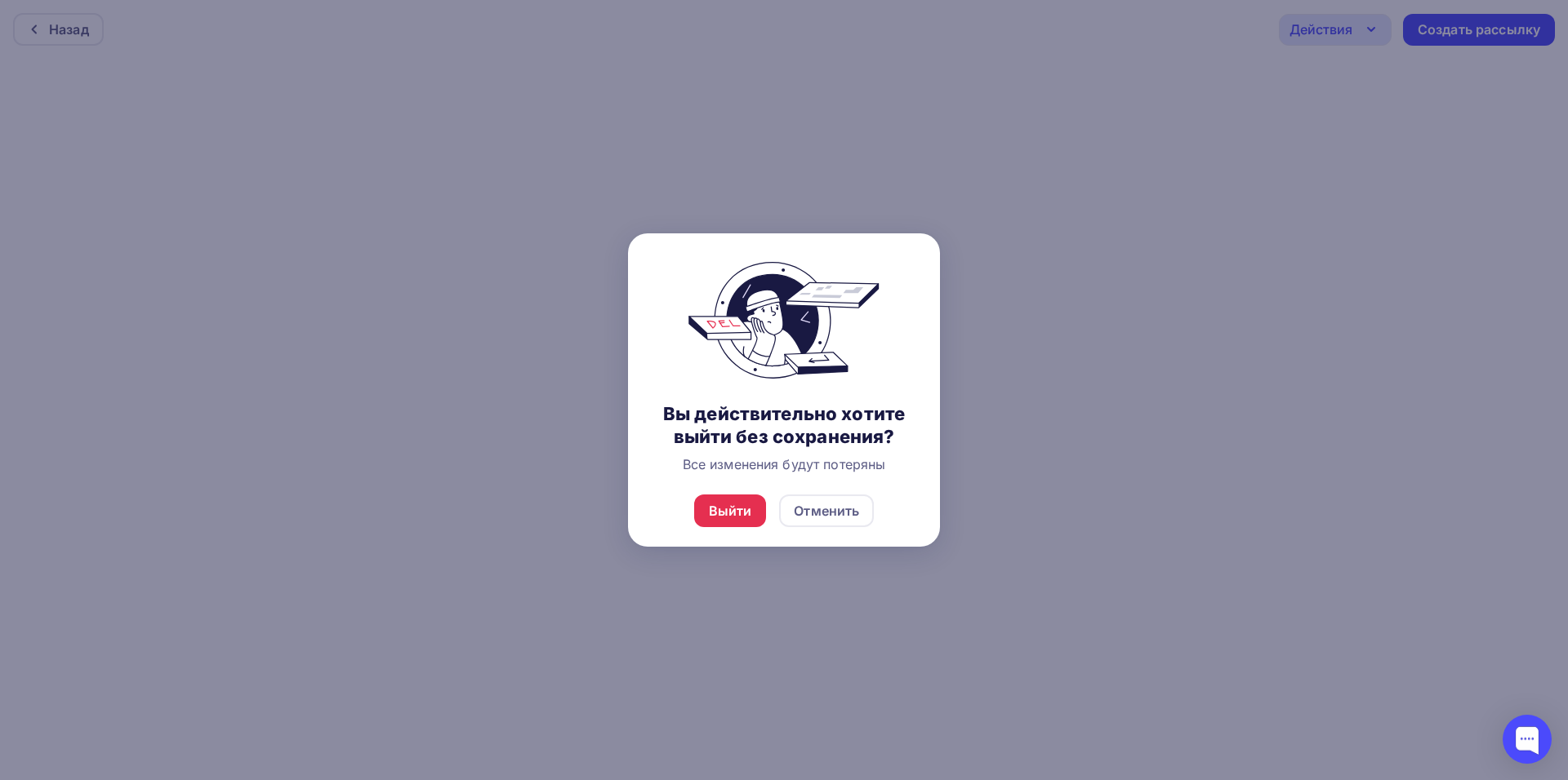
click at [791, 544] on div "Выйти Отменить" at bounding box center [783, 510] width 312 height 72
click at [826, 527] on div "Отменить" at bounding box center [826, 511] width 94 height 33
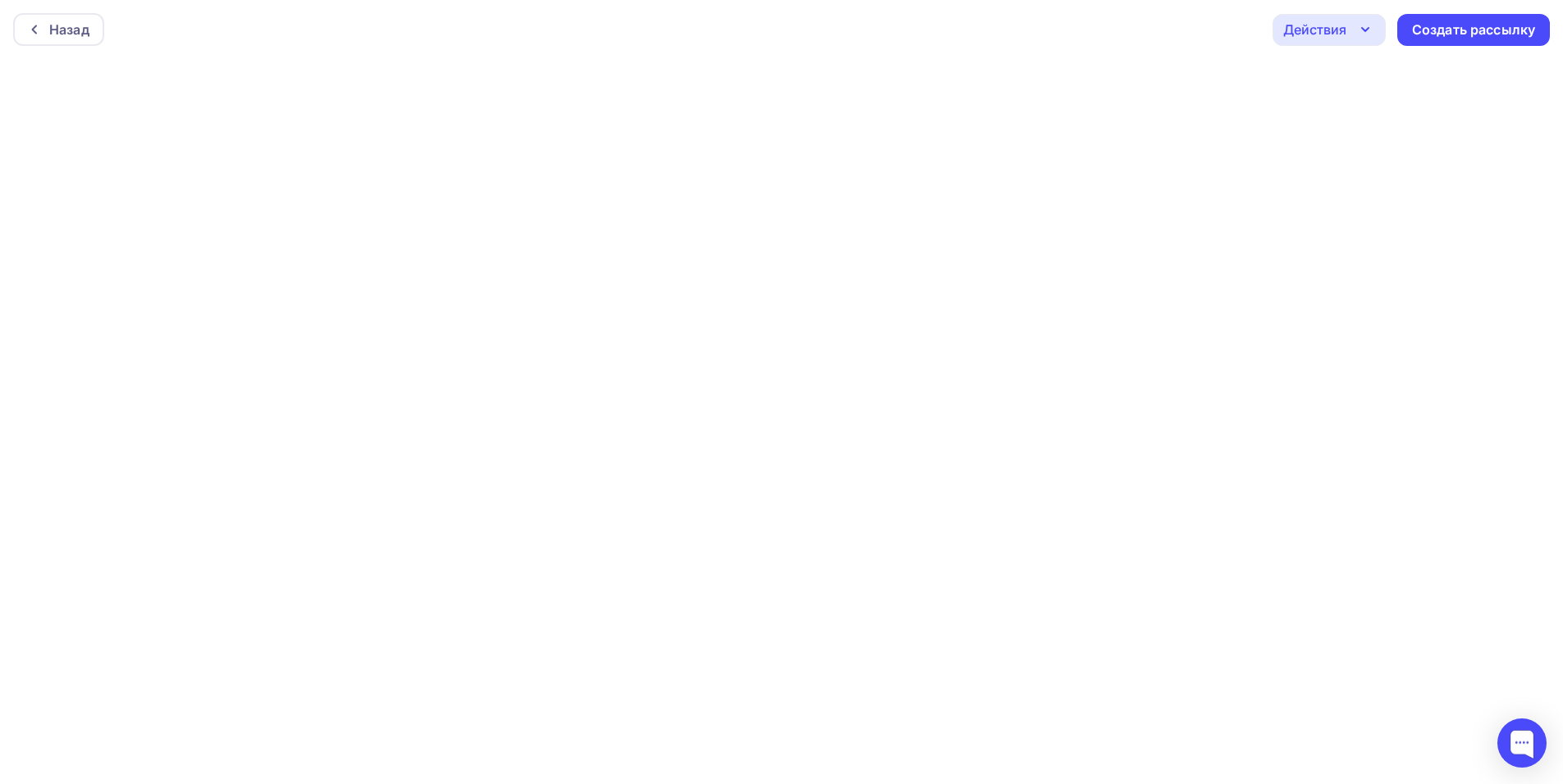
click at [1358, 32] on icon "button" at bounding box center [1366, 30] width 20 height 20
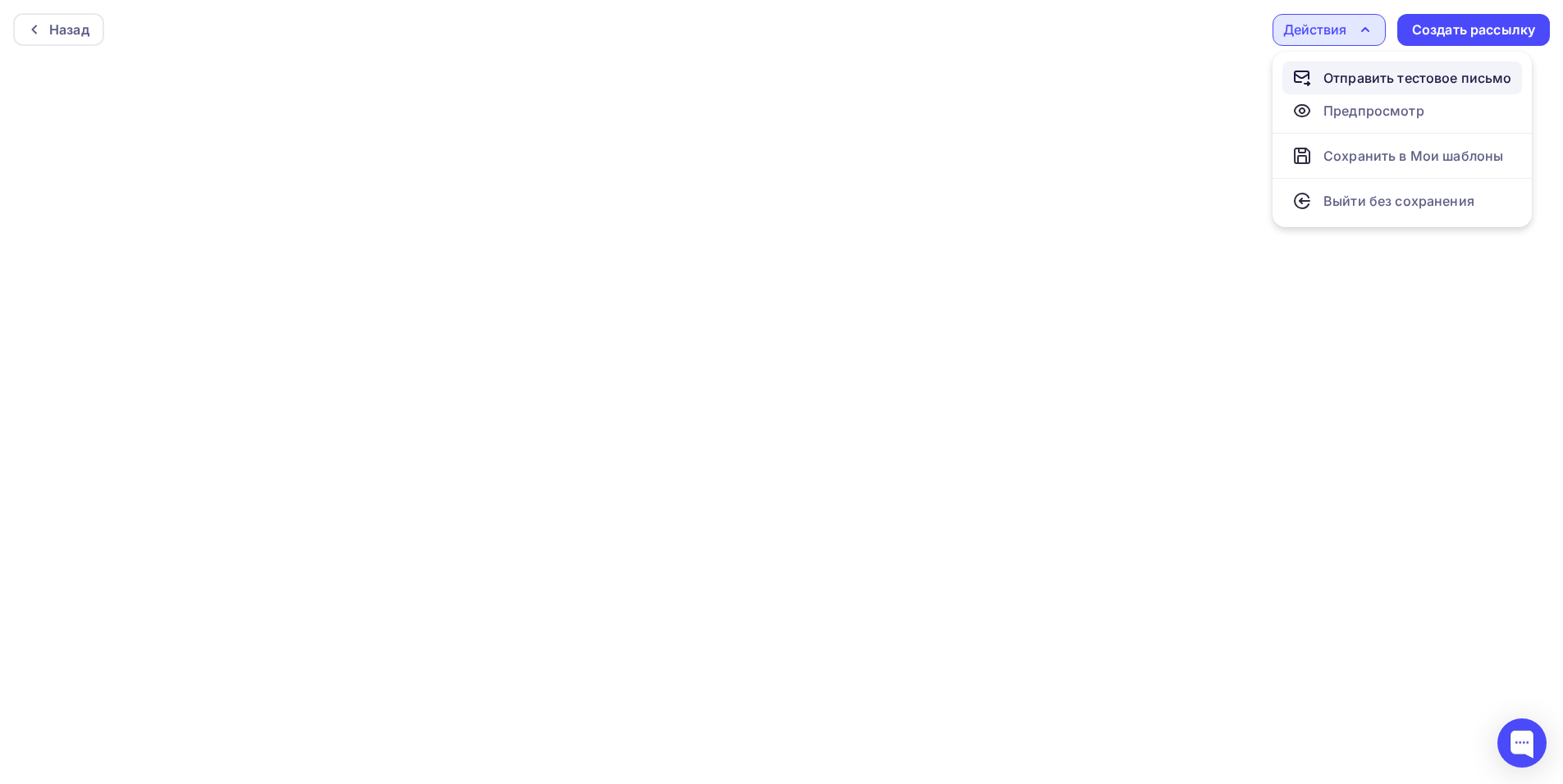
click at [1365, 83] on div "Отправить тестовое письмо" at bounding box center [1418, 78] width 189 height 20
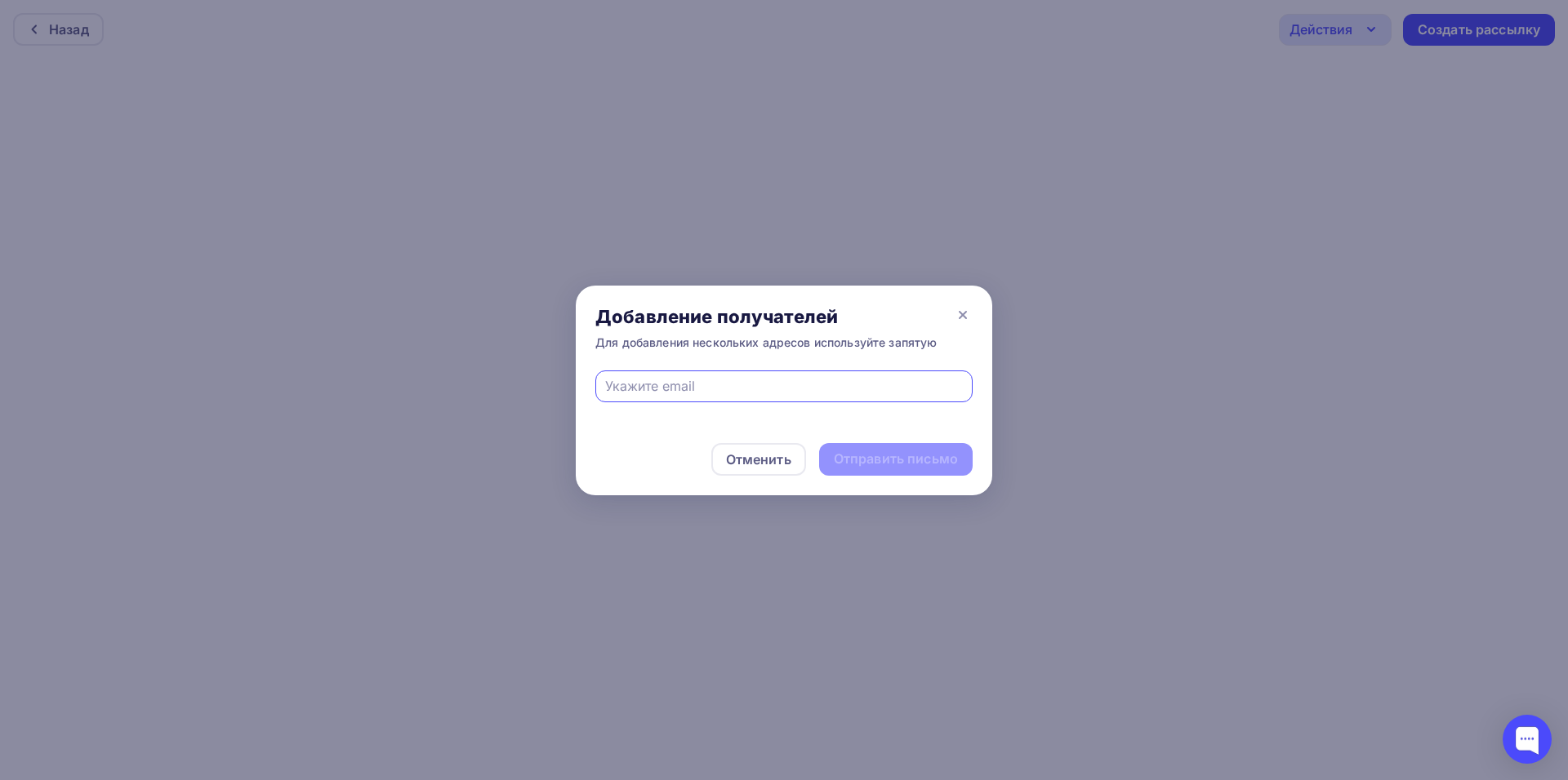
type input "[EMAIL_ADDRESS][DOMAIN_NAME]"
click at [869, 457] on div "Отправить письмо" at bounding box center [896, 459] width 124 height 19
